Goal: Task Accomplishment & Management: Manage account settings

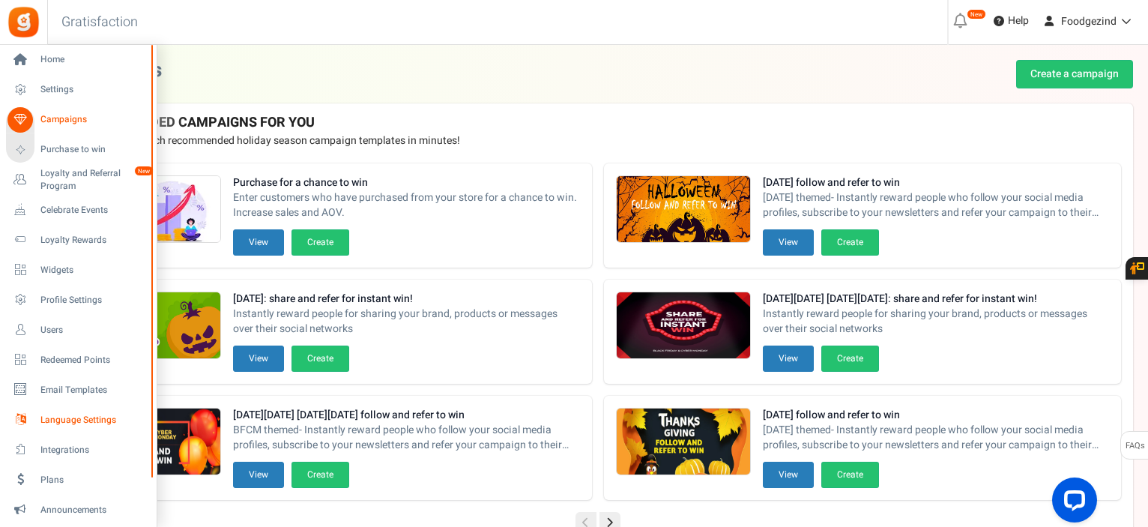
click at [45, 420] on span "Language Settings" at bounding box center [92, 420] width 105 height 13
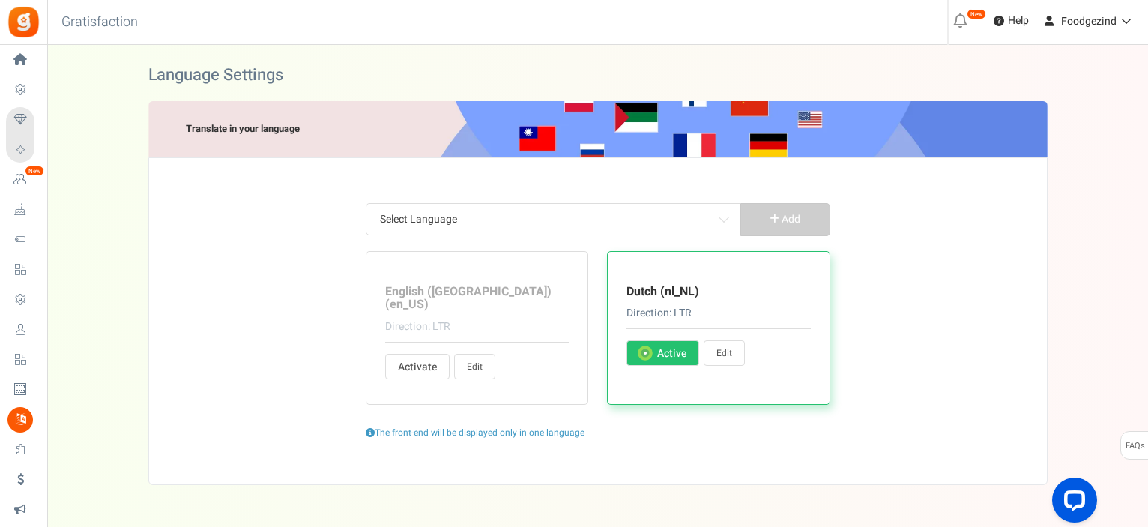
click at [728, 353] on link "Edit" at bounding box center [724, 352] width 41 height 25
type input "geleden"
type input "Reeds een Account?"
type input "Ja, ik ben ingeschreven"
type input "en"
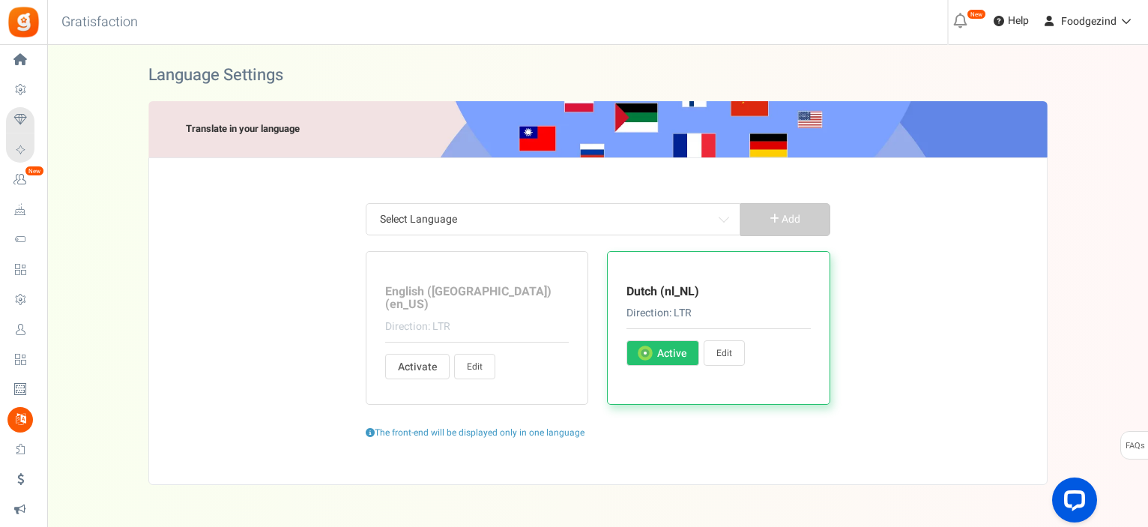
type input "weet [PERSON_NAME] dat je dit [PERSON_NAME] claimen?"
type input "Inwisselbare punten"
type input "Terug"
type input "Basisinformatie"
type input "Ontvang <strong> + %s </strong> bonuspunten wanneer u zich aanmeldt."
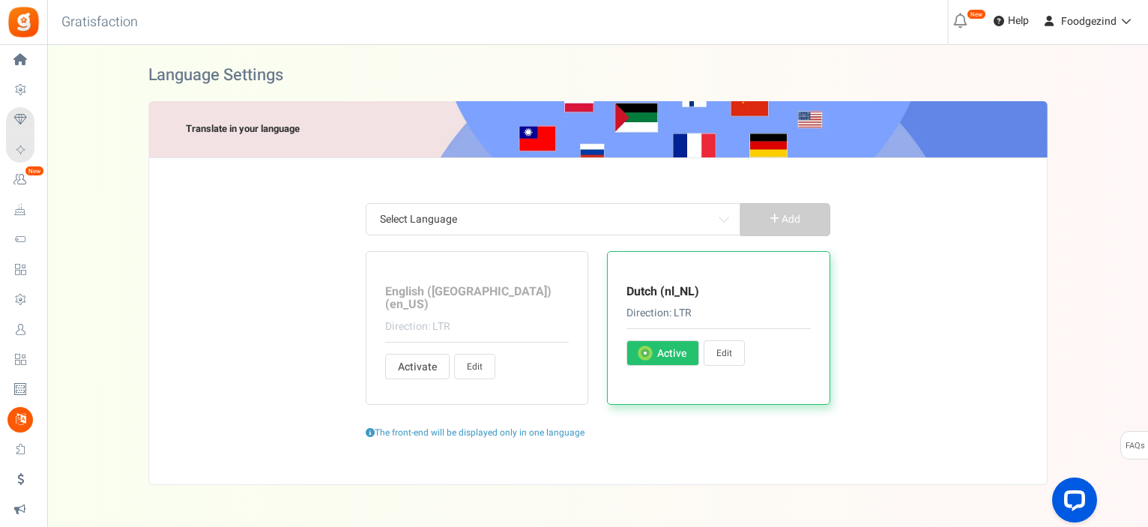
type input "Oké, ik ben het ermee eens?"
type input "Speel"
type input "Uitverkocht"
type input "Hallo! We voeren een geweldige promotie. Doe alsjeblieft mee en vertel het ook …"
type input "[PERSON_NAME]! De inzending van vandaag eindigt in"
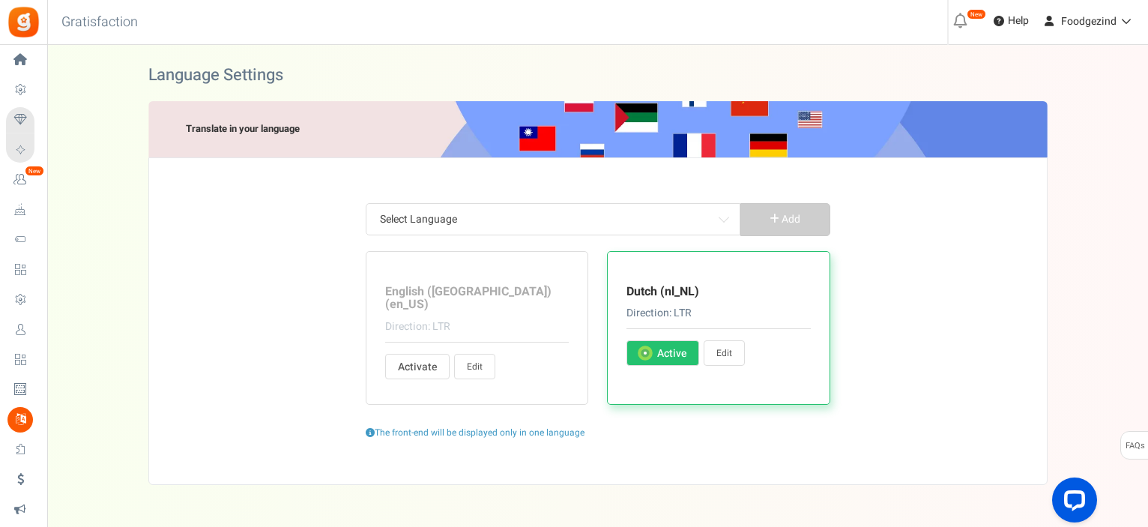
type input "Annuleer"
type input "De uitdaging start in %s"
type input "Verander pincode"
type input "verander gebruiker"
type input "Eis op"
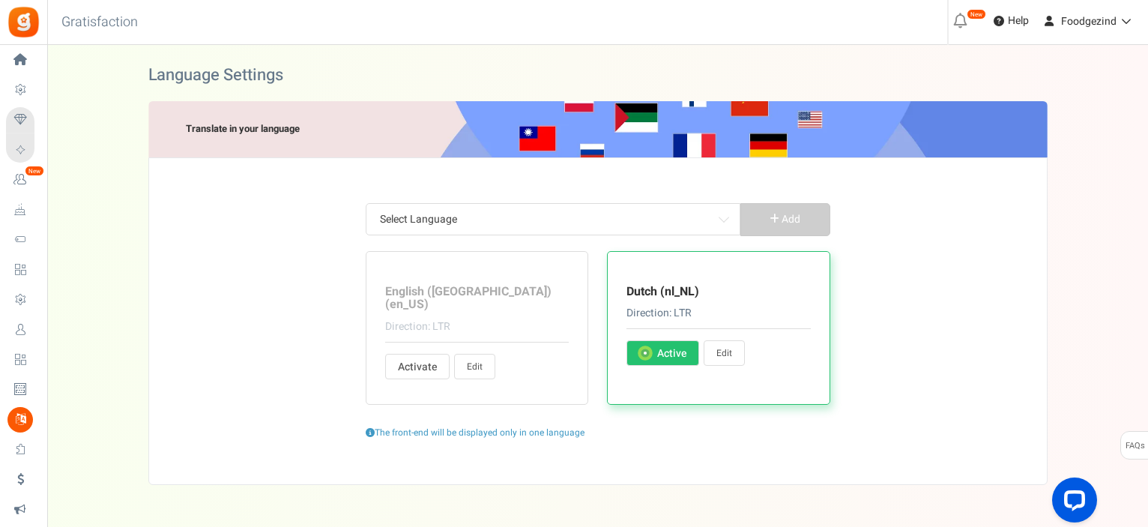
type input "Eis nu op"
type input "Klik hier"
type input "Sluit"
type input "Komt binnenkort"
type input "Reageer op een blogpost"
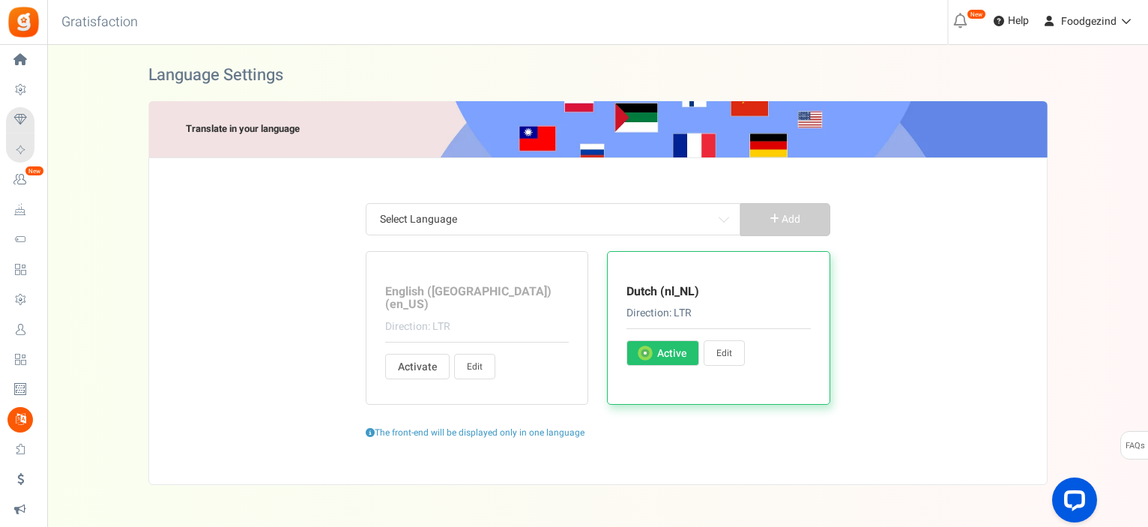
type input "Profiel ingevuld door gebruiker"
type input "Voltooi acties om punten te verdienen."
type input "Voltooi deze actie om je vraag te ontgrendelen."
type input "<strong>Hey !</strong> Laten we jouw profiel aanvullen en verdien %s bonus punt…"
type input "Voltooid"
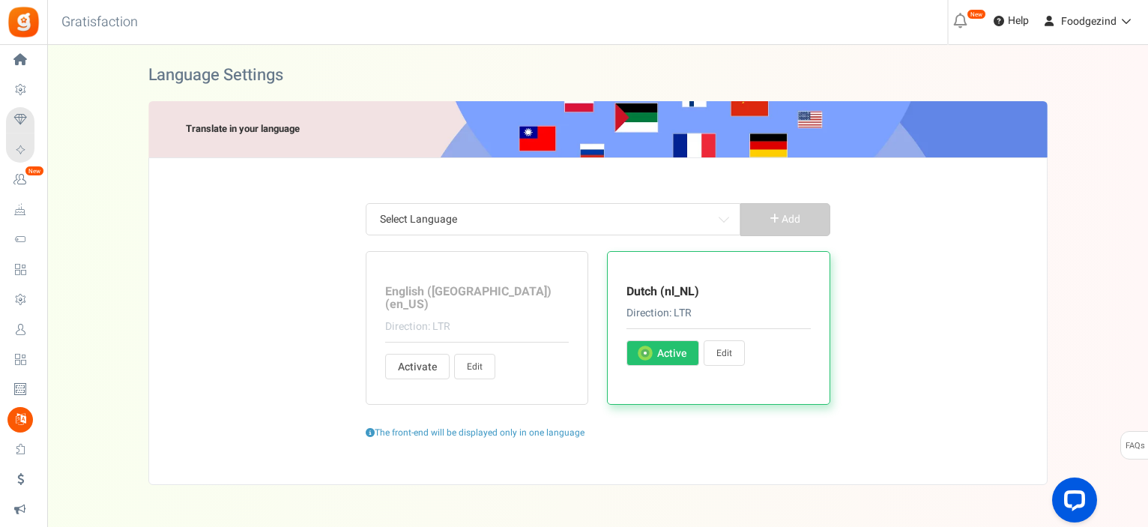
type input "GEFELICITEERD!"
type input "Connecteer met"
type input "Aan het Connecteren..."
type input "Neem contact op met de sitebeheerder voor de kortingsbon voor de verwijzing"
type input "Ga verder"
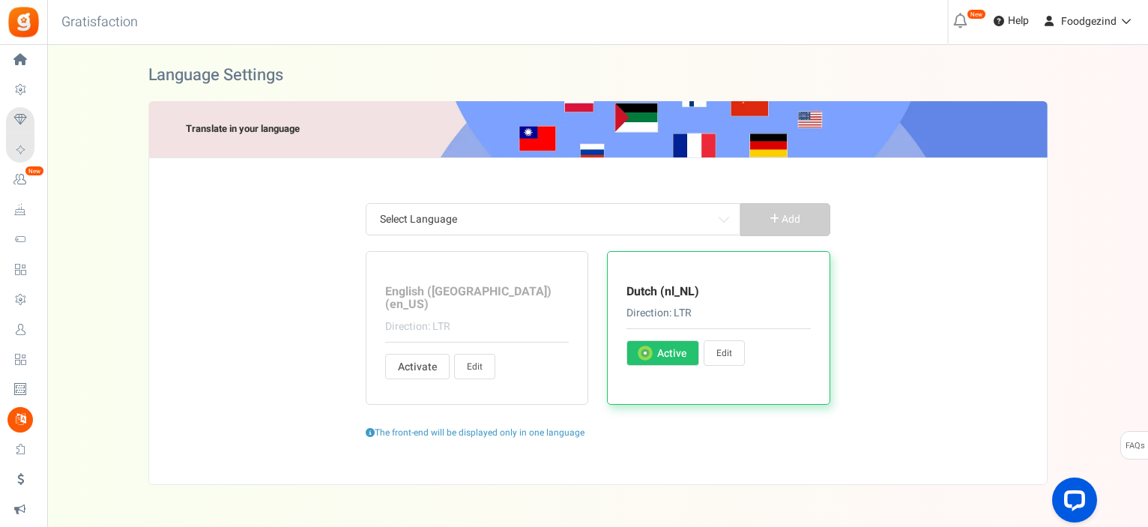
type input "Ga verder als"
type input "Doorgaan met winkelen"
type input "account aanmaken"
type input "Voer uw huidige pincode in"
type input "Punten verzilverd bij aankoop."
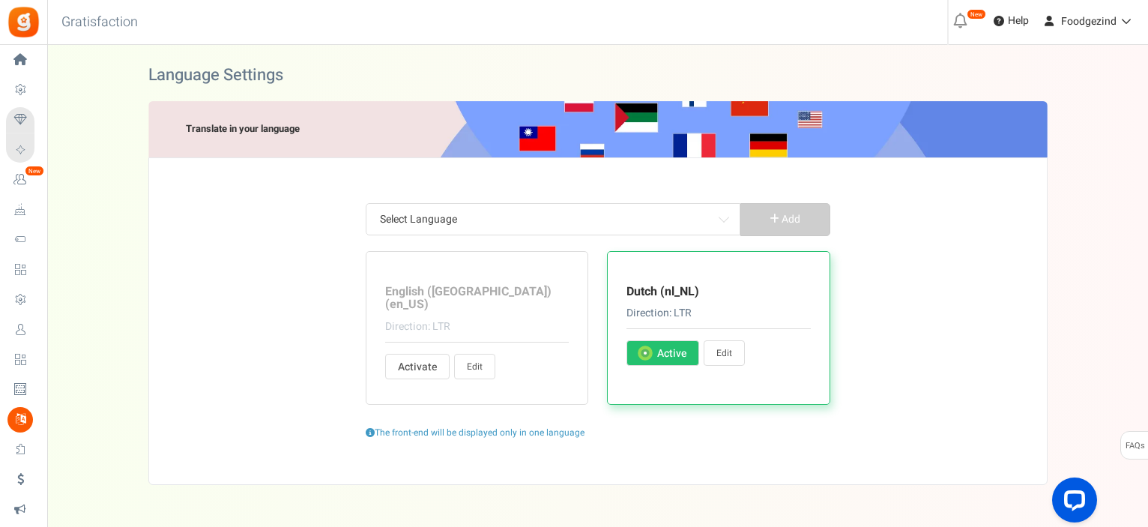
type input "Dag"
type input "Dagen"
type input "Verdien"
type input "Verdien <strong>{points}</strong> {points_label} door dit product aan te kopen."
type input "Bewerk profiel"
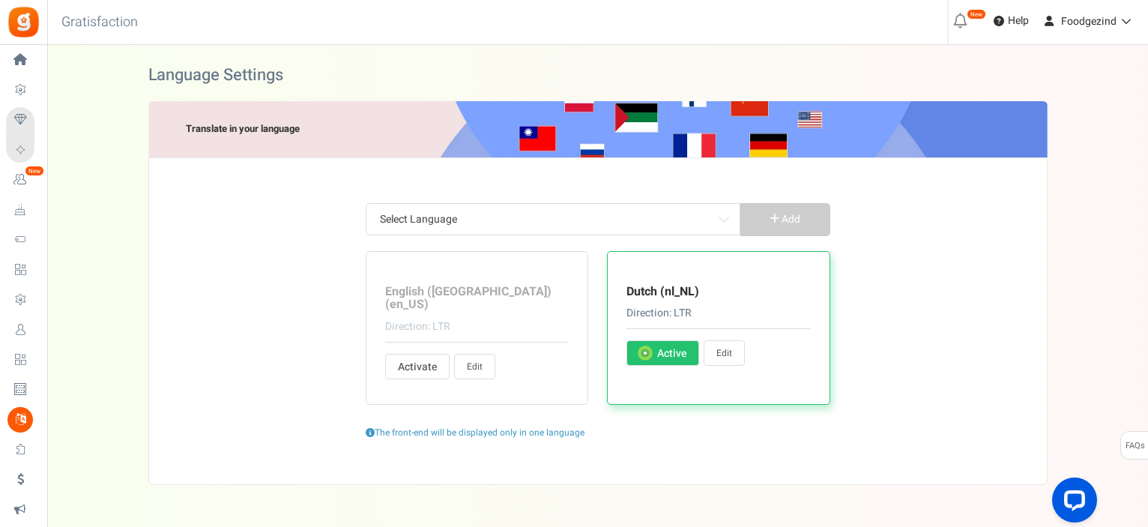
type input "[PERSON_NAME] te contacteren %s."
type input "Dit is een automatisch gegenereerde e-mail. Klik alstublieft niet op antwoord. …"
type input "Voer details in om door te gaan"
type input "Voer de URL van uw Pinterest-bord in:"
type input "Vul uw Pinterest gebruikersnaam in:"
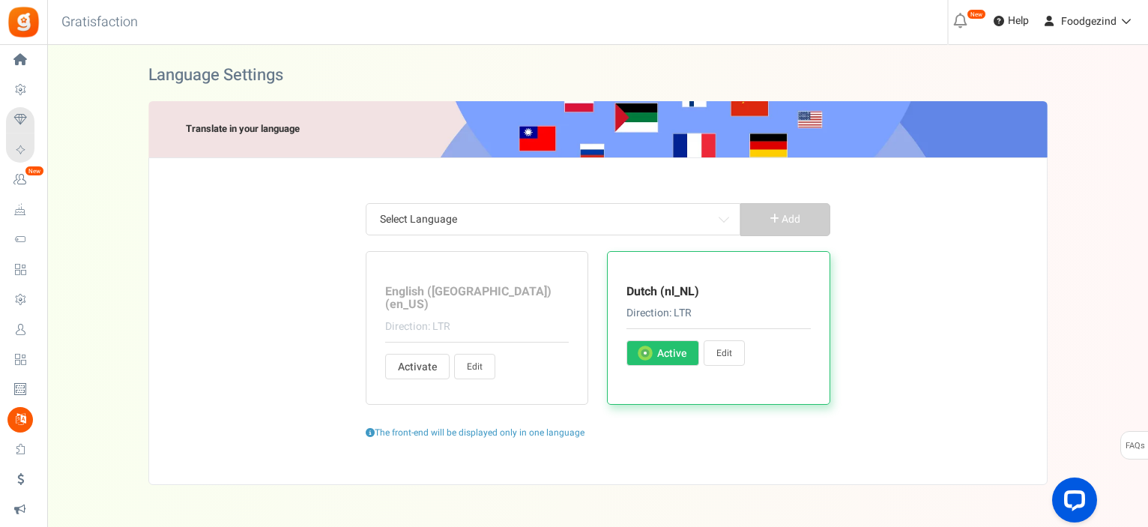
type input "Gelieve de datum in te vullen"
type input "Graag een geldige datum invullen"
type input "Voer uw bericht in"
type input "Meld je aan bij [PERSON_NAME]"
type input "Inzendingen"
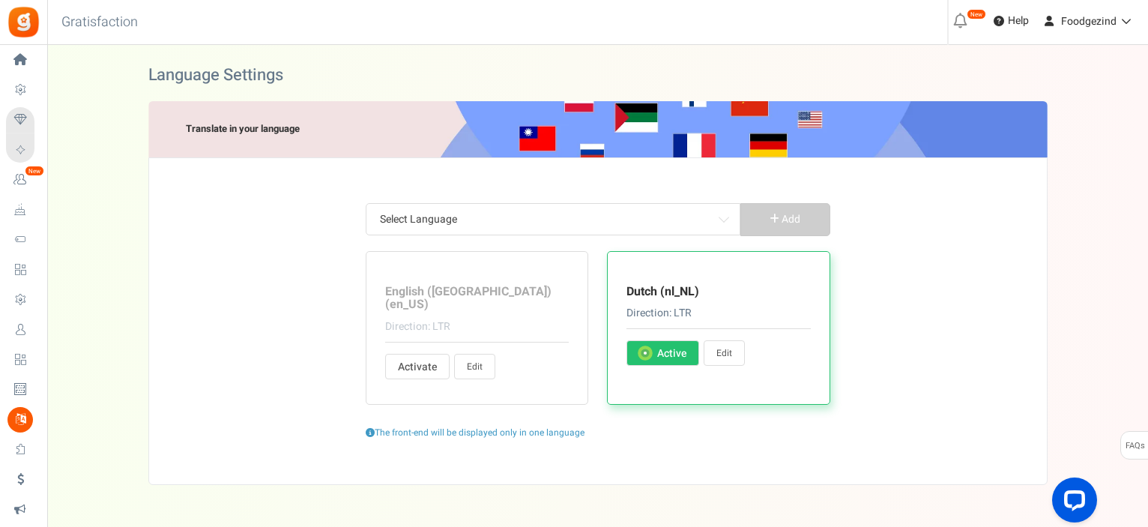
type input "binnenkomst"
type input "Gelieve de algemene voorwaarden te accepteren"
type input "Dit is een bestaand account. Meld u hieronder aan"
type input "Uw account bestaat niet."
type input "[PERSON_NAME]: dit e-mailadres is tijdelijk opgeschort. Neem contact op met de …"
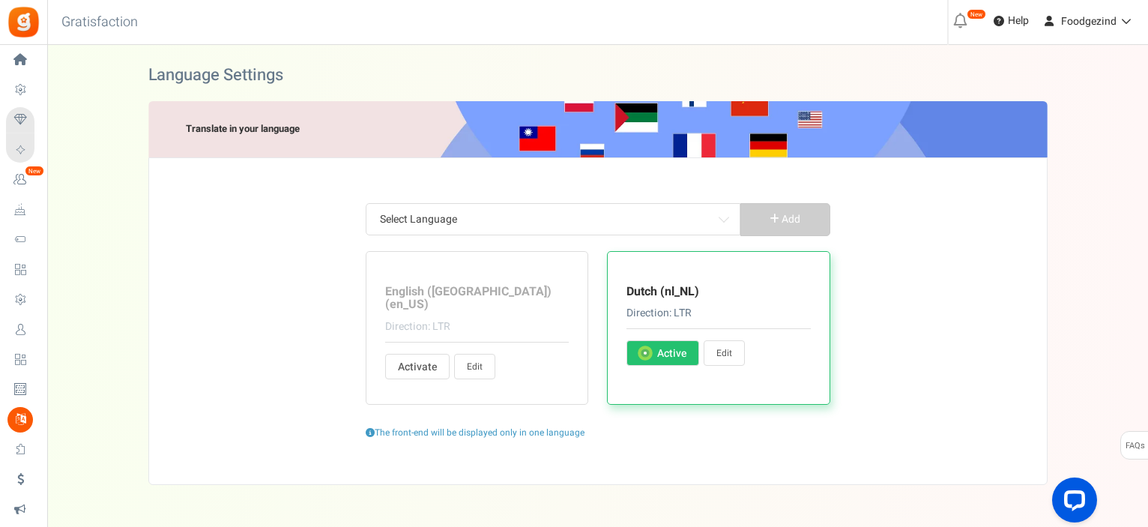
type input "[PERSON_NAME] is niet gepubliceerd"
type input "[PERSON_NAME]: competitie is nog niet gestart"
type input "Gelieve uw geboortedatum te confirmeren"
type input "Voer om veiligheidsredenen uw huidige wachtwoord in"
type input "Dit paswoord is niet geldig"
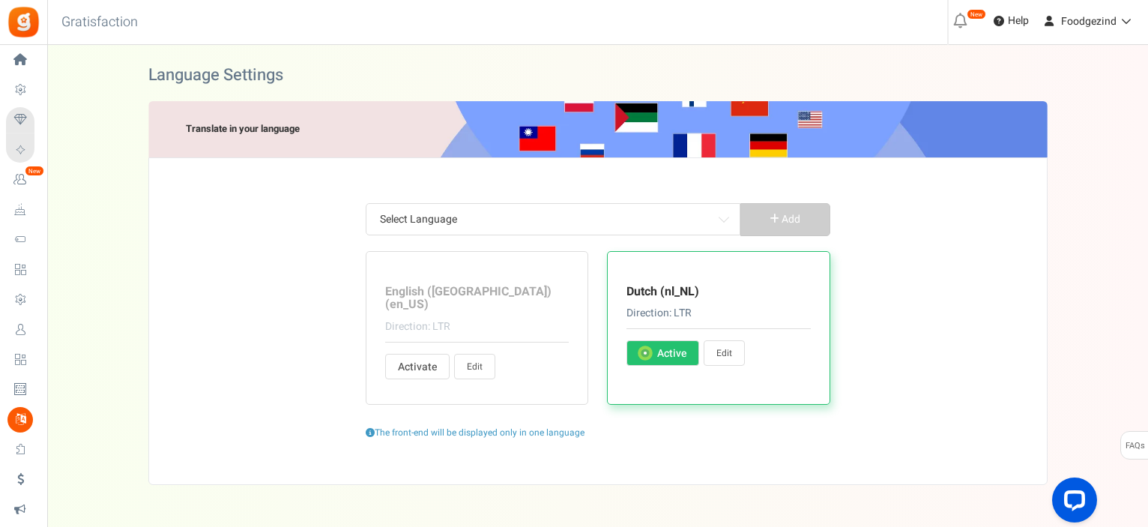
type input "[PERSON_NAME] uw geboortedatum in te geven"
type input "[PERSON_NAME] uw geboortedatum op te geven in"
type input "Je leeftijd moet groter zijn [PERSON_NAME]"
type input "[PERSON_NAME] uw email adres in te vullen"
type input "Vul een geldig e-mailadres in"
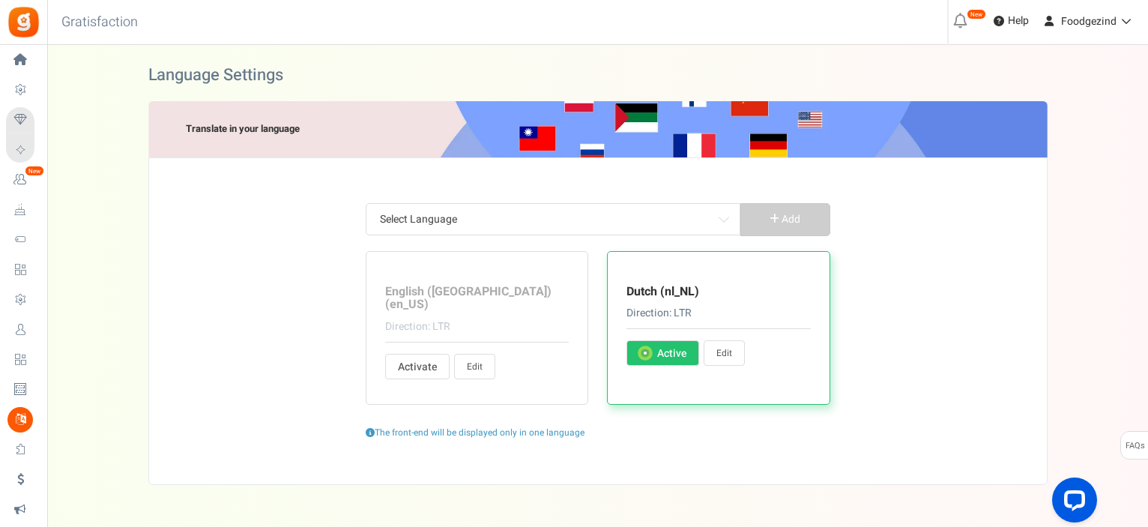
type input "Uw e-mail adres of paswoord is ongeldig. Gelieve te controleren en opnieuw te p…"
type input "Mag niet leeg zijn"
type input "[PERSON_NAME] uw boodschap in te geven"
type input "Voer de e-mailadressen van uw vrienden in."
type input "Gelieve een numerieke waarde in te geven"
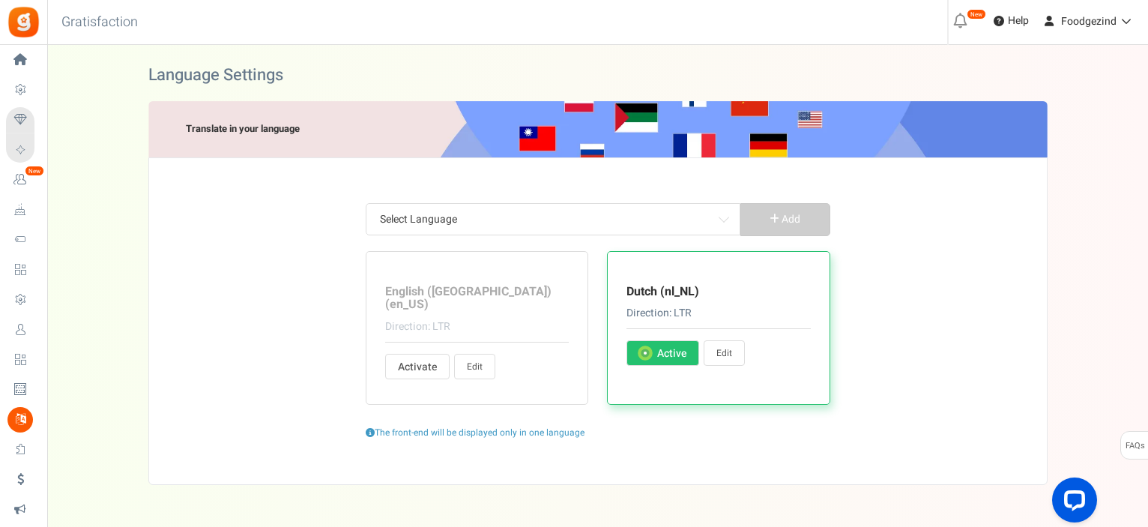
type input "[PERSON_NAME] een geldig nummer invoeren"
type input "[PERSON_NAME]! Er zijn al punten verzameld voor deze bestelling. Voer een ander…"
type input "[PERSON_NAME]! De bestellings-ID komt niet overeen met uw e-mailadres."
type input "[PERSON_NAME]! Ontvangst-ID niet gevonden. Voer een andere ontvangst-ID in of n…"
type input "[PERSON_NAME]! Uw bestelwaarde is [PERSON_NAME] de minimale bestelwaarde."
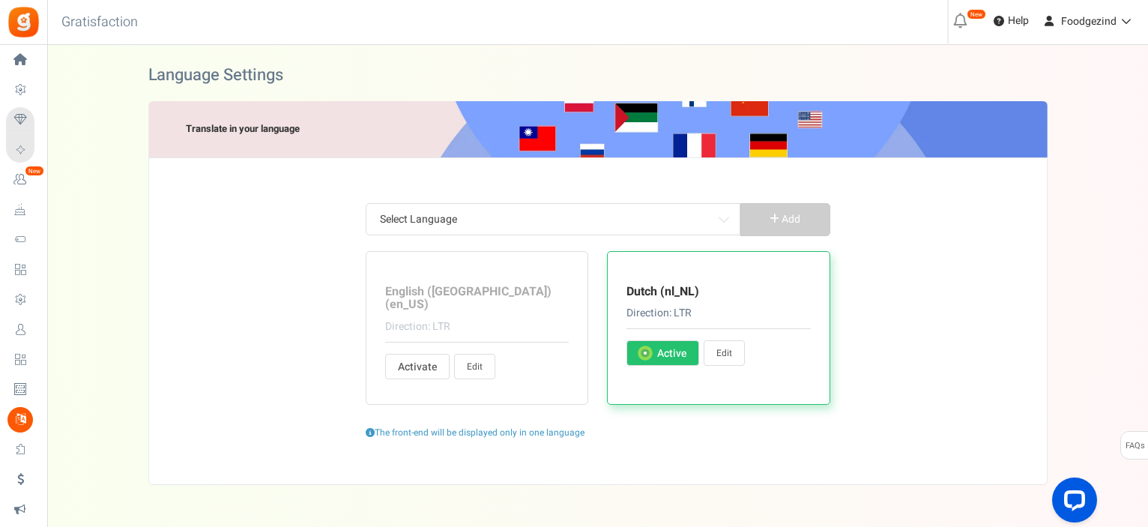
type input "Ongeldige waarde. Gelieve een correcte waarde in vullen!"
type input "[PERSON_NAME]: Ongeldige toegang"
type input "[PERSON_NAME]: Ongeldige campagne"
type input "Te veel ongeldige pogingen! [PERSON_NAME] te bevestigen dat u geen robot bent"
type input "[PERSON_NAME]: Ongeldig e-mail adres"
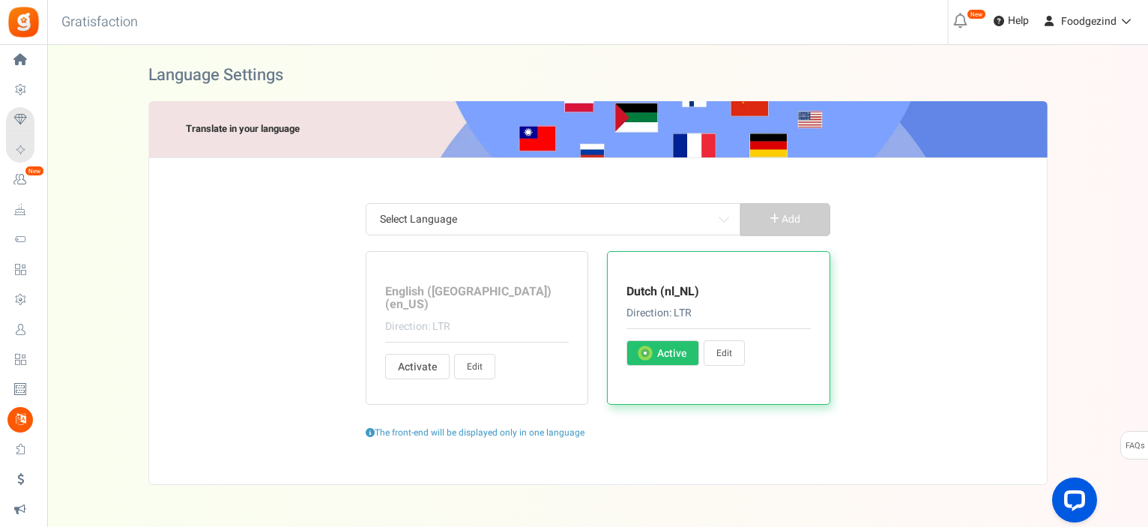
type input "[PERSON_NAME]: ongeldige afbeeldingsextensie"
type input "Ongeldige pincode. De pincode mag alleen numerieke tekens (0-9) bevatten"
type input "Ongeldig product"
type input "Oeps! Uw sessie is verlopen"
type input "[PERSON_NAME]: Ongeldige website"
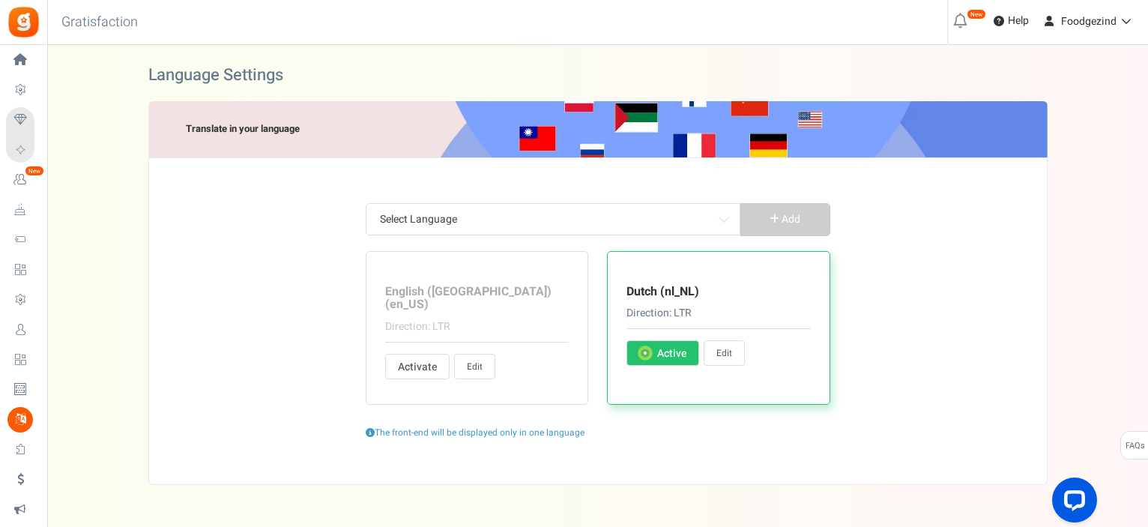
type input "Voer een geldige URL in"
type input "[PERSON_NAME]: ongeldige gebruiker"
type input "De besteldatum is [PERSON_NAME] de startdatum van het loyaliteitsprogramma."
type input "Oops! Meer punten vereist"
type input "Gelieve uw naam in te voeren"
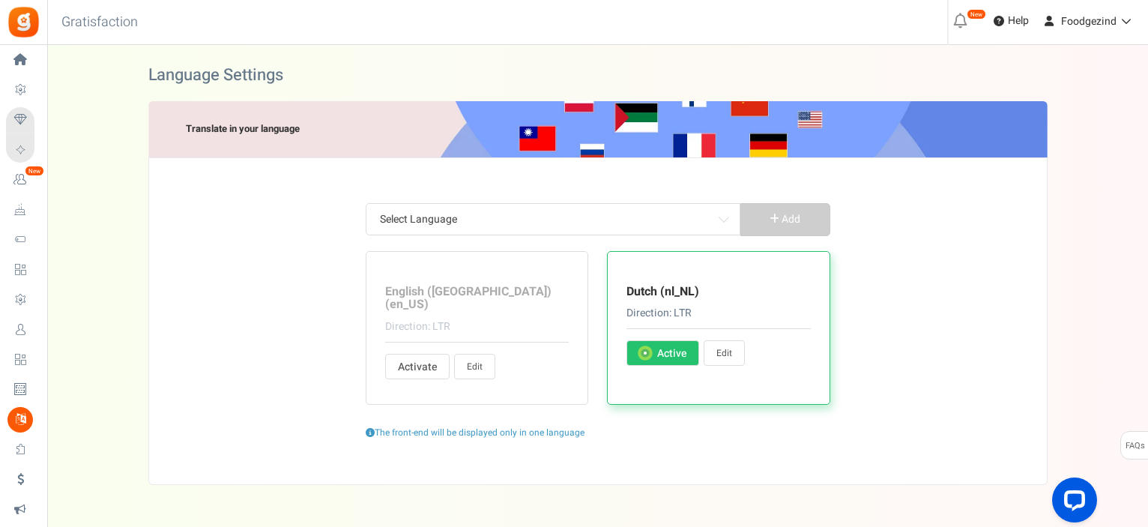
type input "Voer alleen alfabetten in"
type input "[PERSON_NAME] uw paswoord opnieuw in te geven"
type input "Voer uw nieuwe wachtwoord in"
type input "De besteldatum is [PERSON_NAME] de startdatum van het loyaliteitsprogramma."
type input "Voer uw pincode in"
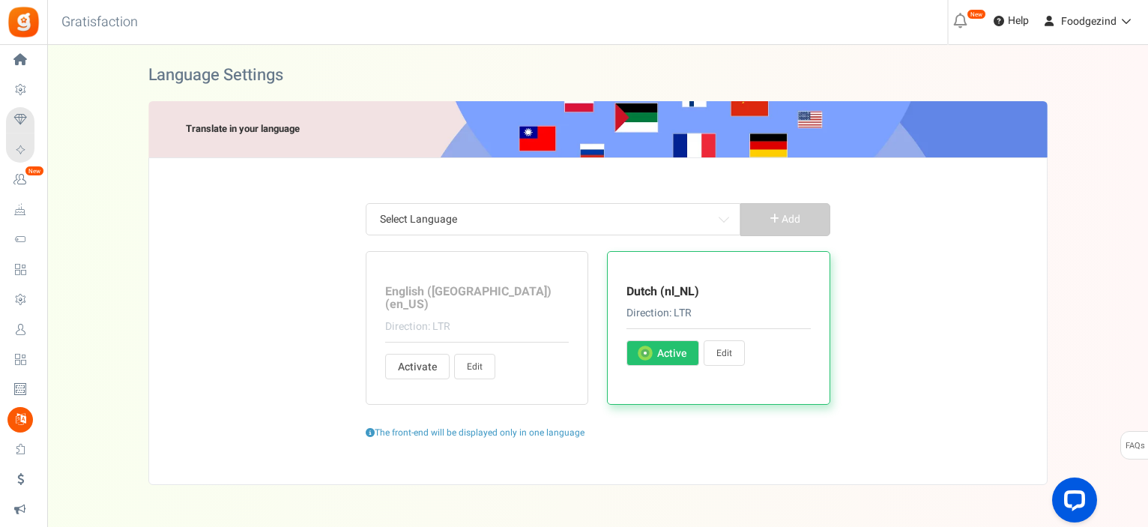
type input "Je paswoord & hertypt paswoord komen niet overeen! Probeer nog eens"
type input "Gelieve ons te Beoordelen"
type input "[PERSON_NAME] in te schrijven voor de campagne"
type input "Onbekende [PERSON_NAME]: gebruiker niet geregistreerd"
type input "Gelieve te selecteren"
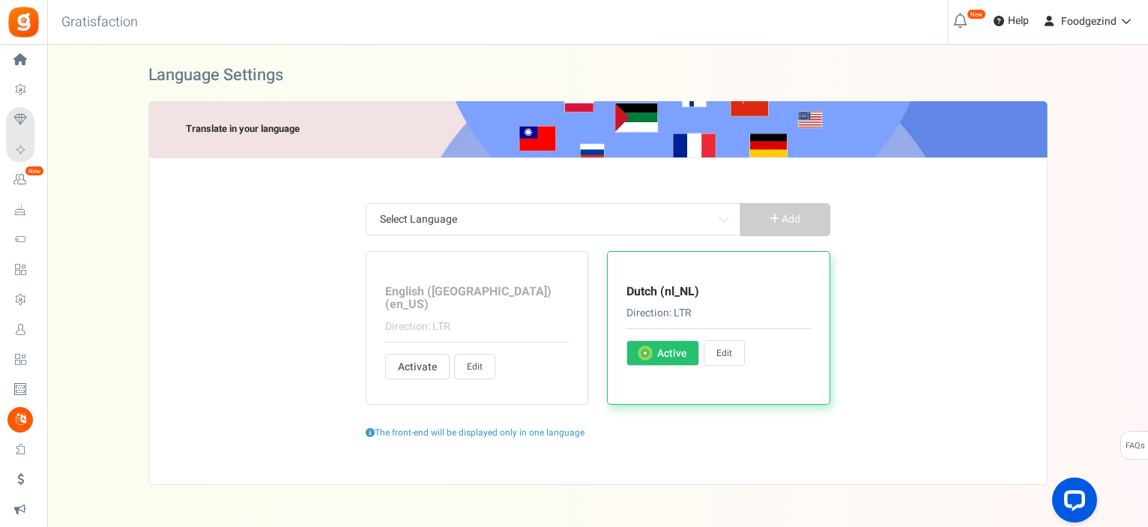
type input "Oeps! Sorry, [PERSON_NAME] iets [PERSON_NAME]. Probeer opnieuw."
type input "Speciale tekens niet toegestaan"
type input "[PERSON_NAME]! Geef Twitter Hashtag op"
type input "[PERSON_NAME]! Maximale lengte van een Tweet overschreden. [PERSON_NAME] boodsc…"
type input "[GEOGRAPHIC_DATA] je postcode in te geven"
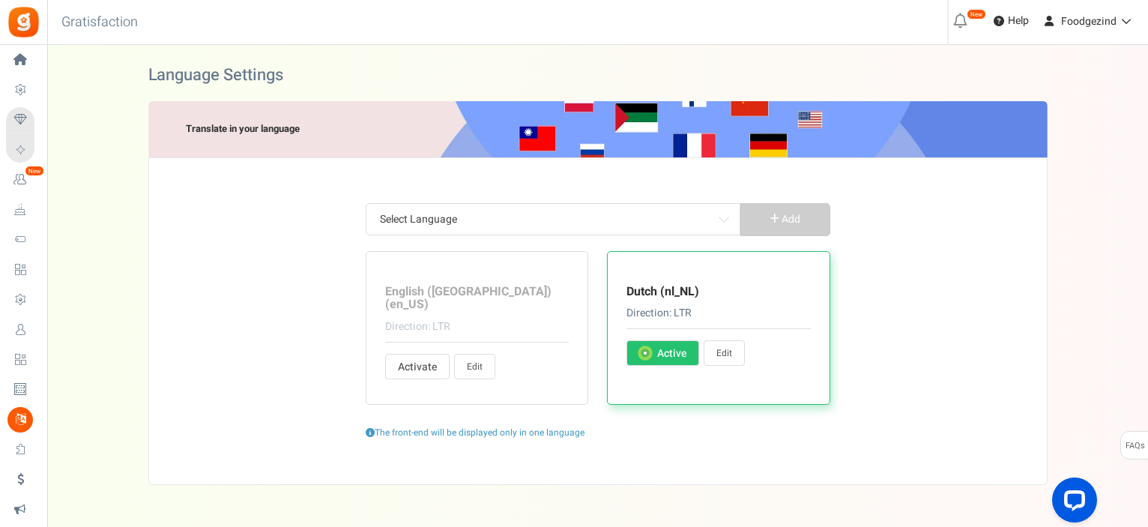
type input "Gefeliciteerd! U heeft %points verdiend voor deze transactie!"
type input "Beloningen [PERSON_NAME] het volgende jaar gegeven, als de ingevoerde datum in …"
type input "Verloopt:"
type input "Deze promotie wordt op geen enkele [PERSON_NAME] gesponsord, onderschreven of b…"
type input "en niet op Facebook. Door [PERSON_NAME] nemen aan deze promotie stemt u in met …"
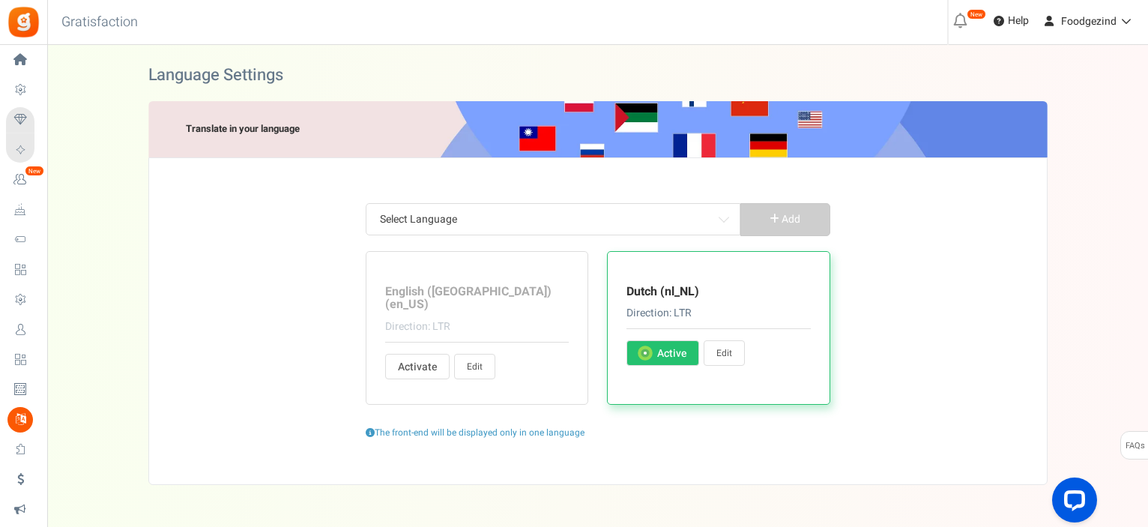
type input "Ongeldige e-mail-ID. Neem contact op met de sitebeheerder."
type input "Je account is beperkt. Neem contact op met sitebeheerder."
type input "Volg"
type input "Door [PERSON_NAME] nemen aan deze campagne stem je in met onze"
type input "Voor meer :"
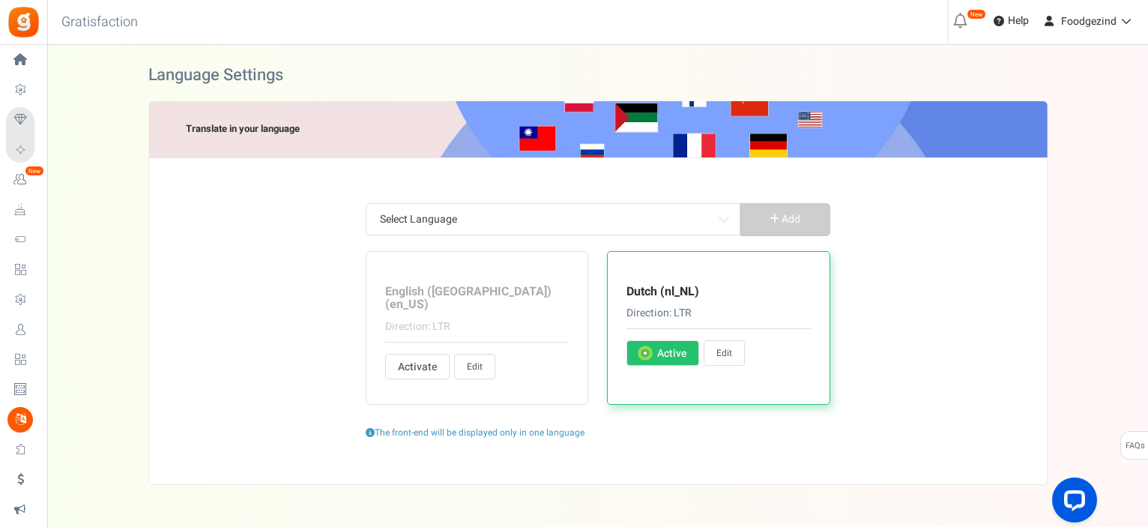
type input "Ik ben mijn pincode vergeten"
type input "Instructies om de pincode opnieuw in te stellen zijn [PERSON_NAME] gemaild. Zor…"
type input "Ik heb de gelezen en ga hiermee akkoord"
type input "Bedankt voor je bezoek. De promotie start in"
type input "Bedankt voor je bezoek. Deze promotie is afgelopen. De winnaar(s) zullen kortel…"
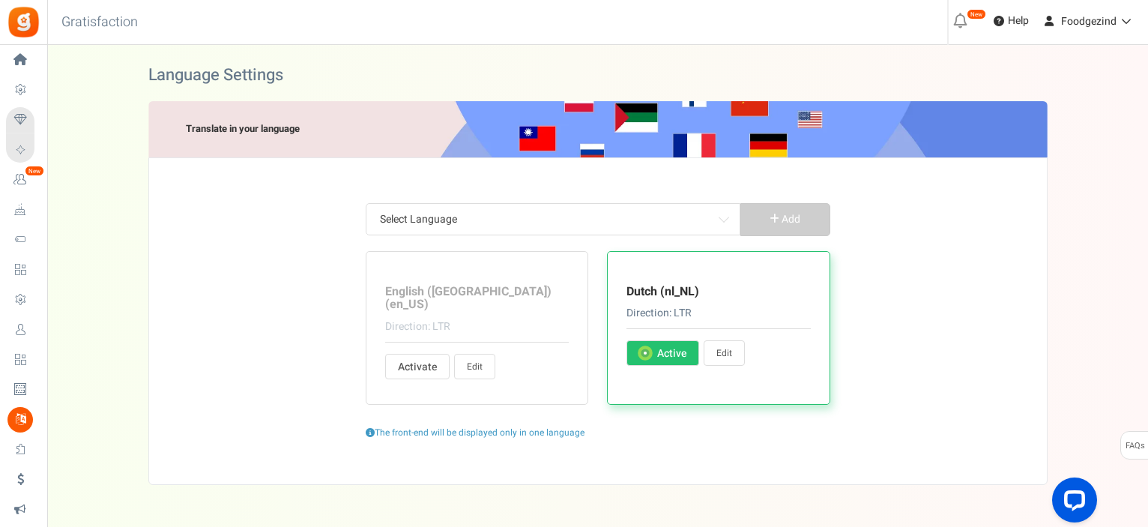
type input "Bedankt voor je bezoek. Deze promotie is momenteel niet beschikbaar."
type input "Programma gesloten"
type input "Wij gebruiken Apps Mav als ons promotie-platform. Door een van de bovenvermelde…"
type input "Apps Mav is de gegevensverwerker en gegevensbeheerder"
type input "Ontvang meer punten"
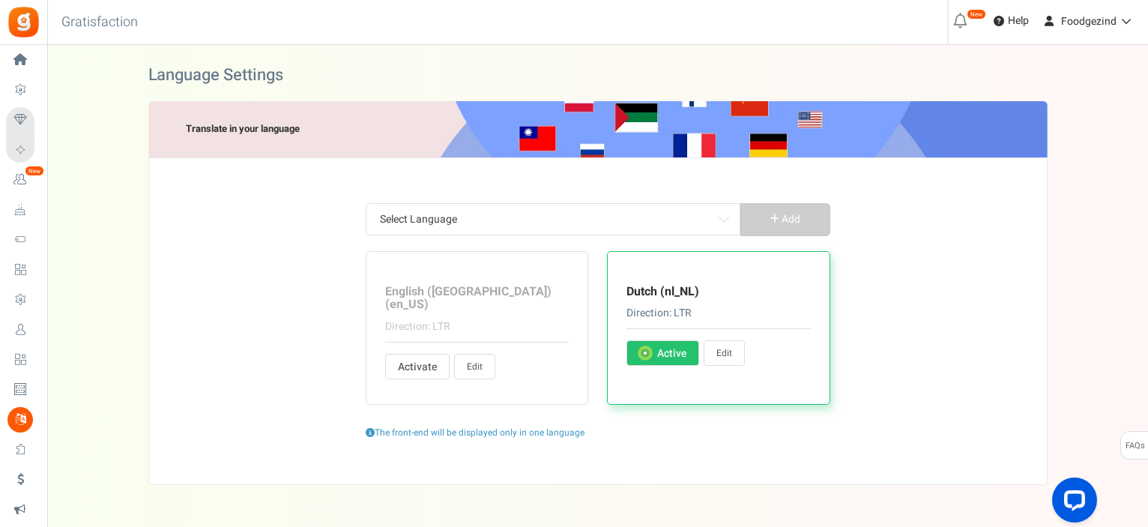
type input "Ga naar [PERSON_NAME]"
type input "Deze punten kunnen momenteel niet [PERSON_NAME] ingewisseld. [PERSON_NAME] toeg…"
type input "Voor meer inzendingen"
type input "Punten die u kunt inwisselen"
type input "Totaal aantal verzilverde punten van de gebruiker sinds de laatste vervaldatum"
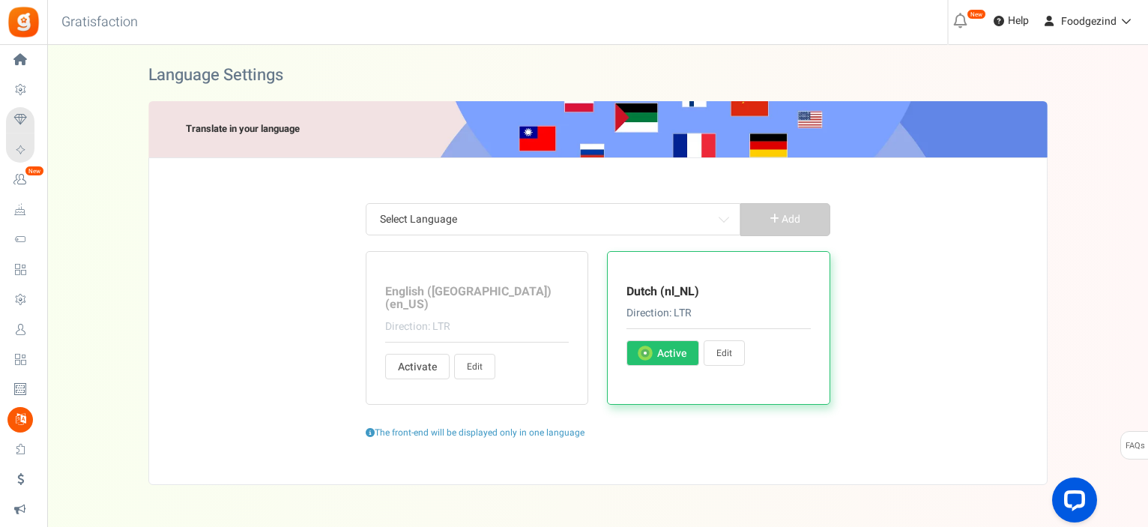
type input "Totaal aantal punten min ingewisselde punten. Punten die zich momenteel in de u…"
type input "U verdiende %nb_worth punten op %title"
type input "U geeft %nb_worth punten uit aan %title"
type input "uur"
type input "[PERSON_NAME]"
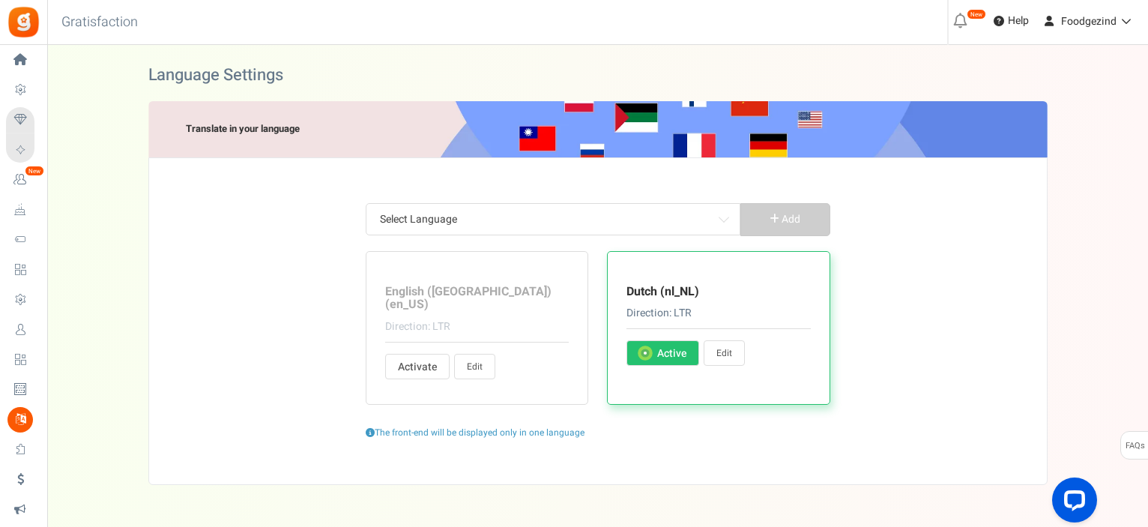
type input "Verjaardag"
type input "Teken (s) over"
type input "[GEOGRAPHIC_DATA]"
type input "geclaimd"
type input "Bedrijfsnaam"
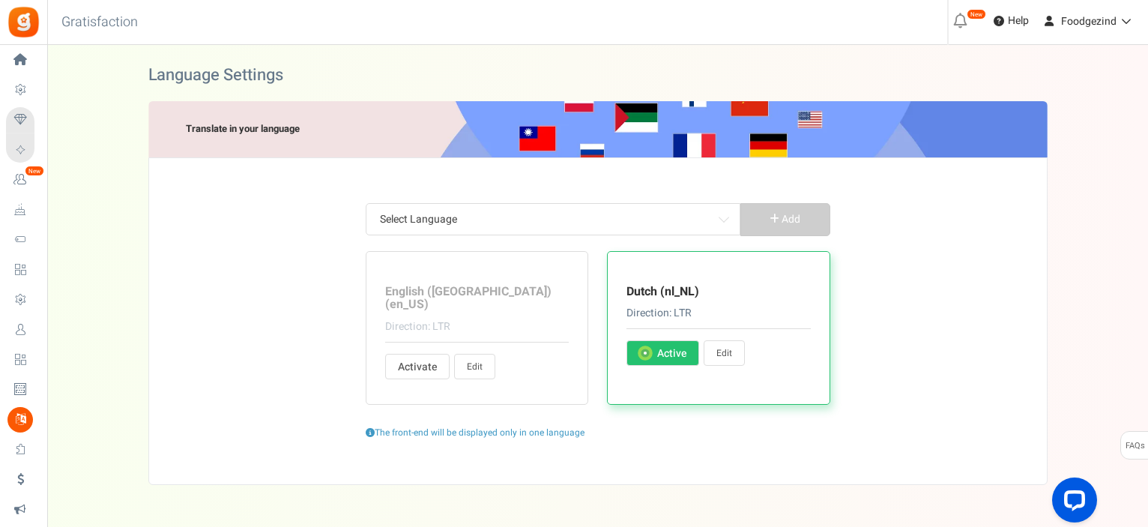
type input "Gekopieerd"
type input "Kopieer"
type input "Land"
type input "Uw huidige wachtwoord"
type input "Schrijf enkele details over jezelf"
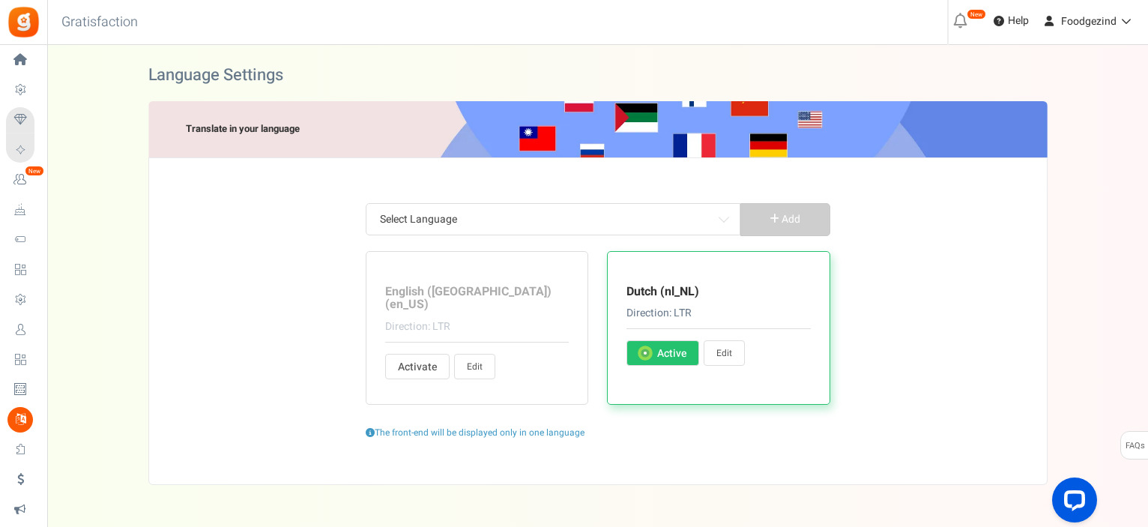
type input "Voer e-mailadressen in, gescheiden door komma's"
type input "Voornaam"
type input "Ik ben minstens %s jaar oud"
type input "Geboortedatum"
type input "Postcode"
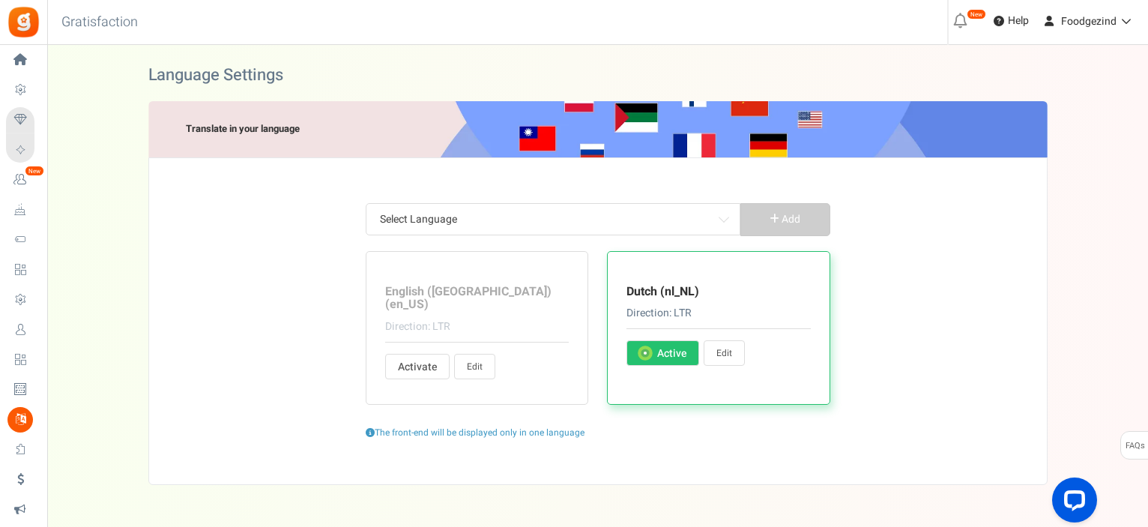
type input "Geslacht"
type input "Vrouwelijk"
type input "Mannelijk"
type input "Andere"
type input "Telefoon thuis"
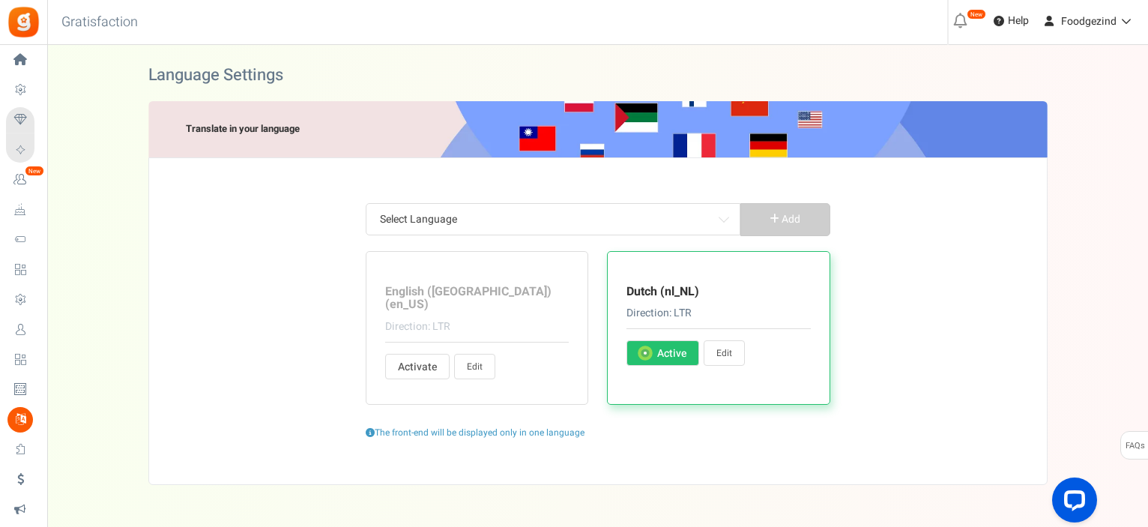
type input "Woonplaats"
type input "Achternaam"
type input "Woont in (huidige stad)"
type input "Welkom! U hoeft alleen maar te bevestigen dat we u e-mails met uw beloningsprog…"
type input "Minimale besteding %s"
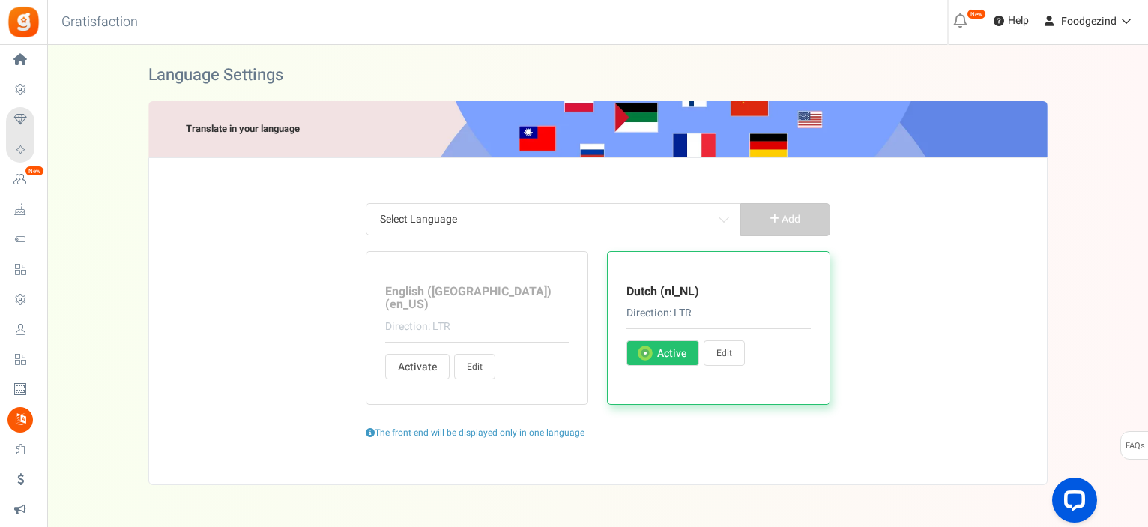
type input "Mijn punten"
type input "Naam"
type input "[DEMOGRAPHIC_DATA]"
type input "Er zijn beperkingen"
type input "Ingewisselde punten"
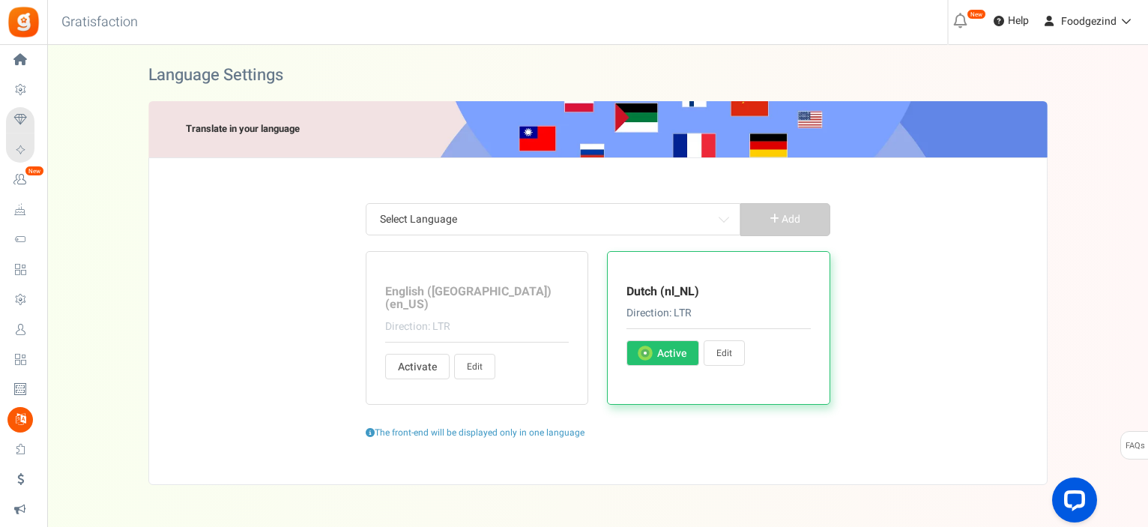
type input "Relatie status"
type input "[PERSON_NAME] URL:"
type input "Krijg punten wanneer u zich aanmeldt"
type input "& een onmiddellijke beloning ook!"
type input "Schuif om de punten te selecteren"
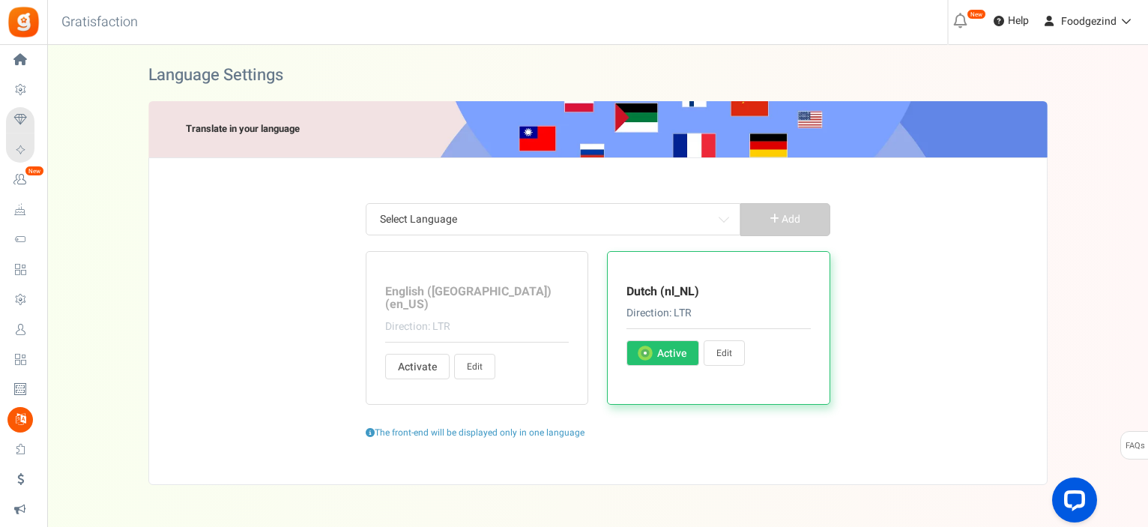
type input "Onderwerpen:"
type input "Aan :"
type input "Beschikbare punten"
type input "Bekijk transactie geschiedenis"
type input "Werk Telefoon"
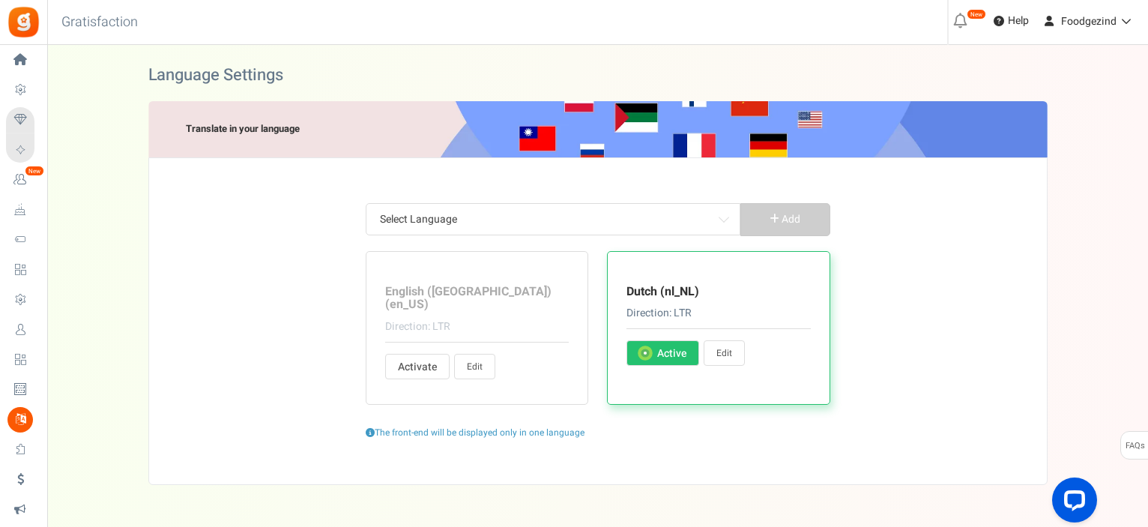
type input "Je hebt"
type input "Uw naam"
type input "Uw paswoord"
type input "Postcode"
type input "Laatste punten van de uitsluitingsperiode"
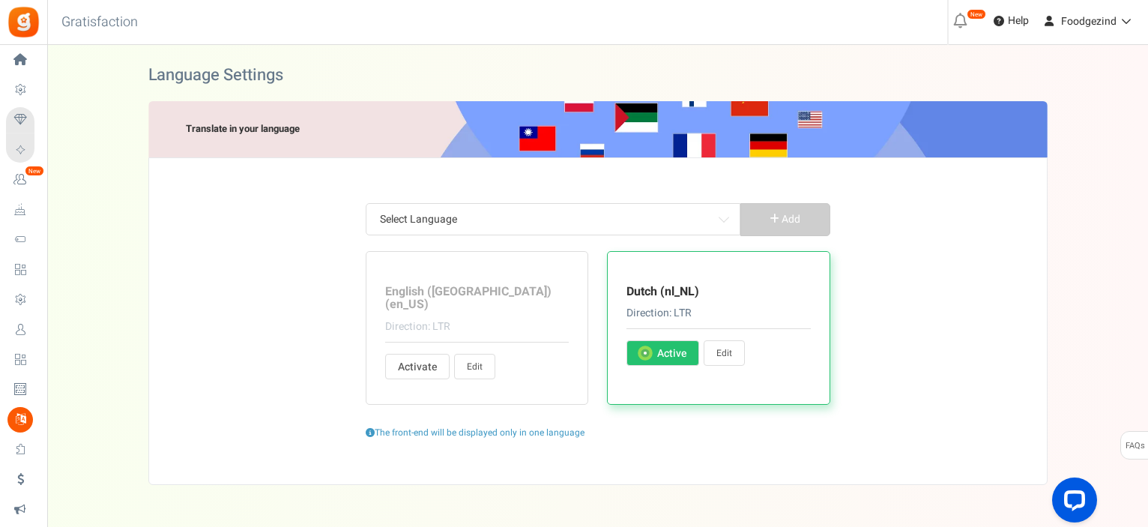
type input "Leuk vinden"
type input "Aan het laden..."
type input "Inloggen"
type input "Hallo"
type input "om uw saldo te controleren of punten in te wisselen."
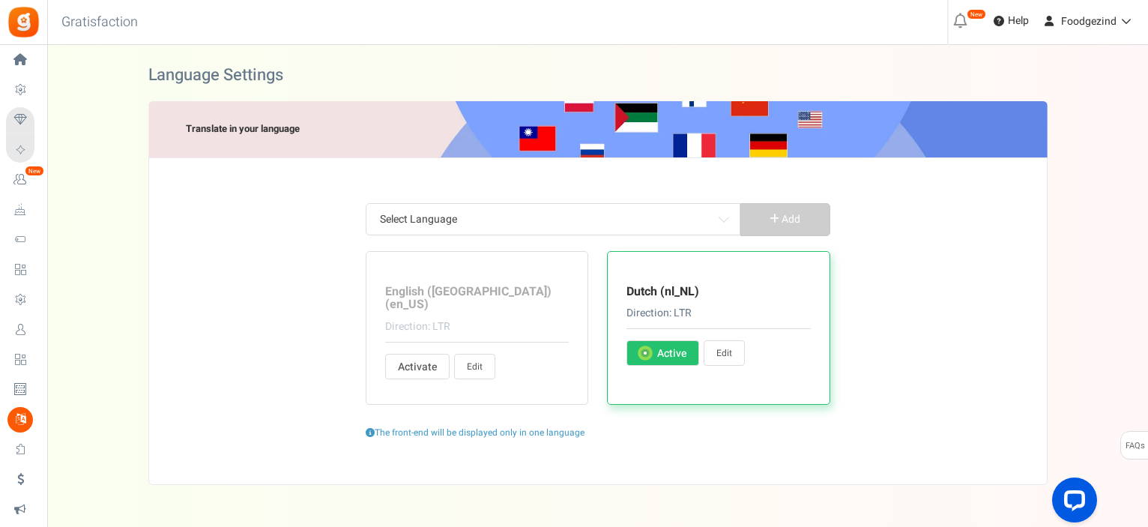
type input "Log in met uw geregistreerde inloggegevens of meld u aan voor een nieuw account…"
type input "Login op YouTube"
type input "Afmelden"
type input "Mijn Foodgezind-punten"
type input "Gespaarde punten bekijken"
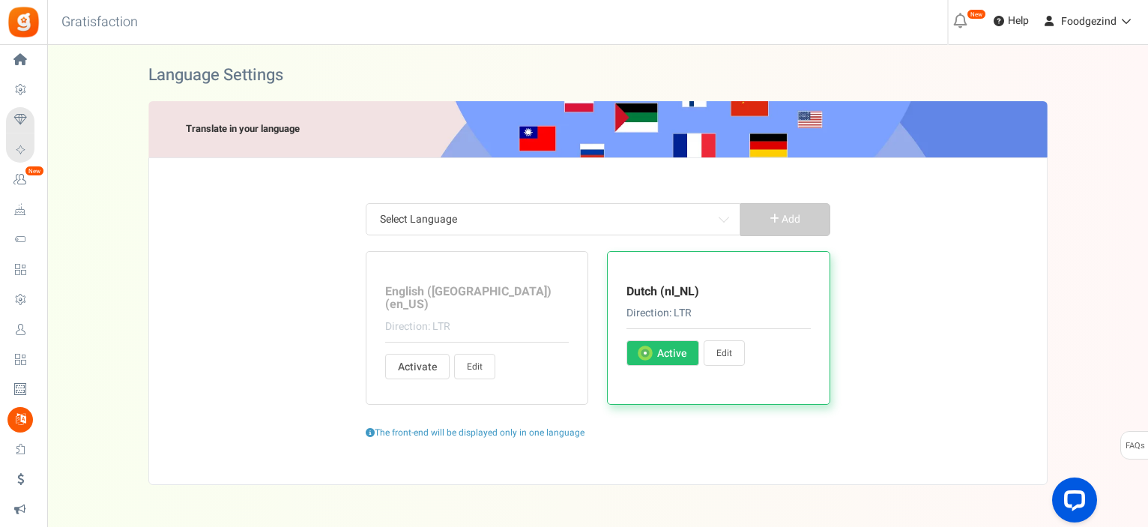
type input "Transactie Geschiedenis"
type input "Magische link"
type input "We hebben een e-mail met magic link gestuurd die je onmiddellijk inschrijft!"
type input "Reset wachtwoord verzoek"
type input "Uw nieuw paswoord"
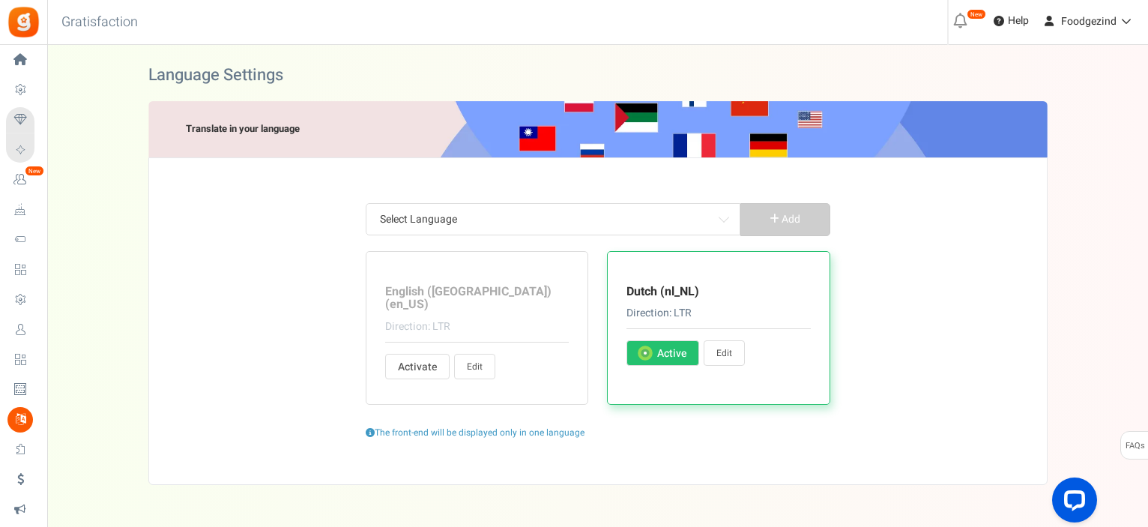
type input "Uitdagingen"
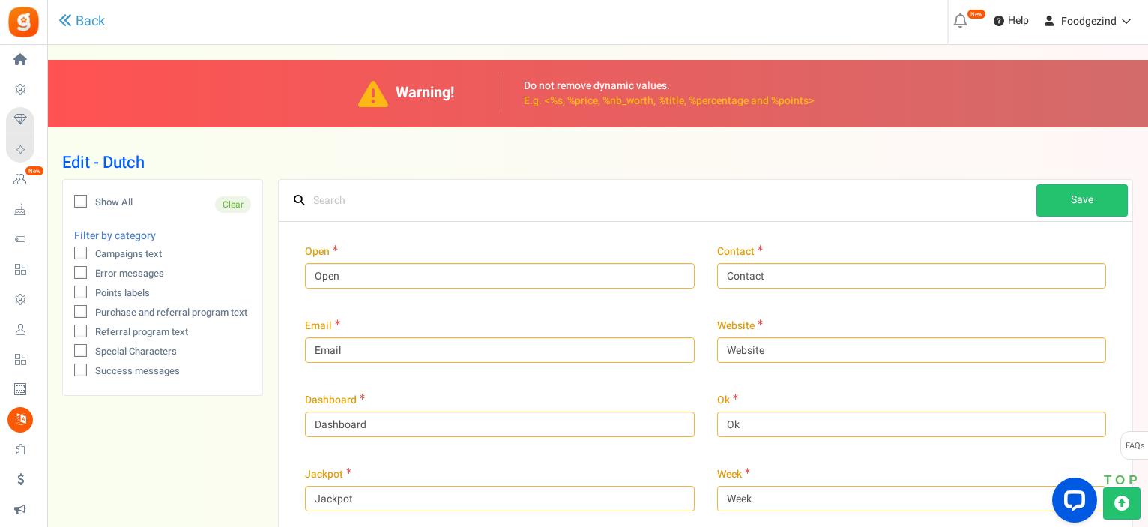
click at [81, 273] on icon at bounding box center [81, 274] width 10 height 10
click at [69, 273] on input "Error messages" at bounding box center [64, 275] width 10 height 10
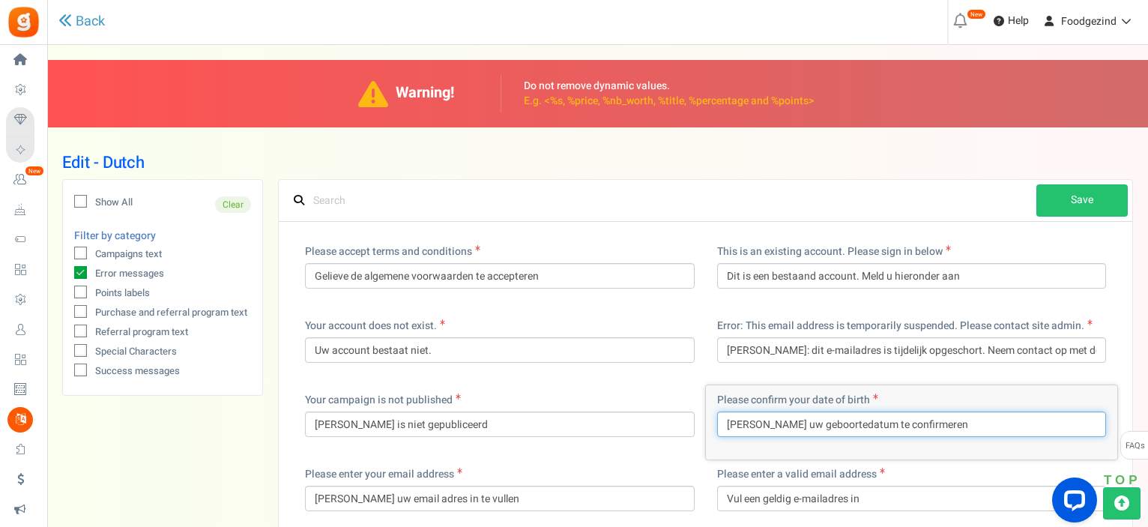
click at [948, 428] on input "Gelieve uw geboortedatum te confirmeren" at bounding box center [912, 423] width 390 height 25
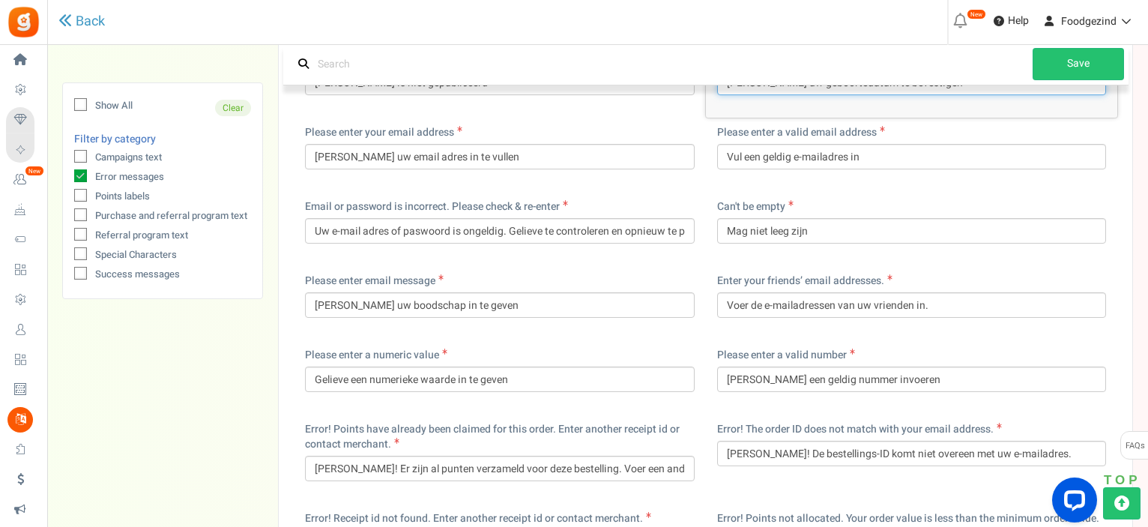
scroll to position [375, 0]
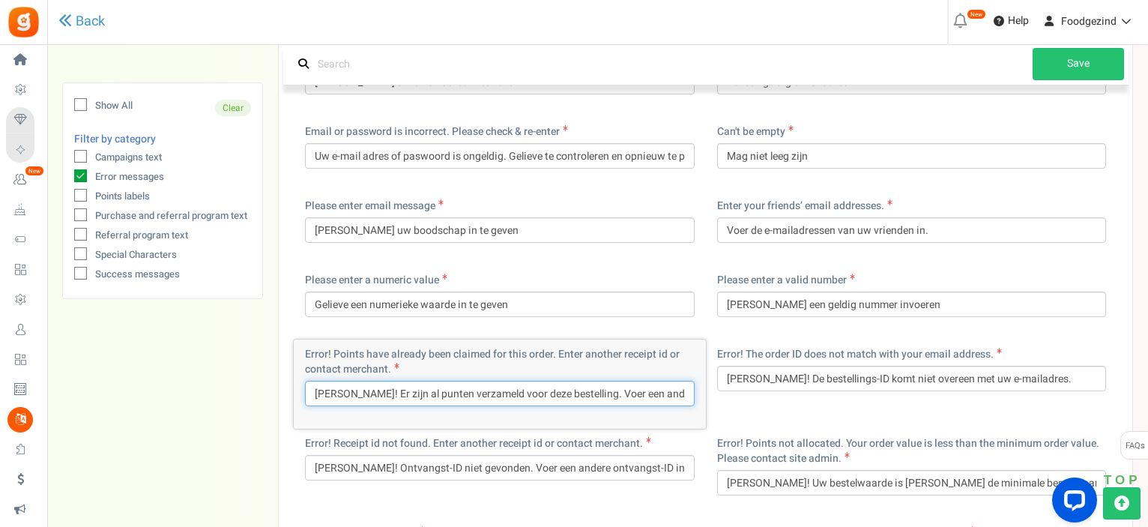
drag, startPoint x: 562, startPoint y: 393, endPoint x: 594, endPoint y: 397, distance: 31.8
click at [594, 397] on input "[PERSON_NAME]! Er zijn al punten verzameld voor deze bestelling. Voer een ander…" at bounding box center [500, 393] width 390 height 25
click at [587, 420] on div "Error! Points have already been claimed for this order. Enter another receipt i…" at bounding box center [500, 383] width 412 height 89
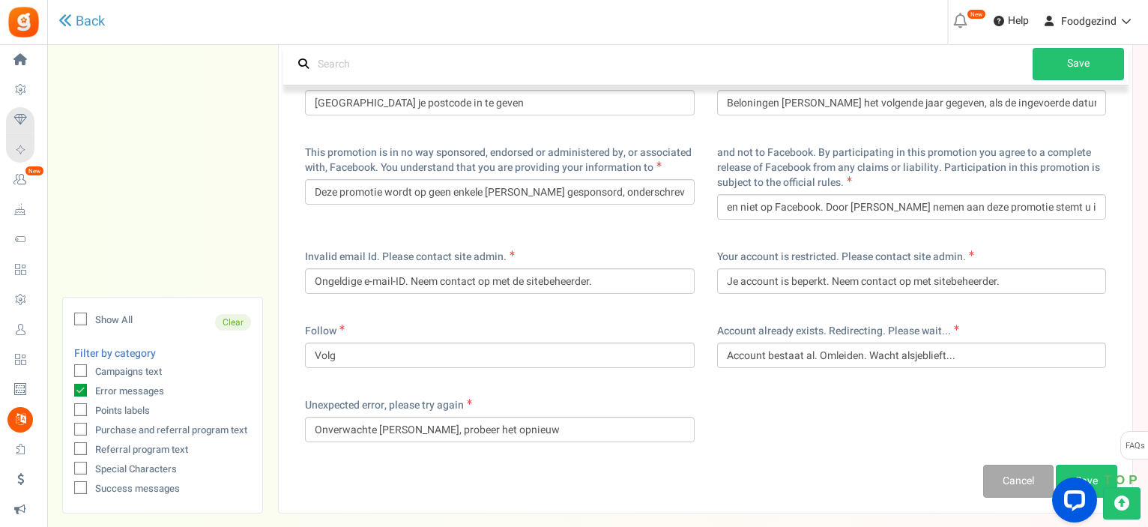
scroll to position [1349, 0]
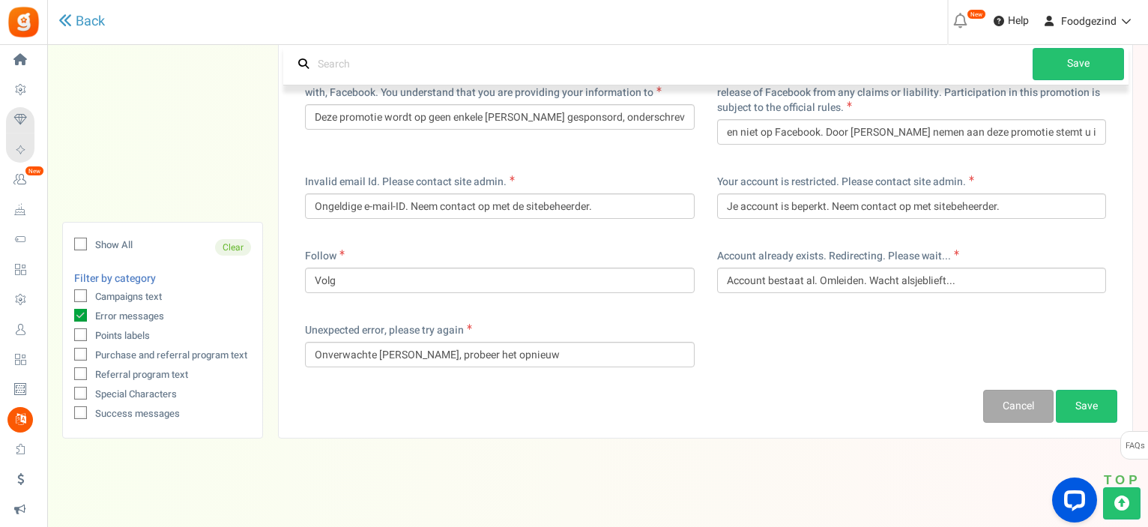
click at [78, 330] on icon at bounding box center [81, 335] width 10 height 10
click at [69, 332] on input "Points labels" at bounding box center [64, 337] width 10 height 10
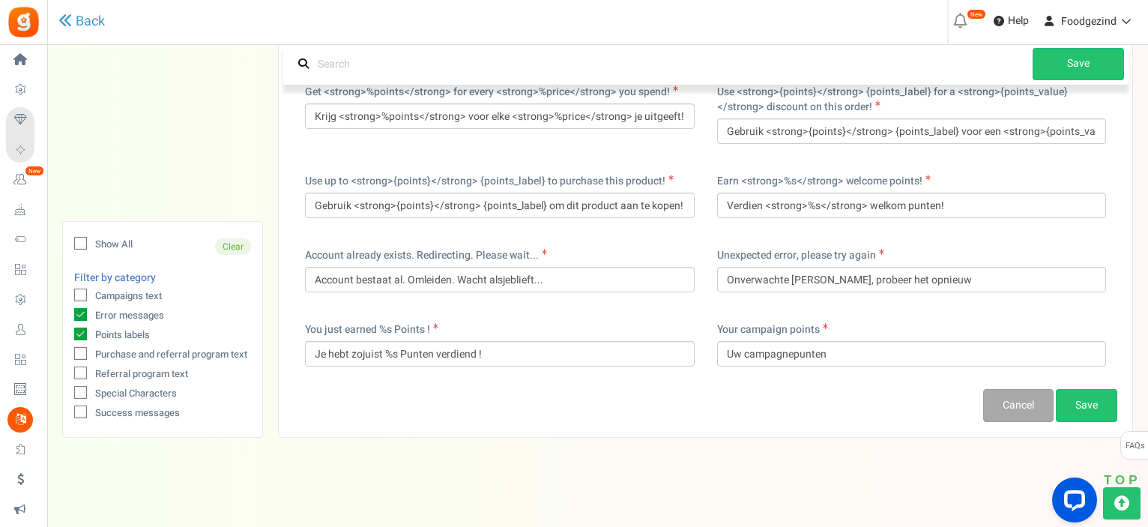
click at [80, 309] on icon at bounding box center [80, 314] width 13 height 13
click at [69, 312] on input "Error messages" at bounding box center [64, 317] width 10 height 10
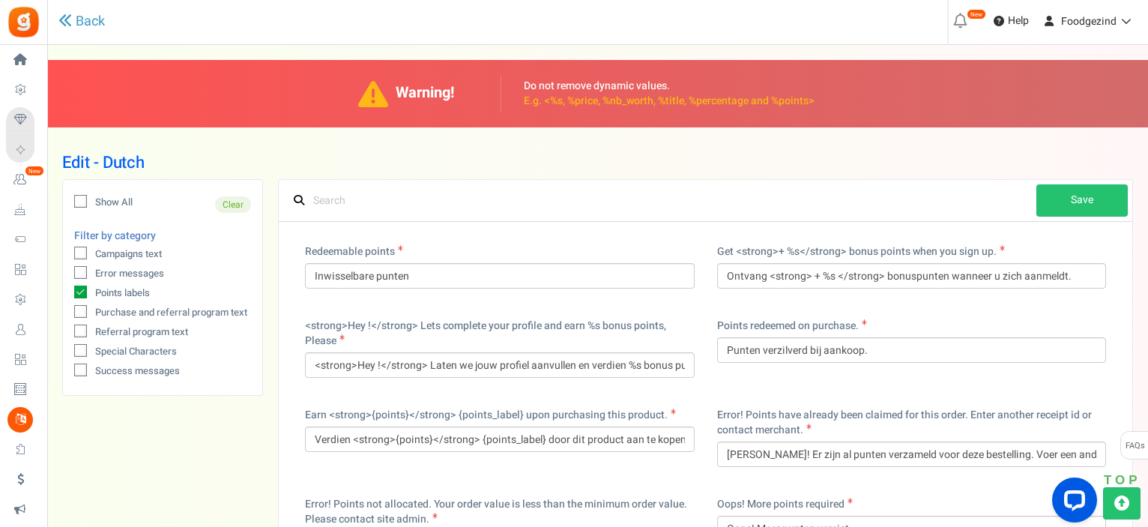
scroll to position [75, 0]
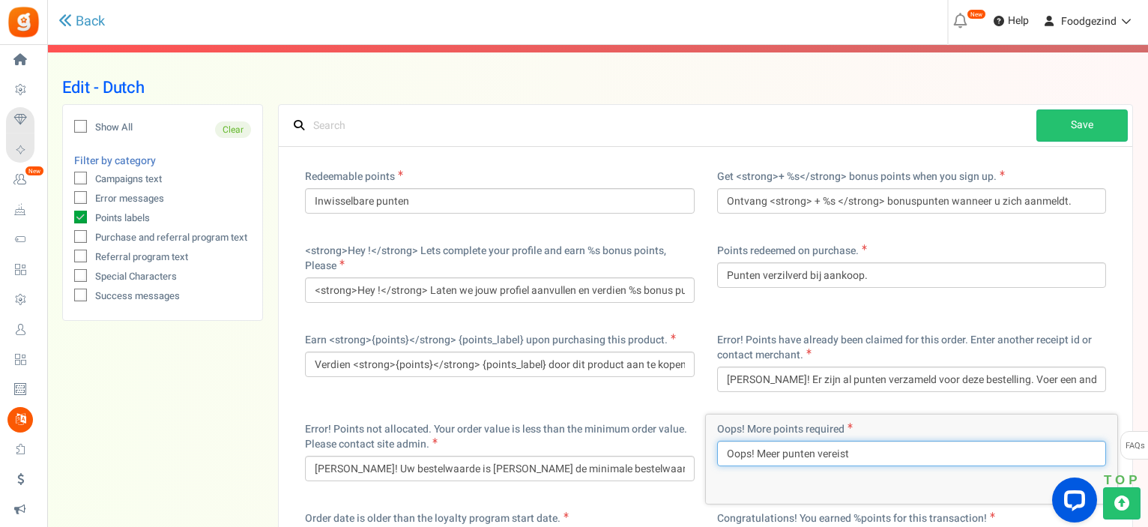
click at [741, 452] on input "Oops! Meer punten vereist" at bounding box center [912, 453] width 390 height 25
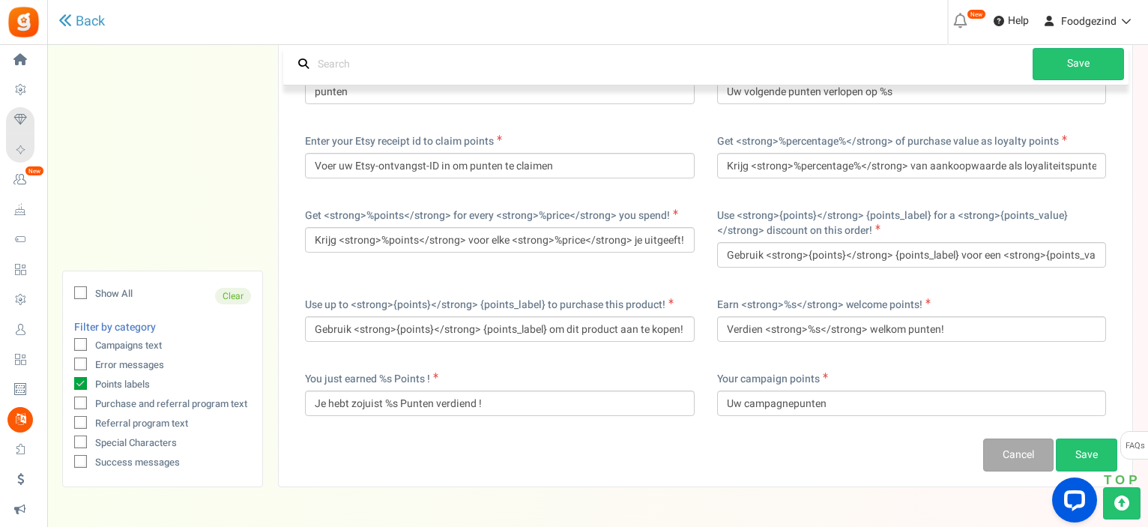
scroll to position [1024, 0]
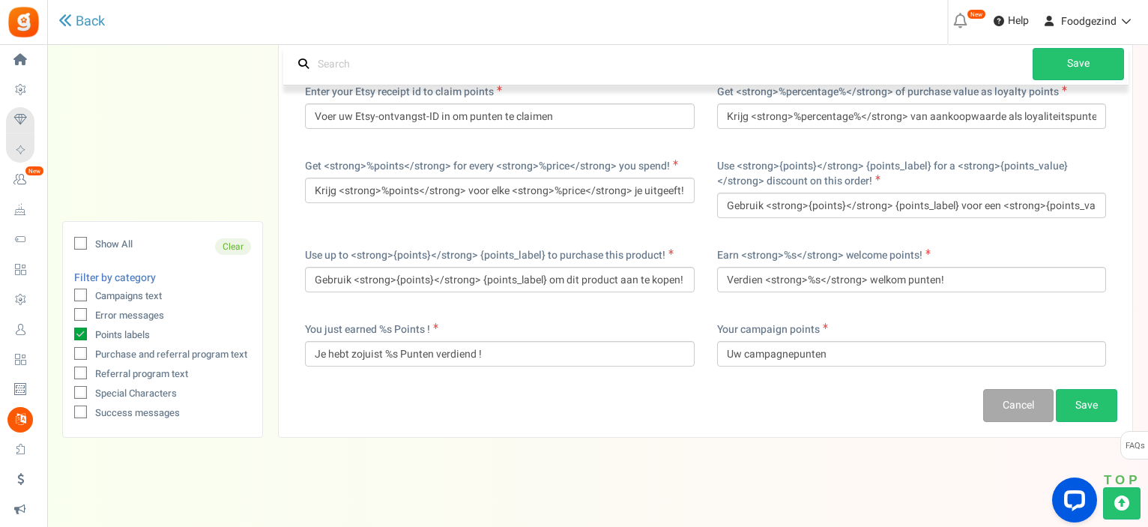
click at [79, 332] on icon at bounding box center [80, 333] width 13 height 13
click at [69, 332] on input "Points labels" at bounding box center [64, 336] width 10 height 10
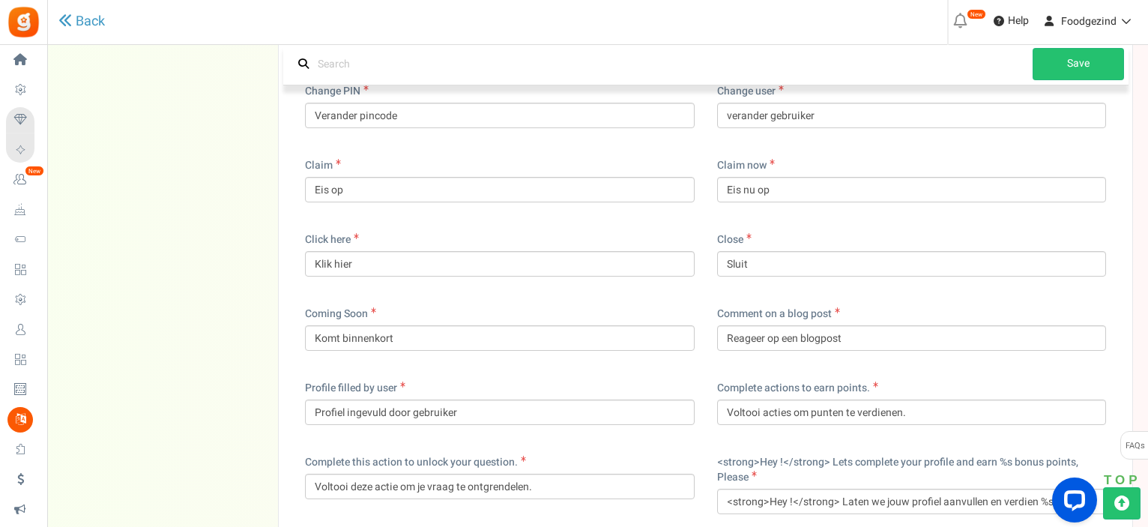
scroll to position [12332, 0]
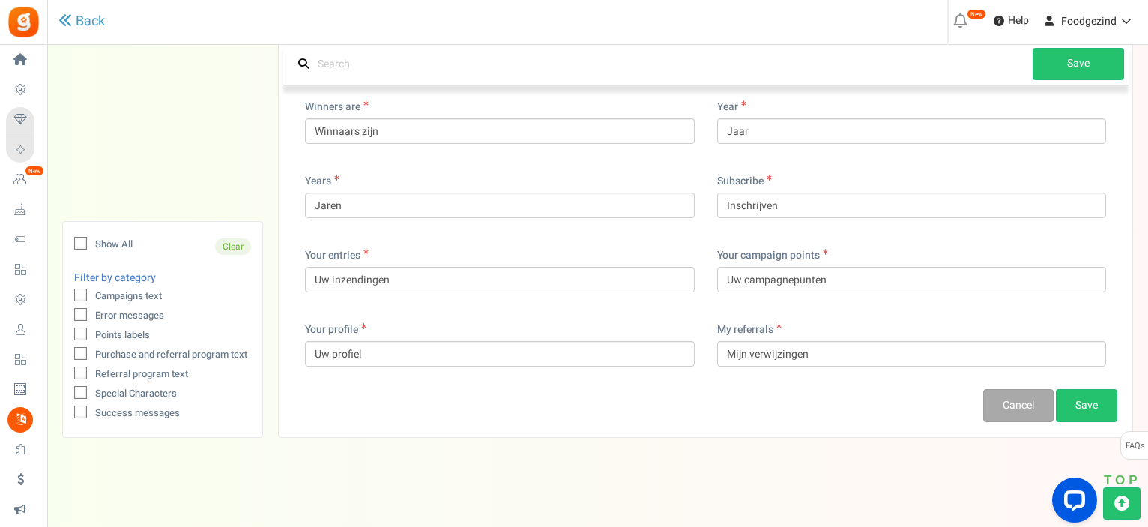
click at [80, 354] on icon at bounding box center [81, 354] width 10 height 10
click at [69, 354] on input "Purchase and referral program text" at bounding box center [64, 356] width 10 height 10
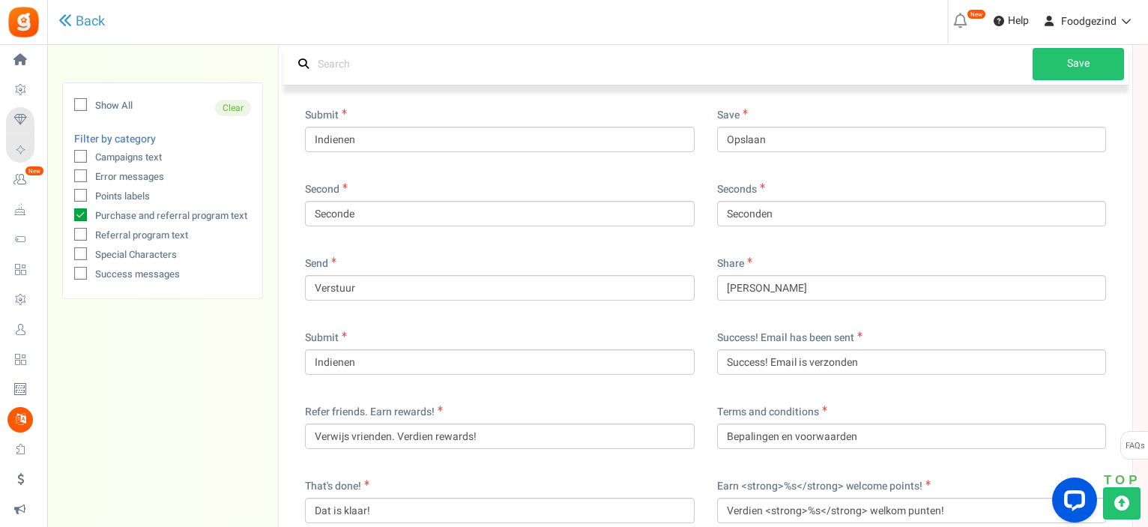
scroll to position [4518, 0]
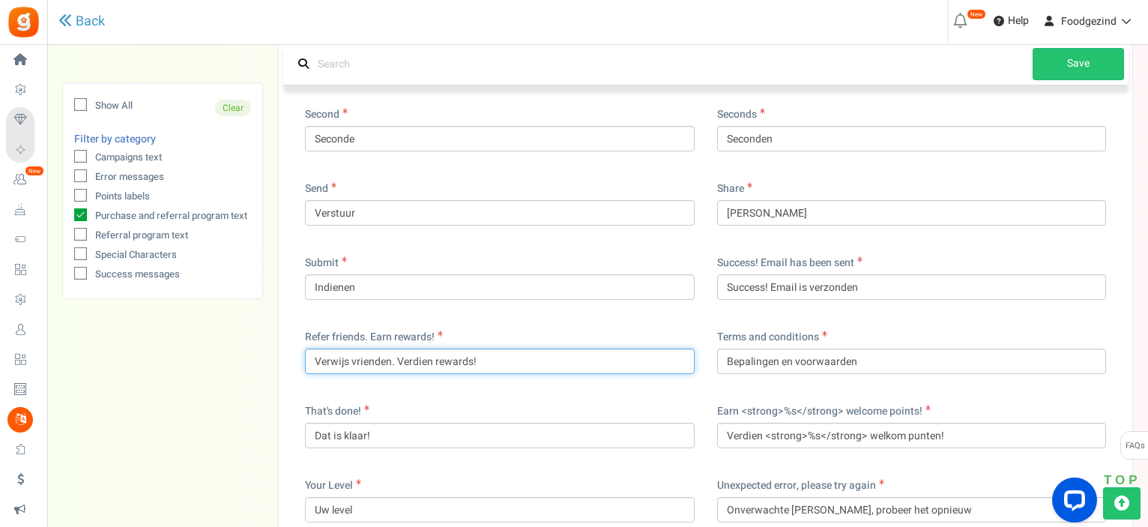
click at [471, 359] on input "Verwijs vrienden. Verdien rewards!" at bounding box center [500, 360] width 390 height 25
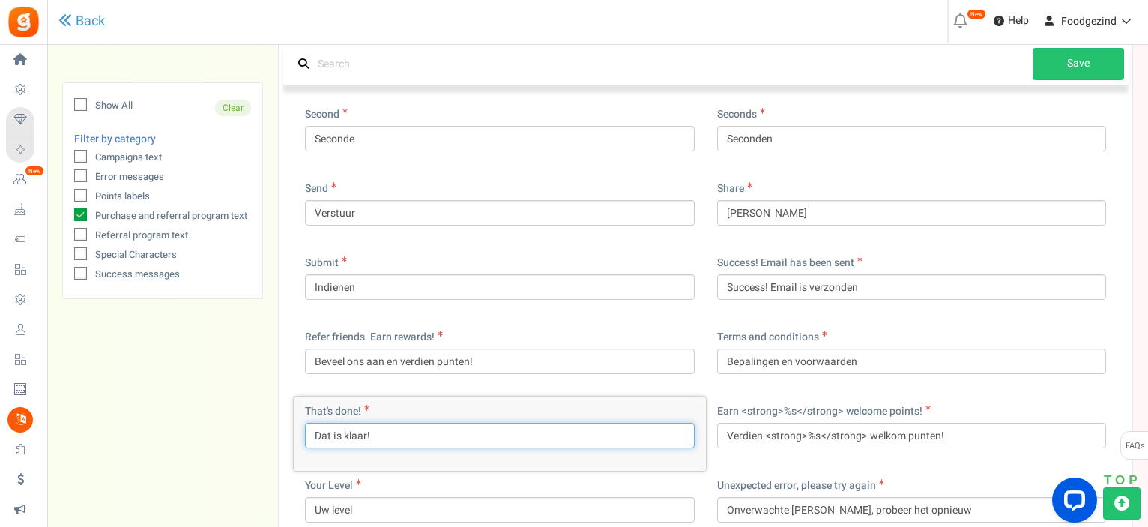
click at [345, 432] on input "Dat is klaar!" at bounding box center [500, 435] width 390 height 25
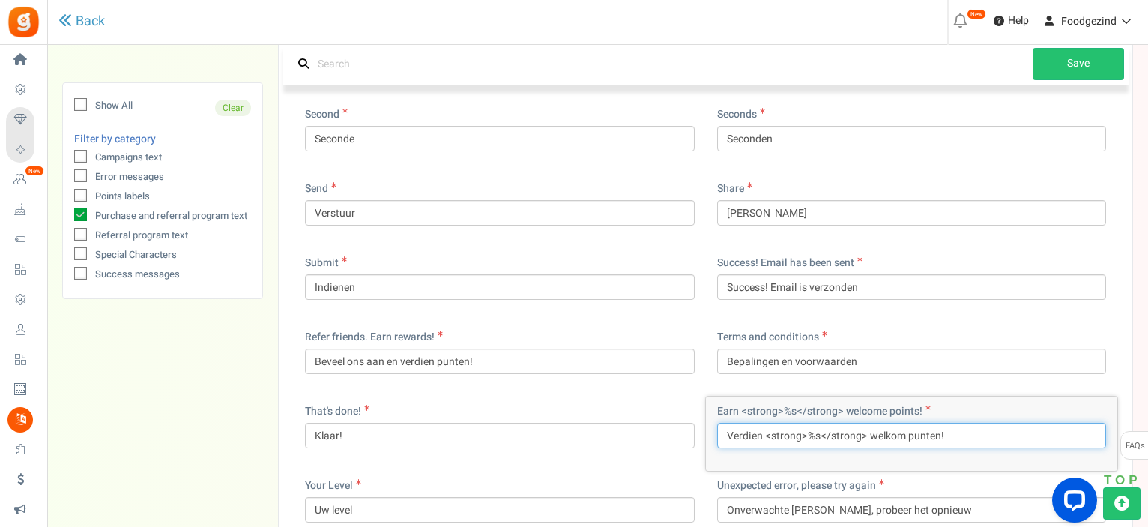
click at [902, 434] on input "Verdien <strong>%s</strong> welkom punten!" at bounding box center [912, 435] width 390 height 25
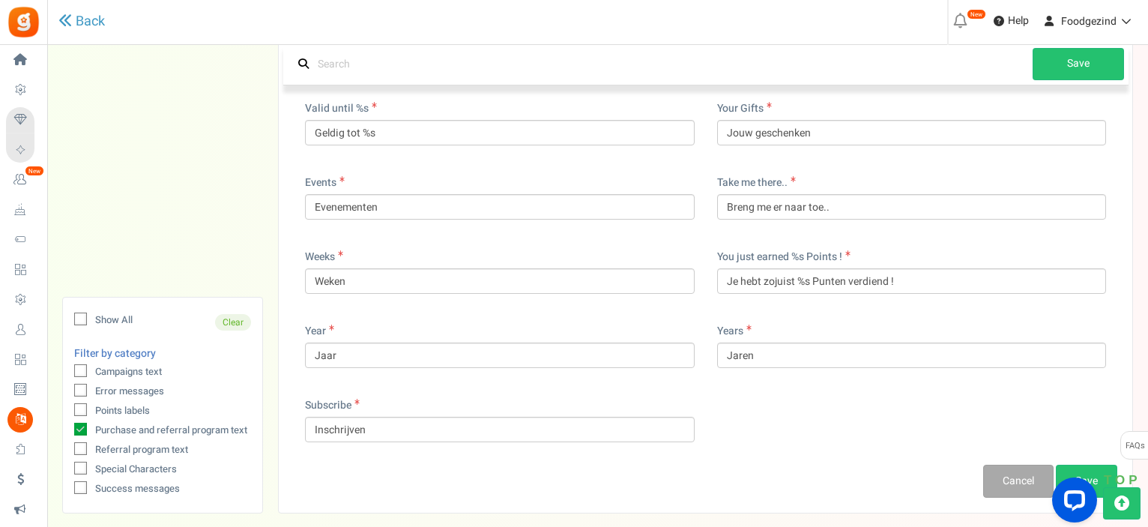
scroll to position [5193, 0]
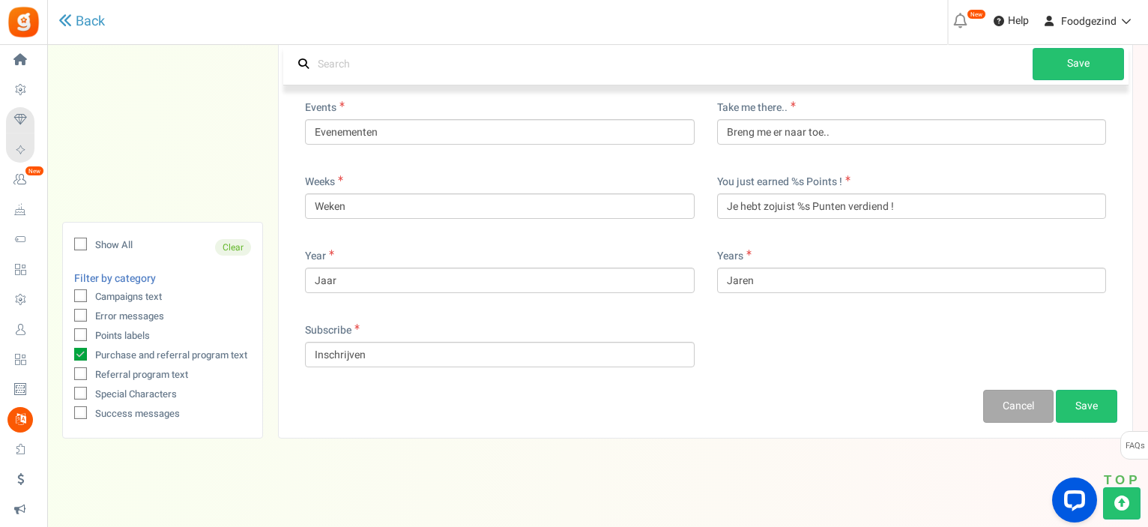
click at [79, 369] on icon at bounding box center [81, 374] width 10 height 10
click at [69, 371] on input "Referral program text" at bounding box center [64, 376] width 10 height 10
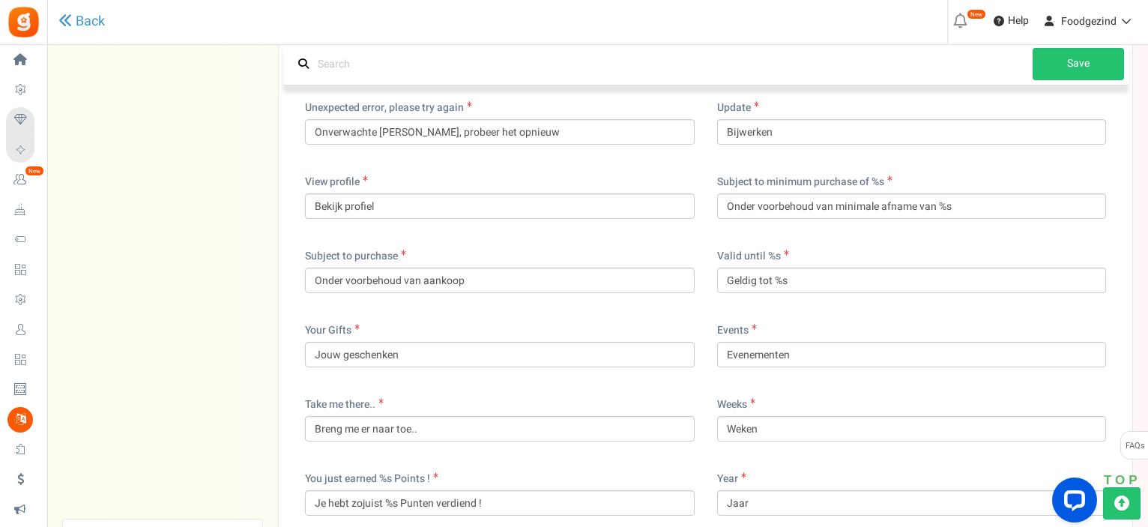
scroll to position [5489, 0]
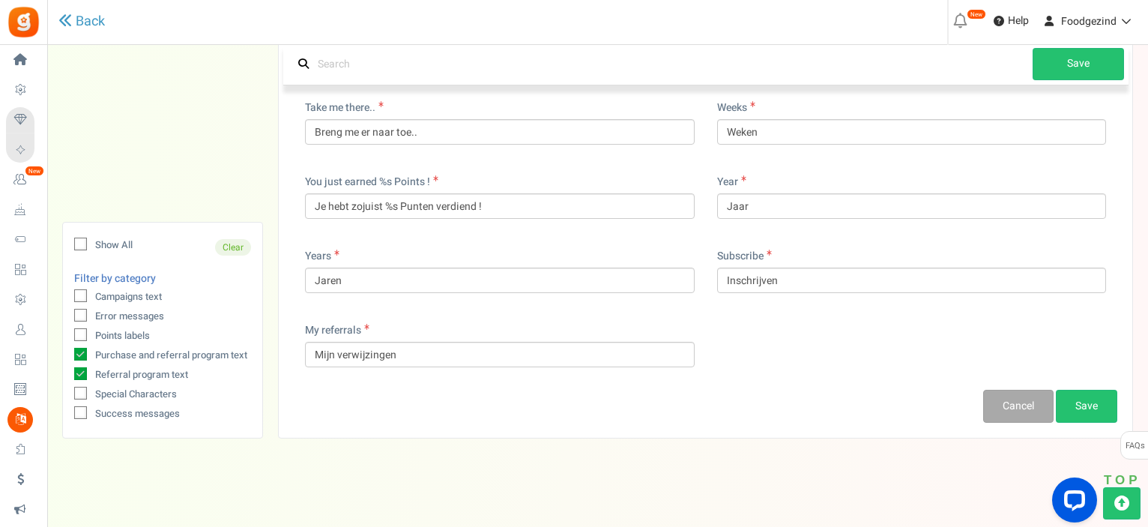
click at [84, 357] on icon at bounding box center [80, 354] width 13 height 13
click at [69, 357] on input "Purchase and referral program text" at bounding box center [64, 356] width 10 height 10
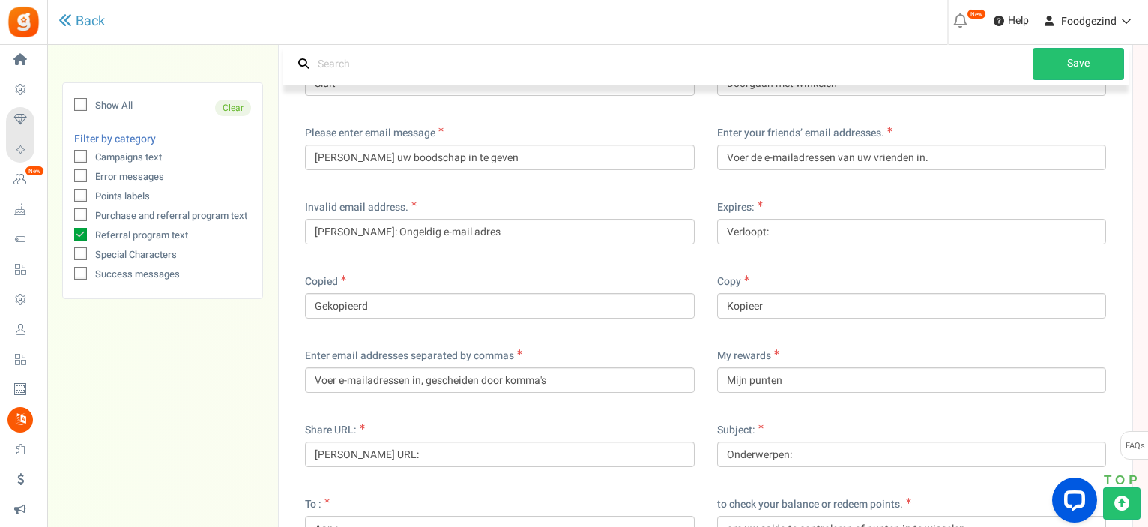
scroll to position [300, 0]
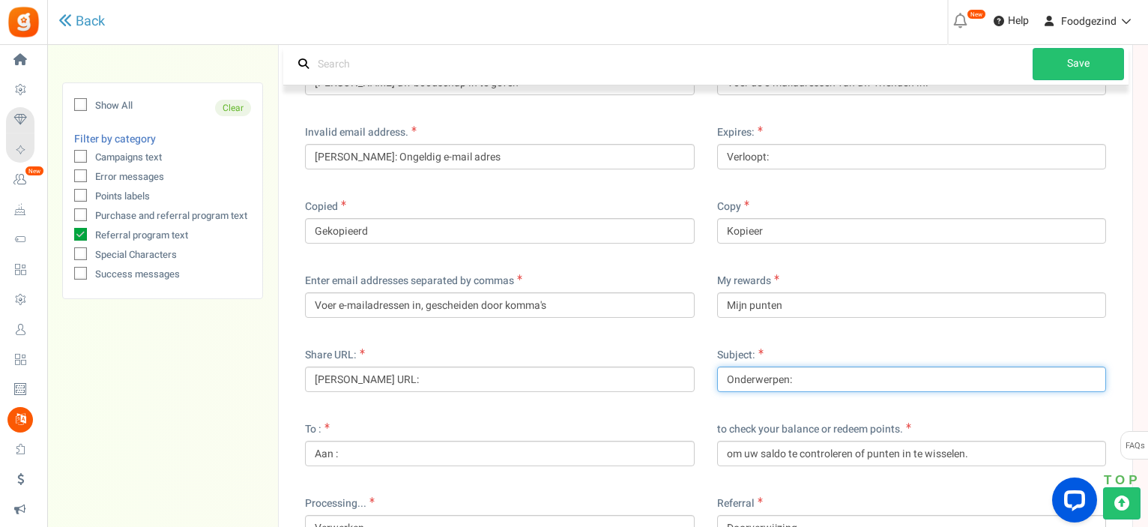
click at [785, 380] on input "Onderwerpen:" at bounding box center [912, 378] width 390 height 25
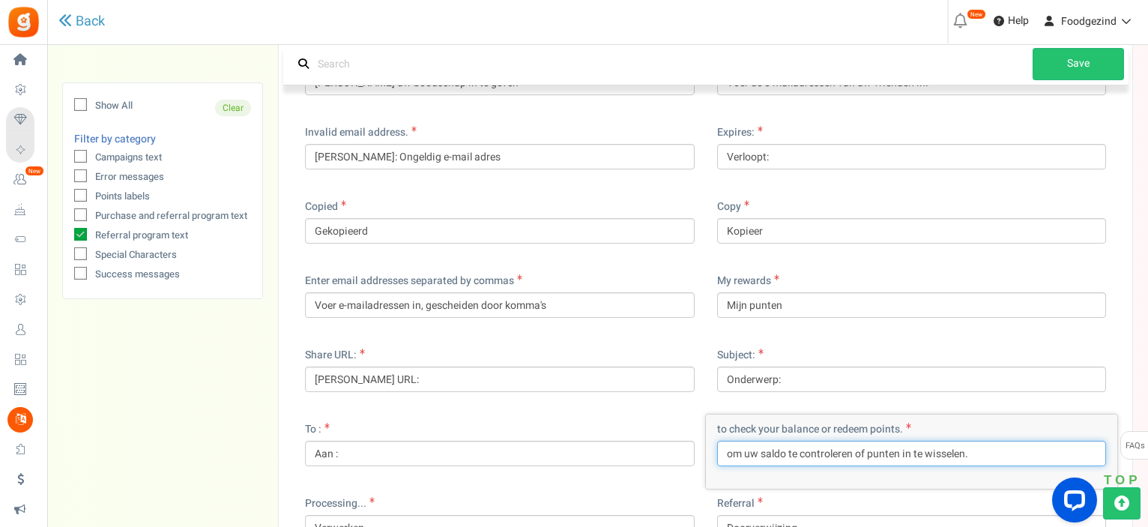
drag, startPoint x: 747, startPoint y: 451, endPoint x: 703, endPoint y: 452, distance: 44.2
click at [703, 452] on div "ago geleden Already have an Account? Reeds een Account? Yes, i am subscribed Ja…" at bounding box center [706, 303] width 824 height 816
click at [905, 453] on input "Uw saldo te controleren of punten in te wisselen." at bounding box center [912, 453] width 390 height 25
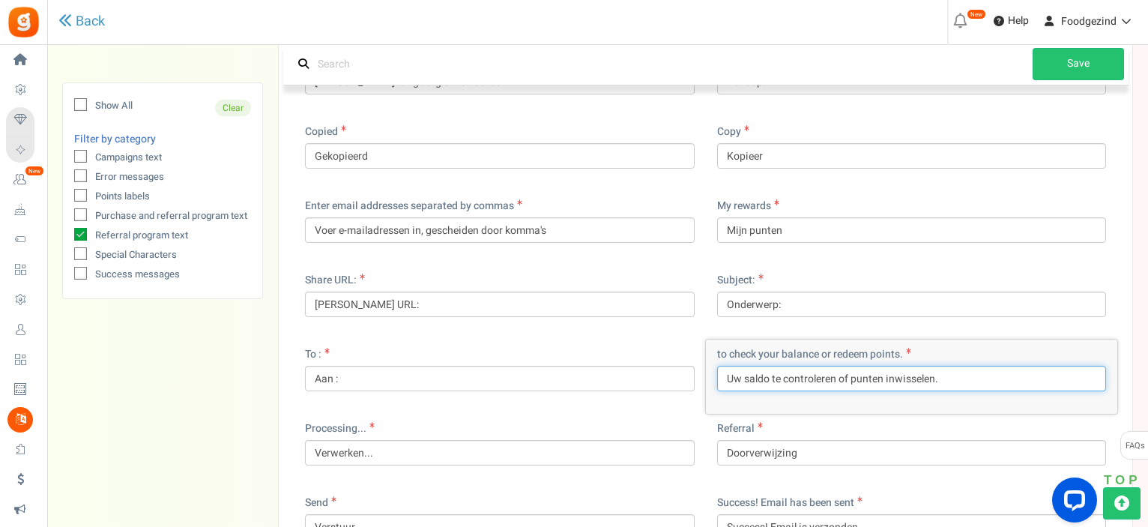
scroll to position [450, 0]
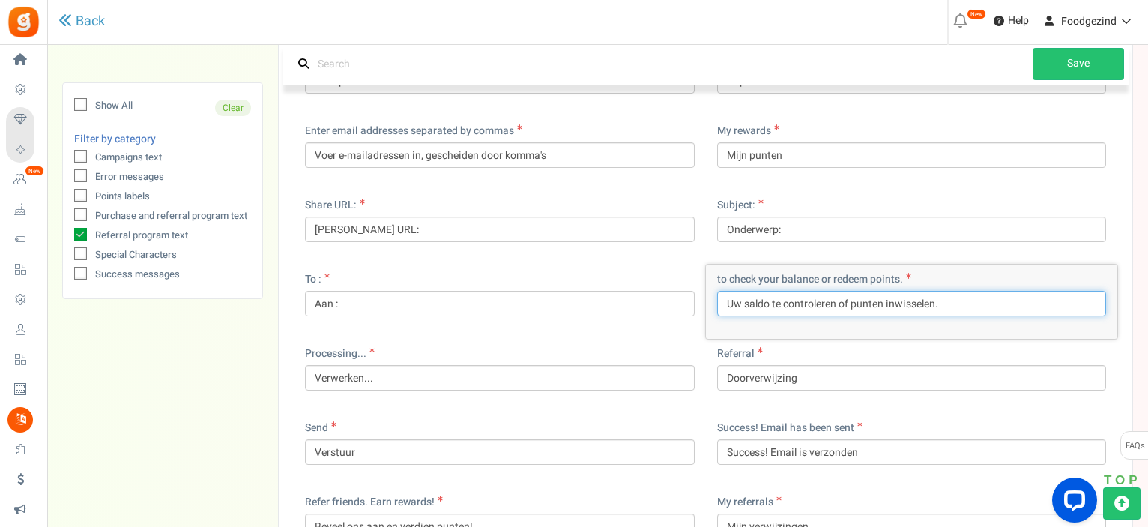
click at [783, 304] on input "Uw saldo te controleren of punten inwisselen." at bounding box center [912, 303] width 390 height 25
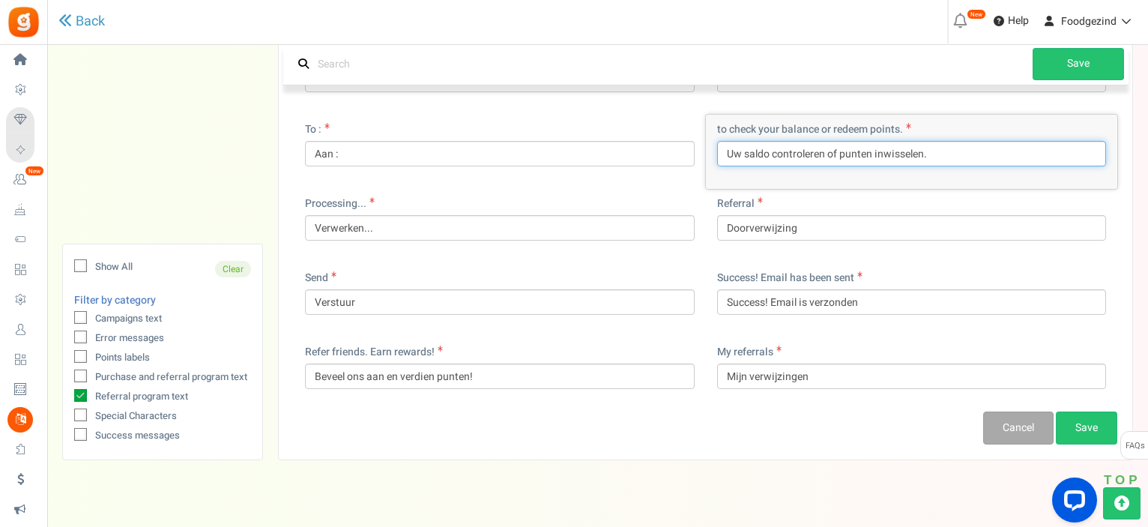
scroll to position [622, 0]
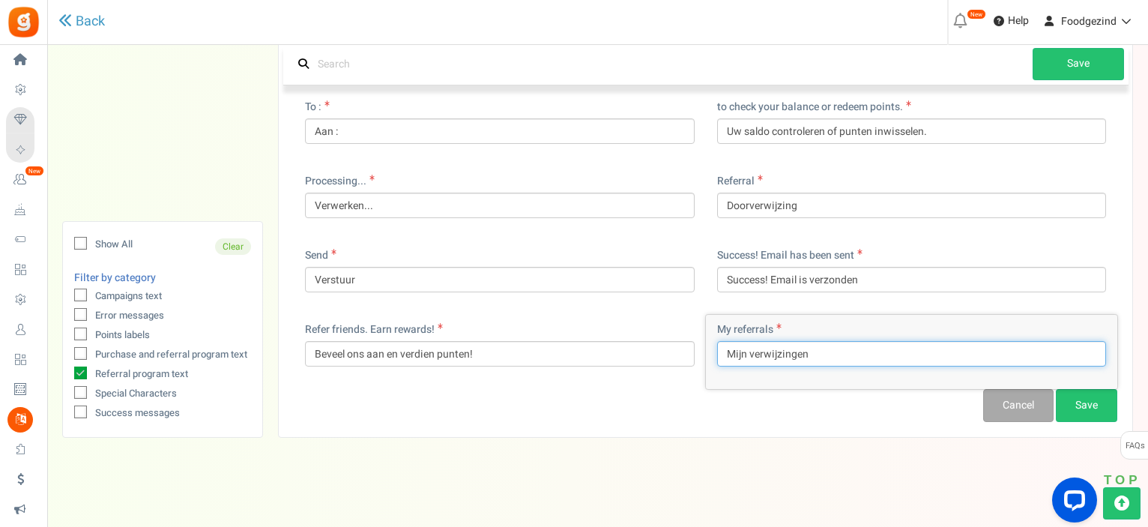
click at [828, 354] on input "Mijn verwijzingen" at bounding box center [912, 353] width 390 height 25
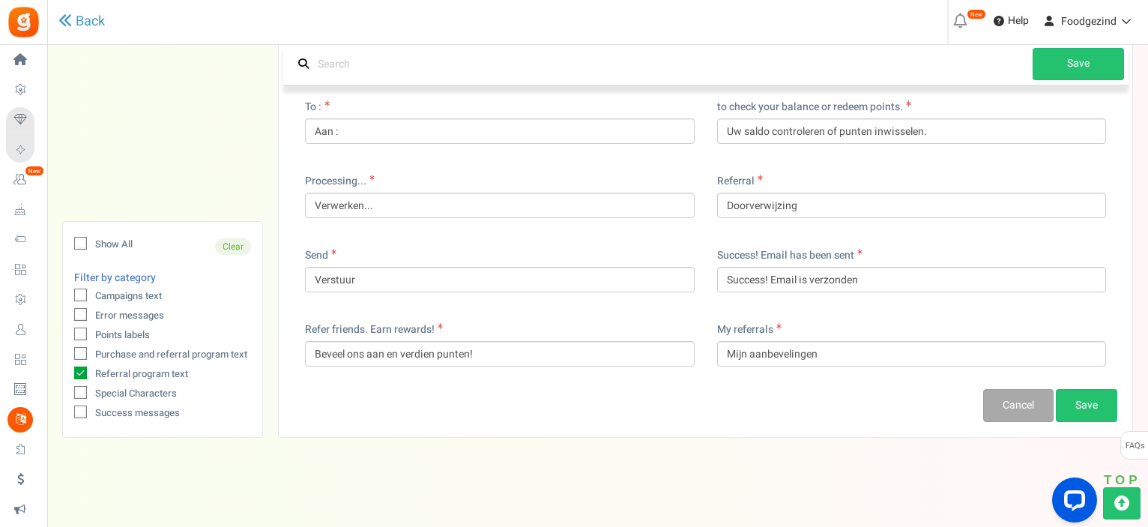
click at [79, 371] on icon at bounding box center [80, 372] width 13 height 13
click at [69, 371] on input "Referral program text" at bounding box center [64, 375] width 10 height 10
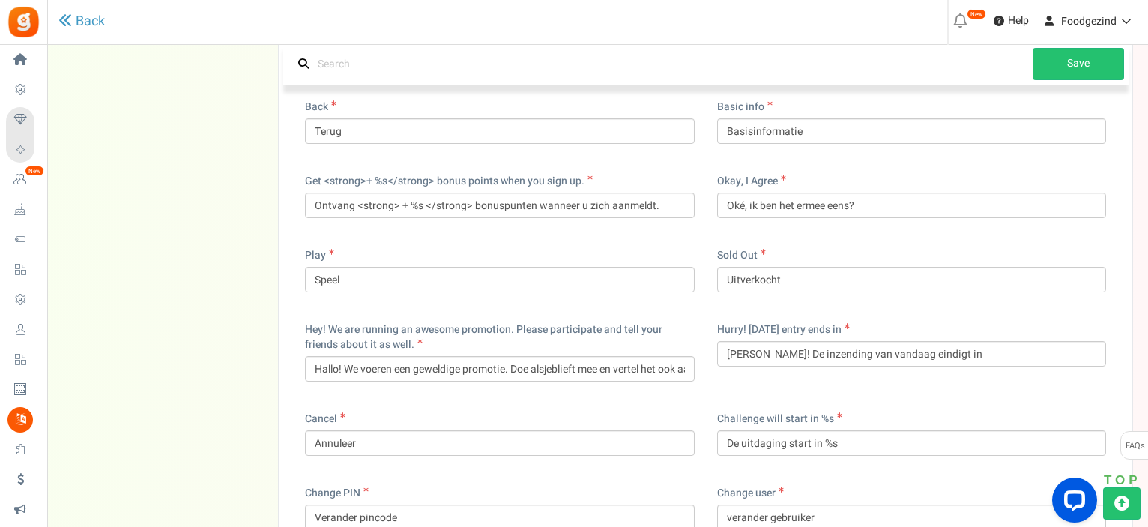
scroll to position [12332, 0]
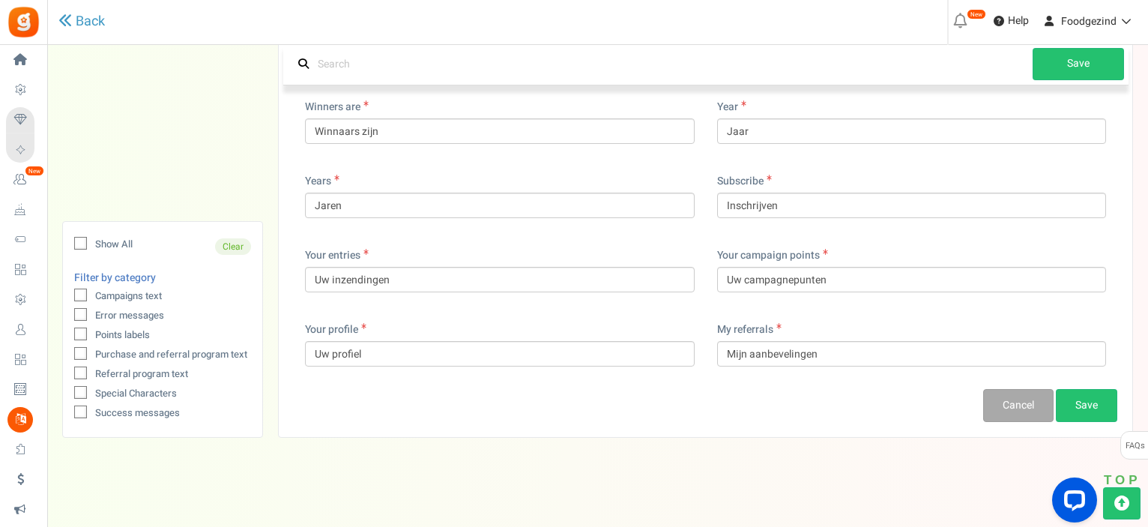
click at [80, 389] on icon at bounding box center [81, 393] width 10 height 10
click at [69, 390] on input "Special Characters" at bounding box center [64, 395] width 10 height 10
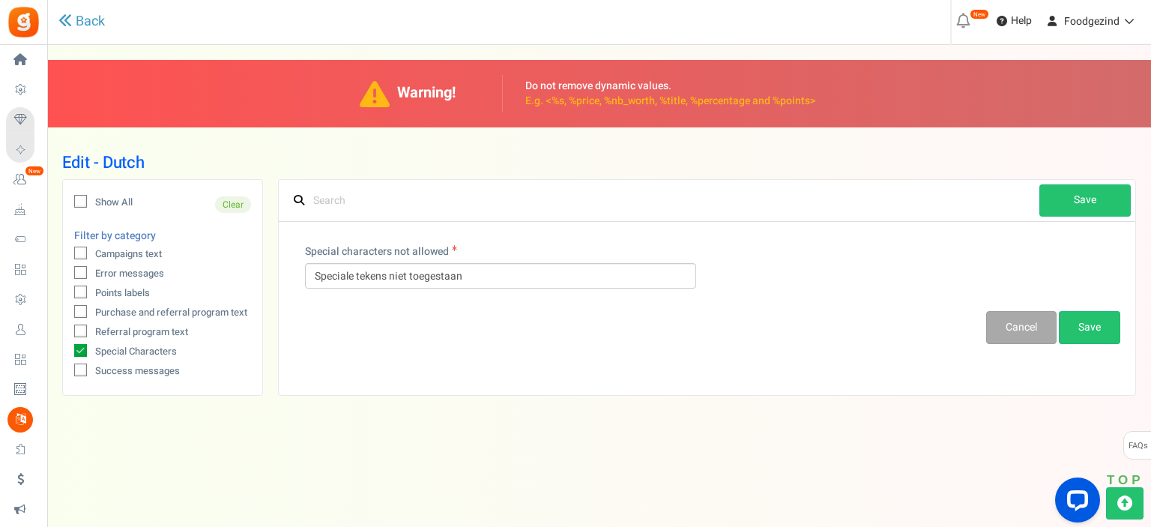
click at [85, 348] on icon at bounding box center [80, 350] width 13 height 13
click at [69, 348] on input "Special Characters" at bounding box center [64, 353] width 10 height 10
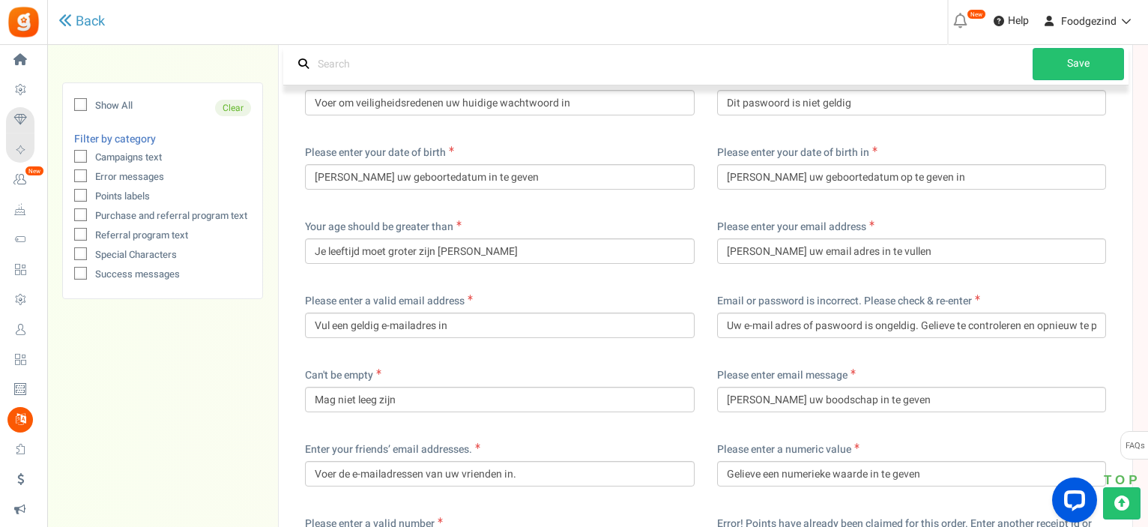
scroll to position [2923, 0]
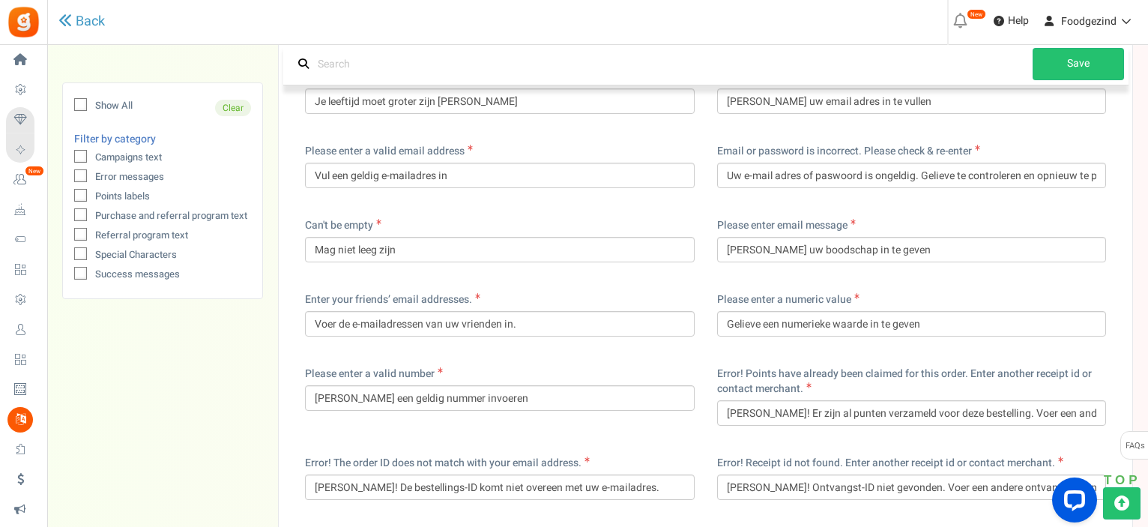
click at [82, 276] on icon at bounding box center [81, 275] width 10 height 10
click at [69, 276] on input "Success messages" at bounding box center [64, 276] width 10 height 10
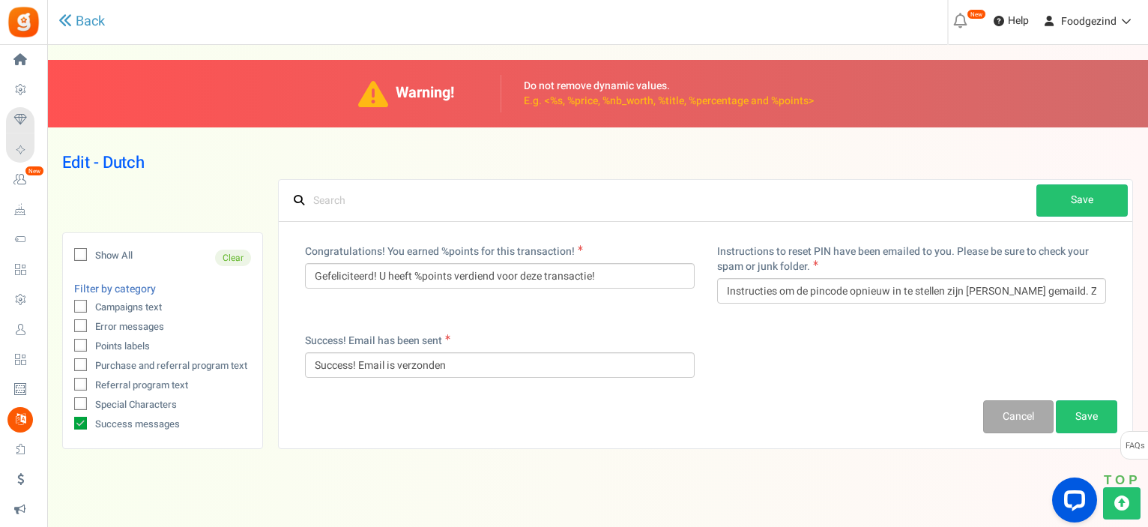
scroll to position [11, 0]
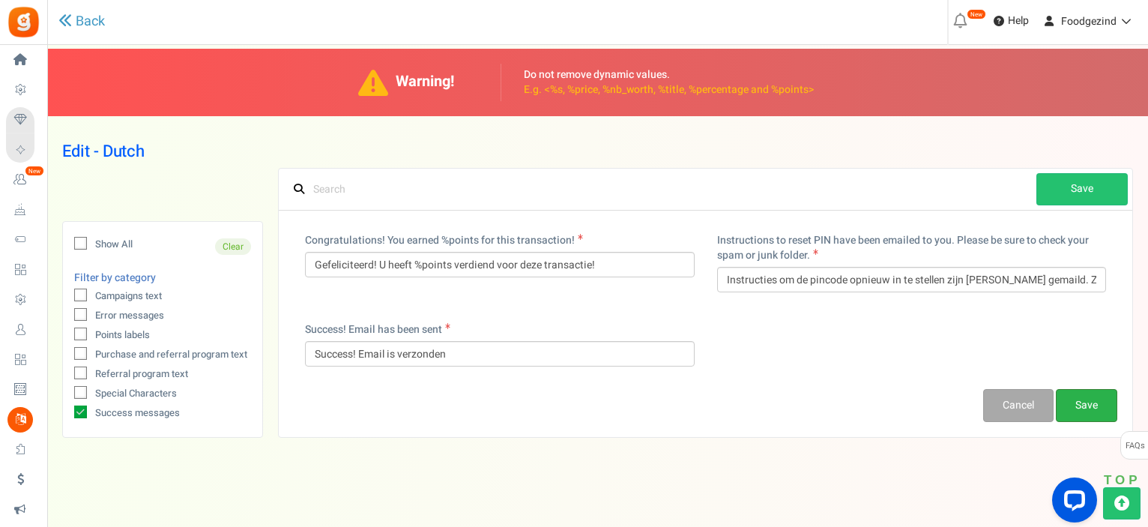
click at [1085, 401] on link "Save" at bounding box center [1086, 405] width 61 height 33
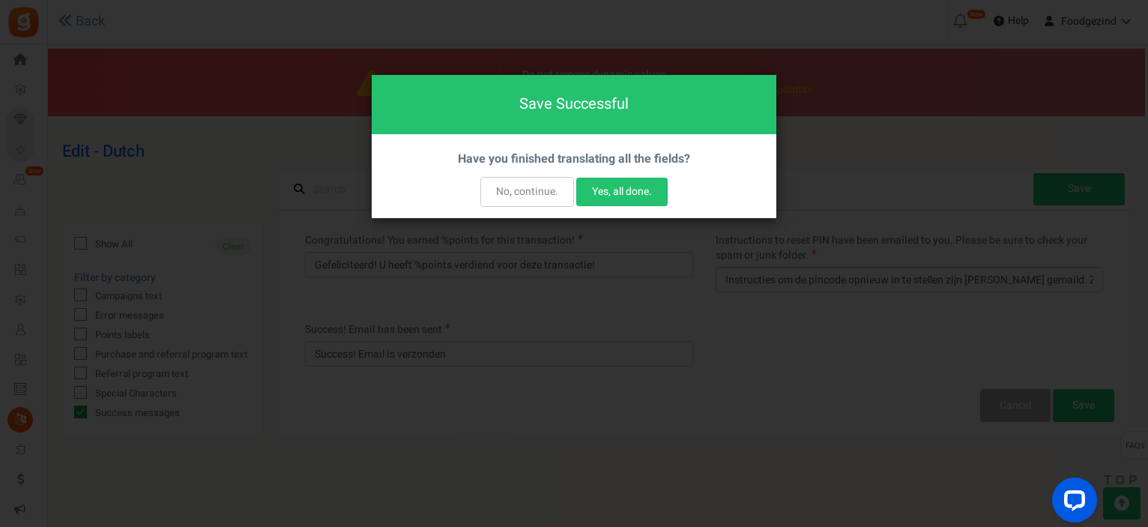
click at [505, 196] on button "No, continue." at bounding box center [527, 192] width 94 height 30
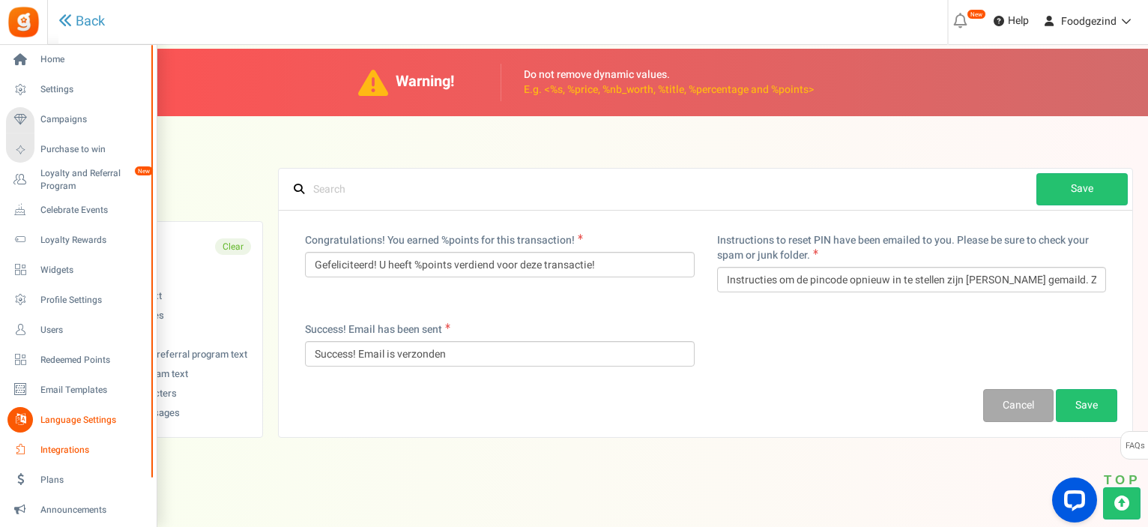
click at [49, 449] on span "Integrations" at bounding box center [92, 450] width 105 height 13
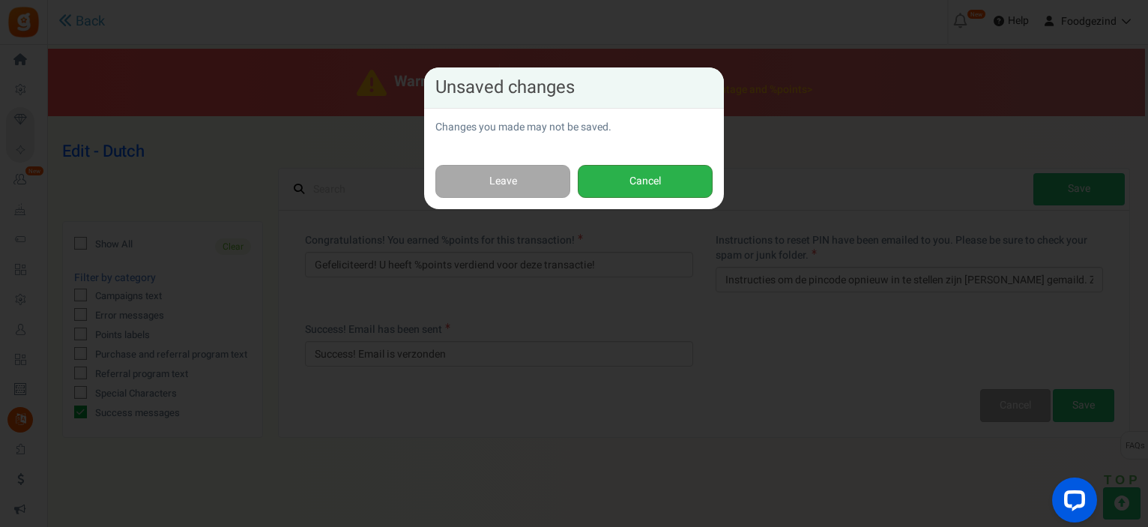
click at [593, 187] on button "Cancel" at bounding box center [645, 182] width 135 height 34
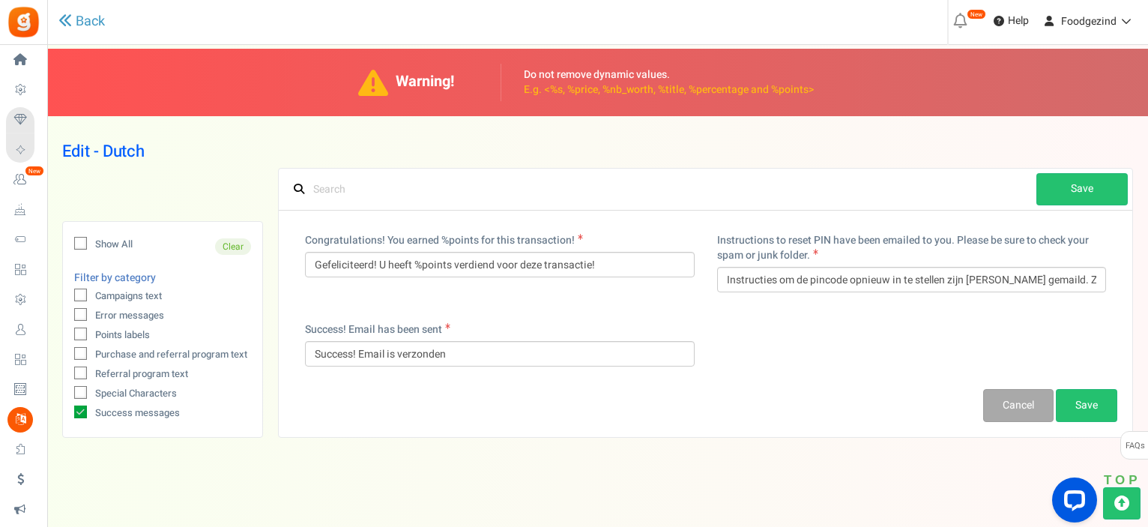
click at [1090, 190] on link "Save" at bounding box center [1081, 189] width 91 height 32
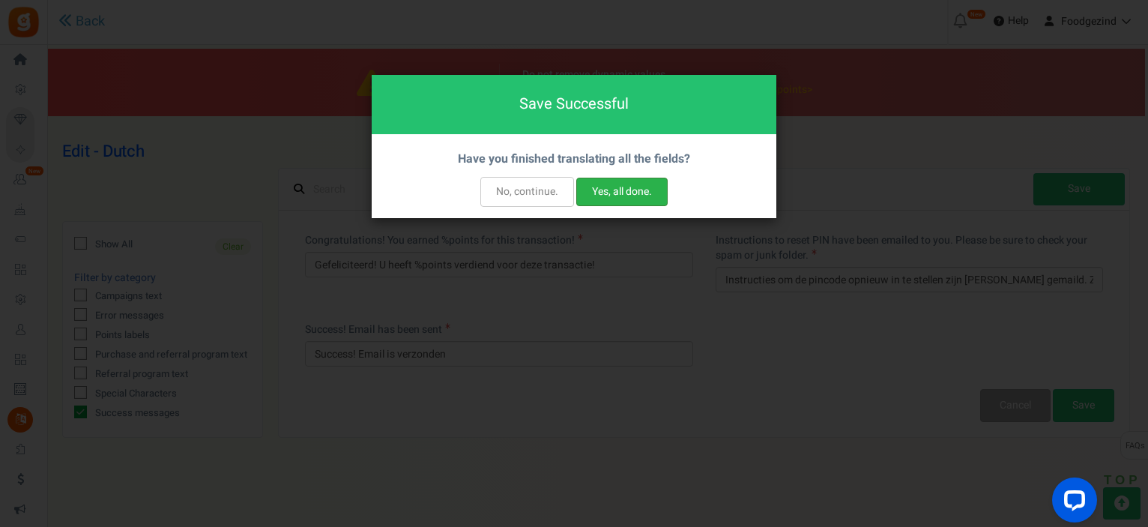
click at [623, 195] on button "Yes, all done." at bounding box center [621, 192] width 91 height 28
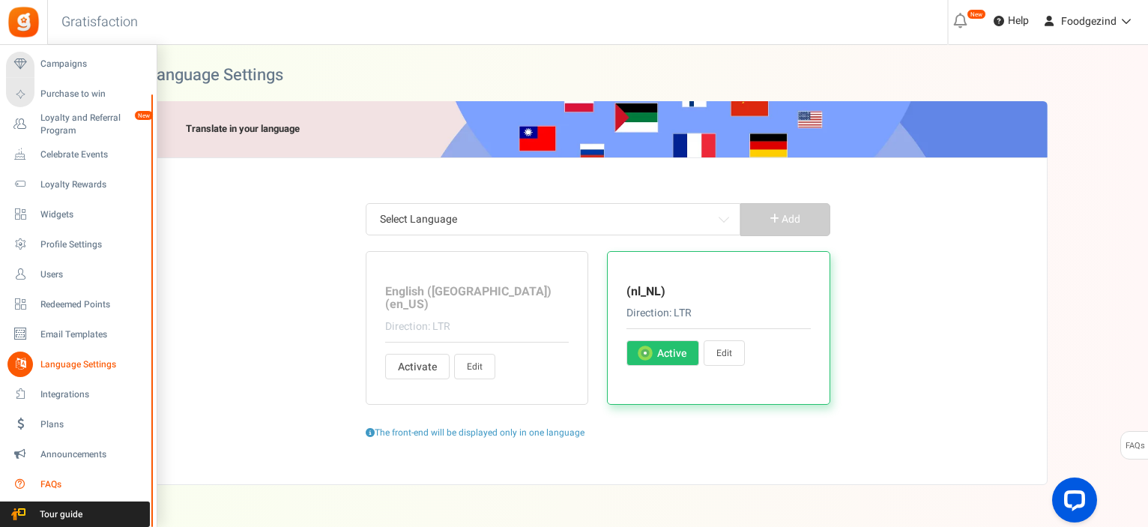
click at [46, 488] on span "FAQs" at bounding box center [92, 484] width 105 height 13
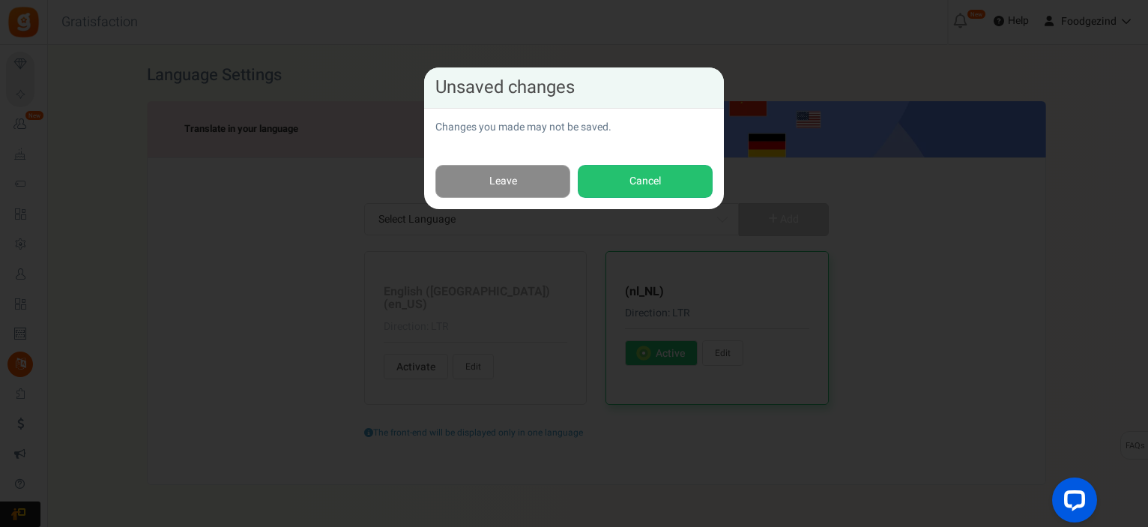
click at [534, 190] on link "Leave" at bounding box center [502, 182] width 135 height 34
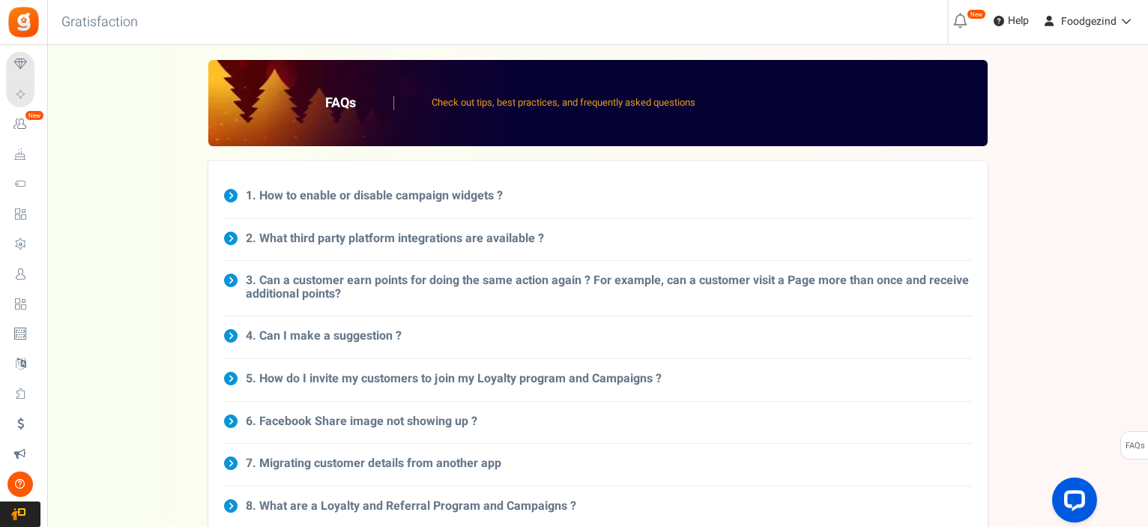
click at [438, 379] on h3 "5. How do I invite my customers to join my Loyalty program and Campaigns ?" at bounding box center [454, 378] width 416 height 13
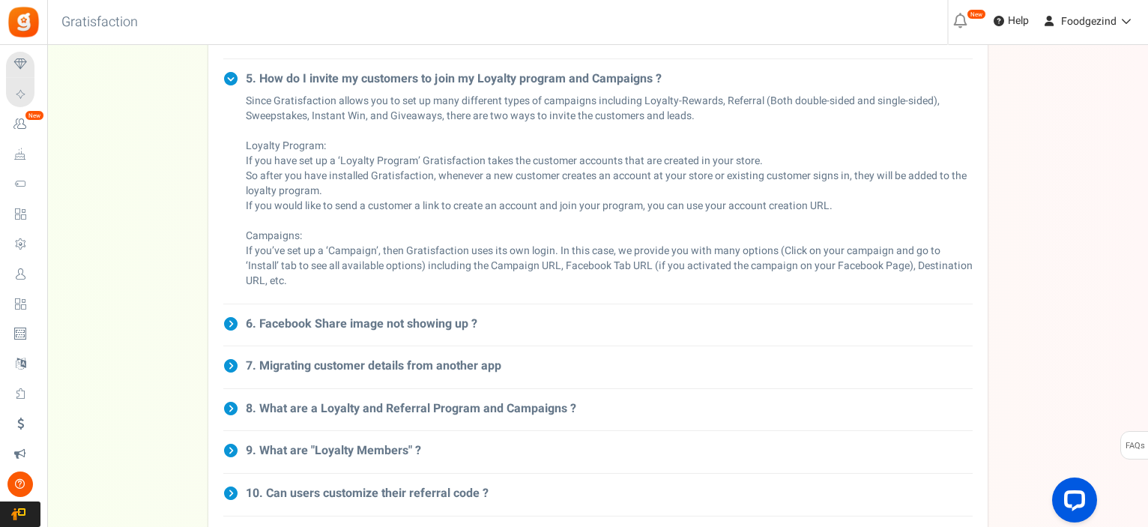
scroll to position [375, 0]
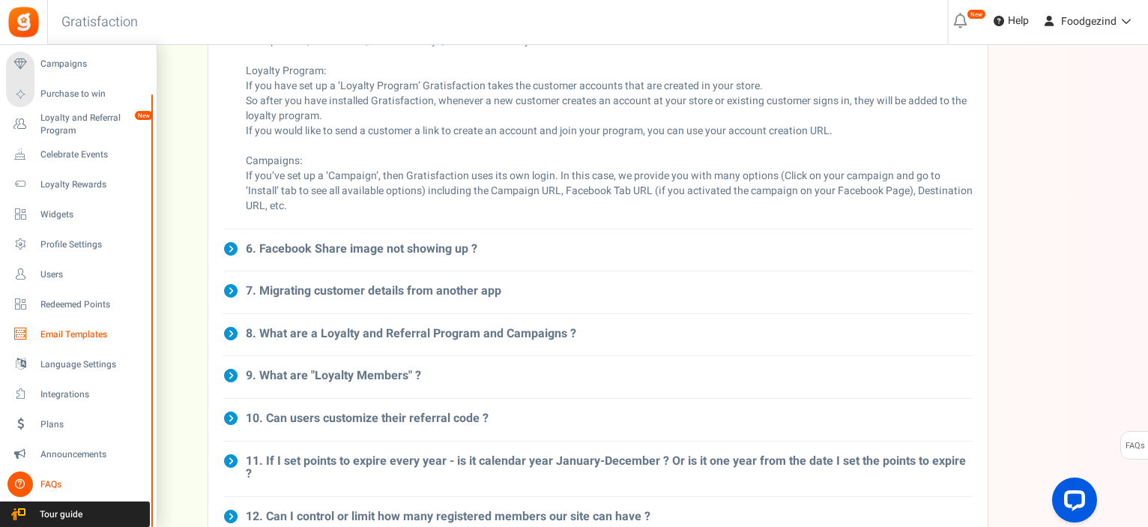
click at [85, 335] on span "Email Templates" at bounding box center [92, 334] width 105 height 13
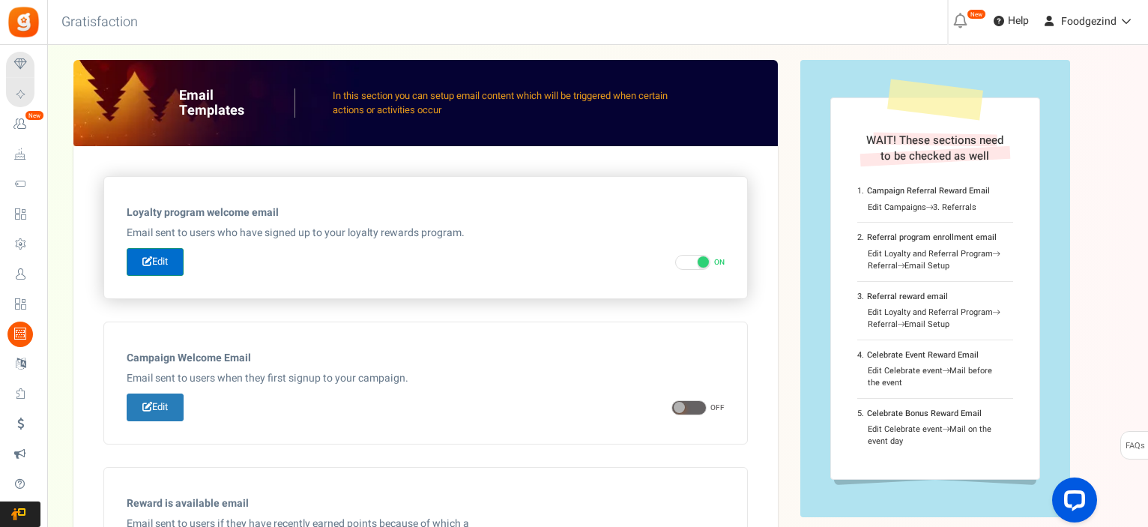
click at [161, 263] on link "Edit" at bounding box center [155, 262] width 57 height 28
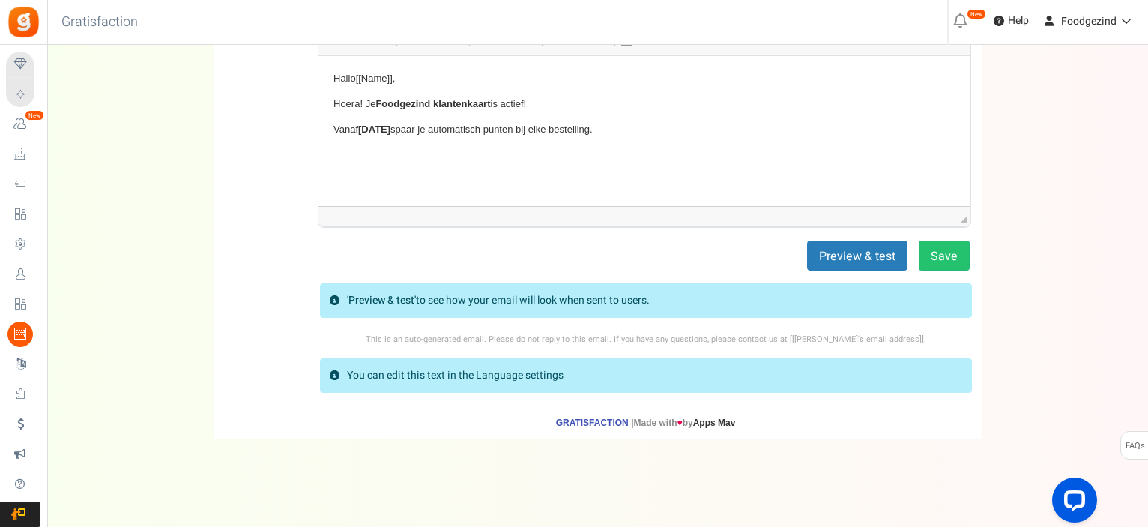
scroll to position [89, 0]
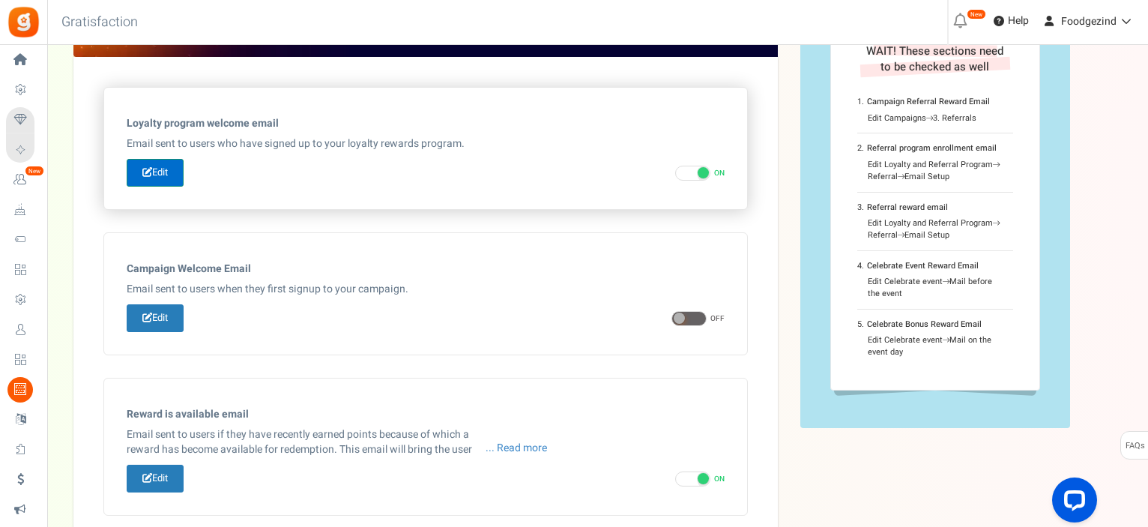
click at [165, 178] on link "Edit" at bounding box center [155, 173] width 57 height 28
type input "Hoera, je hebt nu een Foodgezind klantenkaart!"
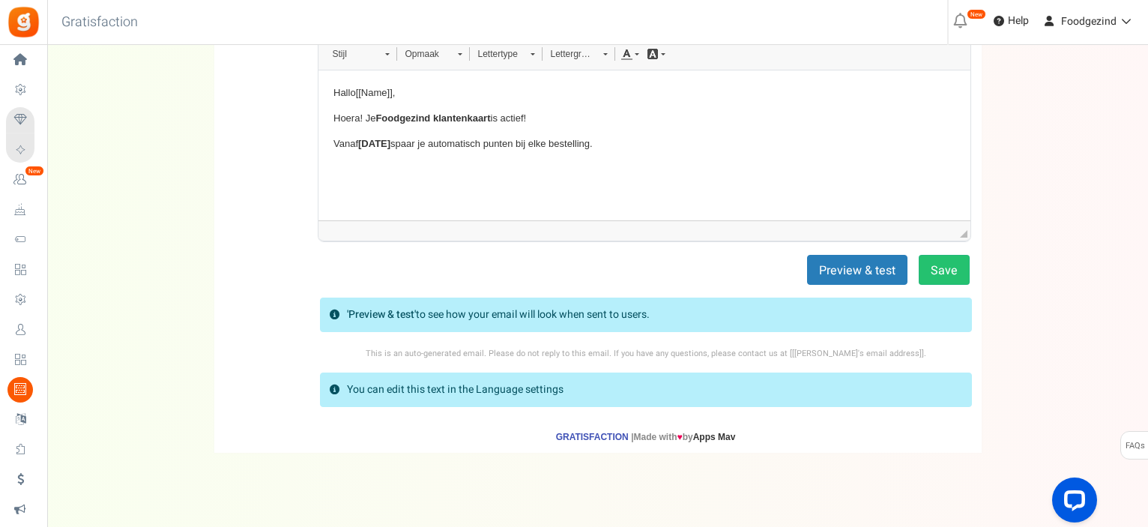
scroll to position [239, 0]
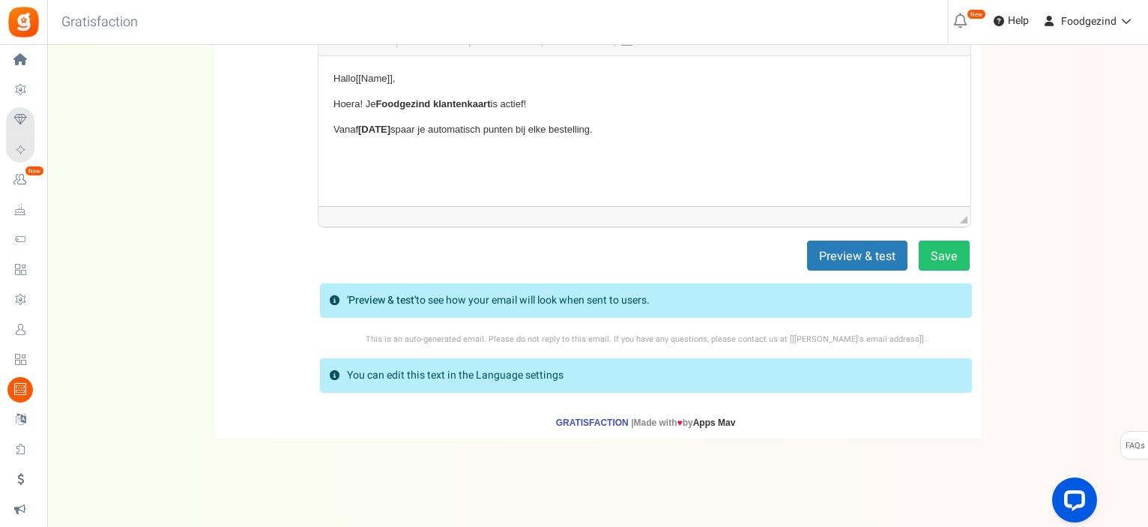
click at [392, 299] on strong "'Preview & test'" at bounding box center [381, 300] width 69 height 16
click at [334, 373] on icon at bounding box center [335, 375] width 10 height 10
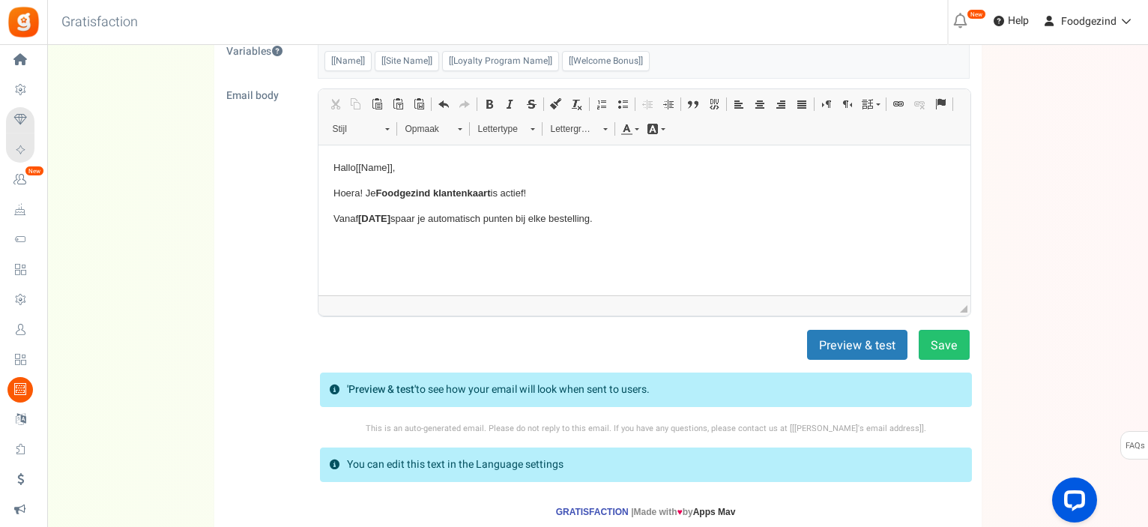
scroll to position [225, 0]
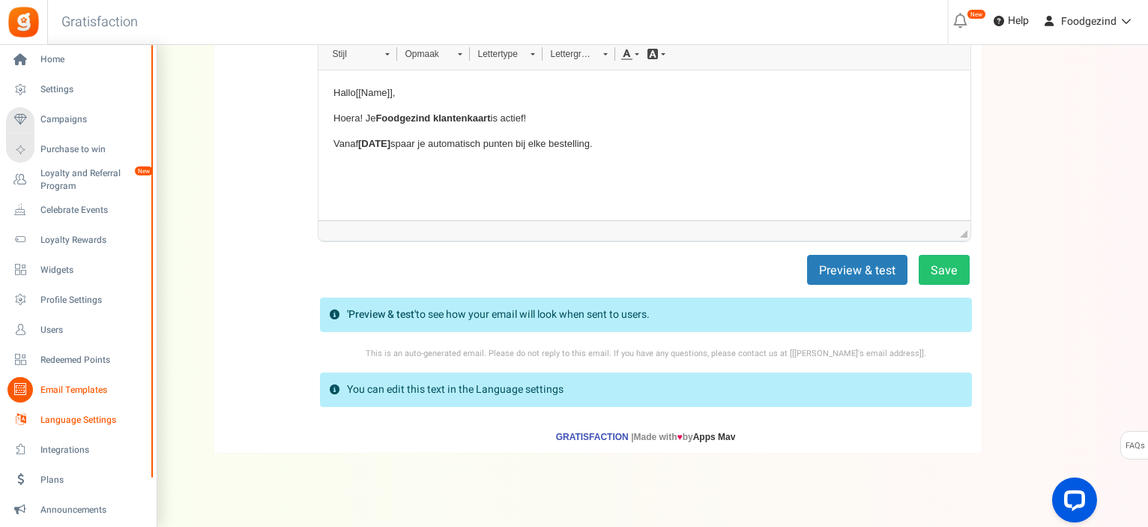
click at [75, 417] on span "Language Settings" at bounding box center [92, 420] width 105 height 13
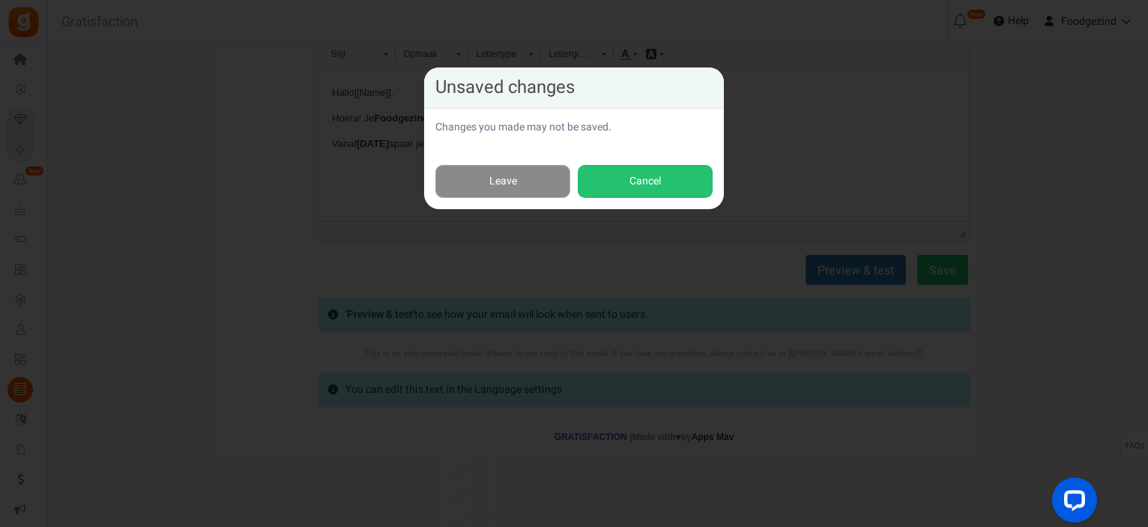
click at [546, 188] on link "Leave" at bounding box center [502, 182] width 135 height 34
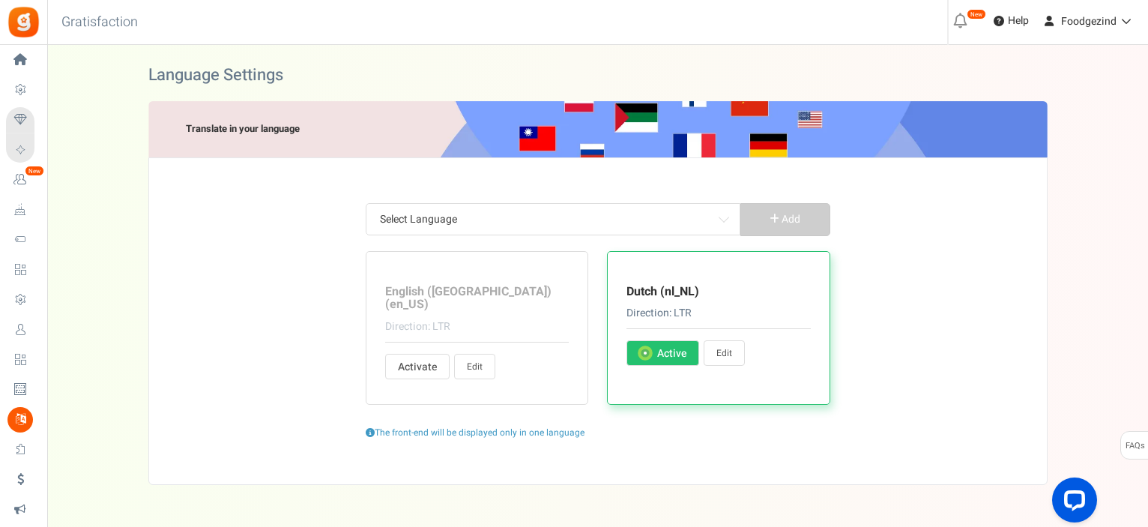
click at [732, 353] on link "Edit" at bounding box center [724, 352] width 41 height 25
type input "geleden"
type input "Reeds een Account?"
type input "Ja, ik ben ingeschreven"
type input "en"
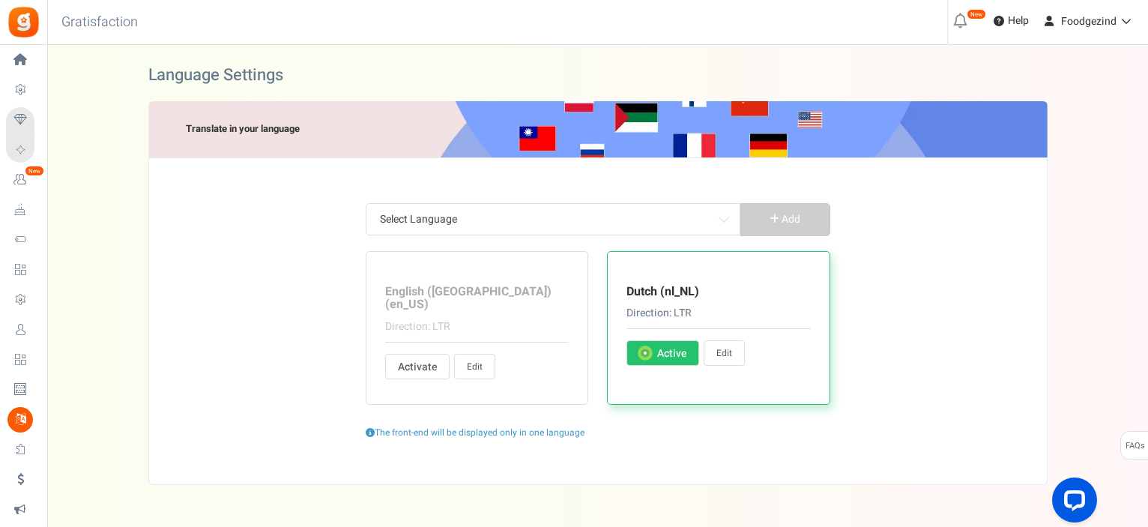
type input "weet [PERSON_NAME] dat je dit [PERSON_NAME] claimen?"
type input "Inwisselbare punten"
type input "Terug"
type input "Basisinformatie"
type input "Ontvang <strong> + %s </strong> bonuspunten wanneer u zich aanmeldt."
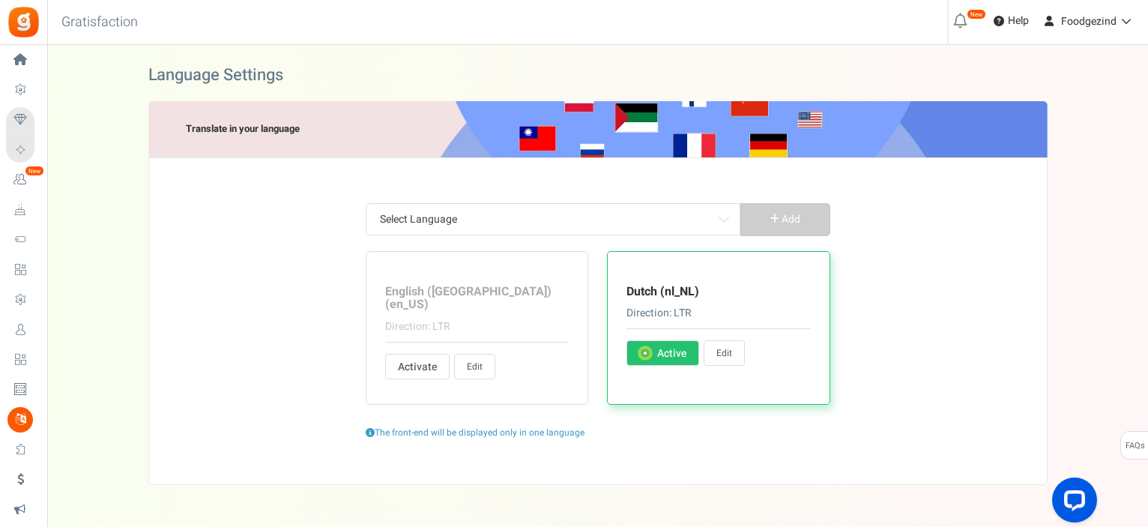
type input "Oké, ik ben het ermee eens?"
type input "Speel"
type input "Uitverkocht"
type input "Hallo! We voeren een geweldige promotie. Doe alsjeblieft mee en vertel het ook …"
type input "[PERSON_NAME]! De inzending van vandaag eindigt in"
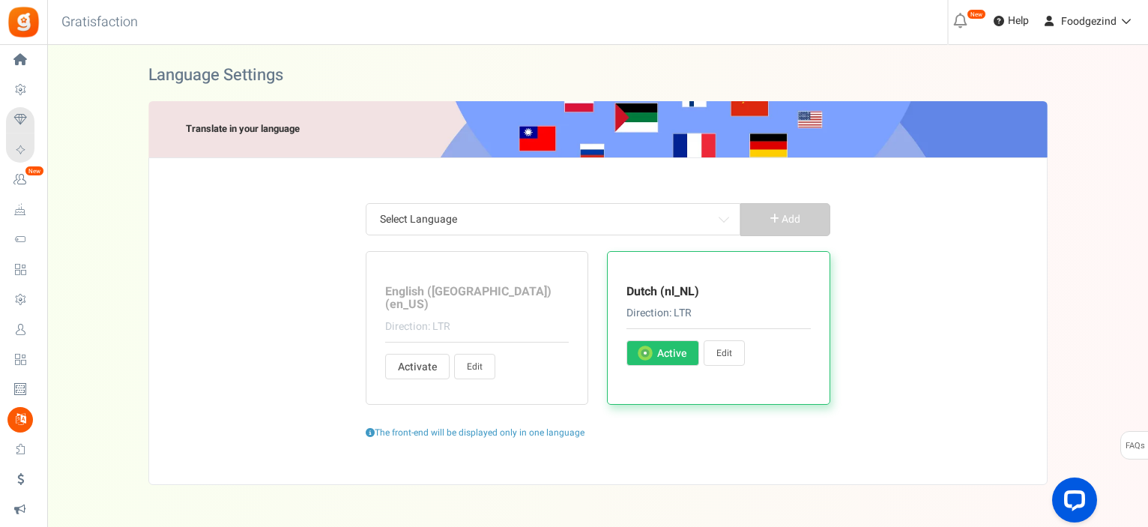
type input "Annuleer"
type input "De uitdaging start in %s"
type input "Verander pincode"
type input "verander gebruiker"
type input "Eis op"
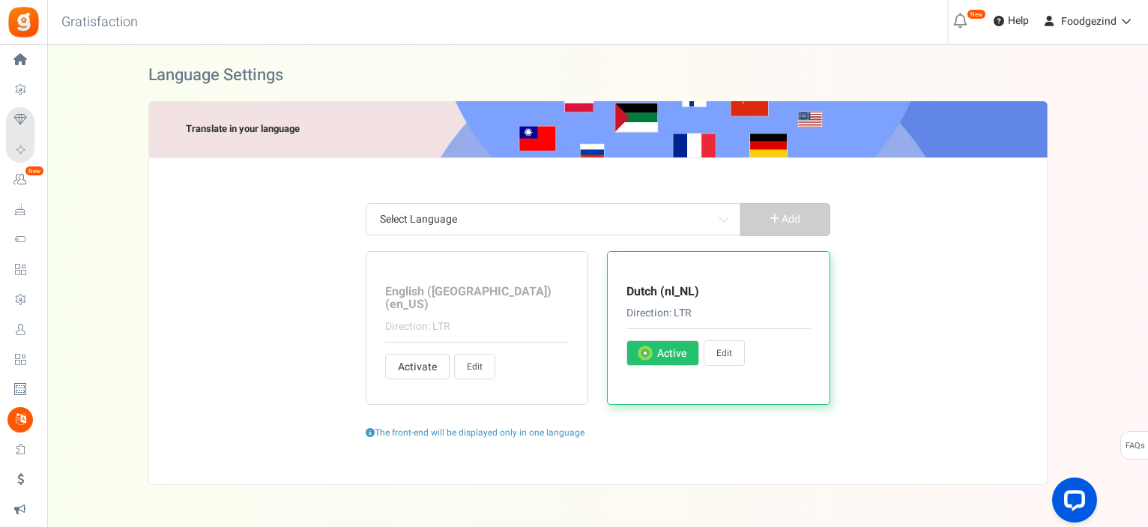
type input "Eis nu op"
type input "Klik hier"
type input "Sluit"
type input "Komt binnenkort"
type input "Reageer op een blogpost"
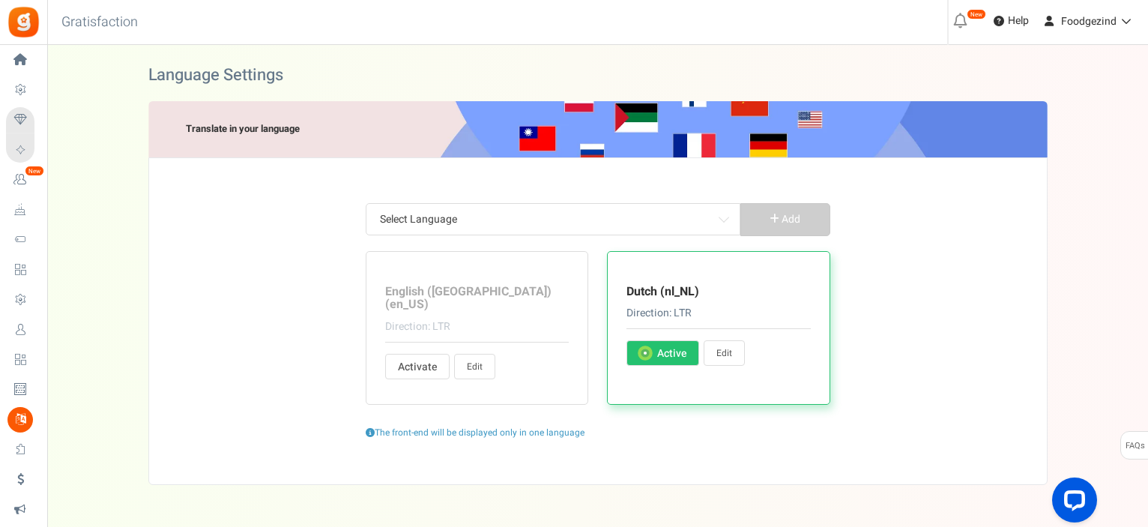
type input "Profiel ingevuld door gebruiker"
type input "Voltooi acties om punten te verdienen."
type input "Voltooi deze actie om je vraag te ontgrendelen."
type input "<strong>Hey !</strong> Laten we jouw profiel aanvullen en verdien %s bonus punt…"
type input "Voltooid"
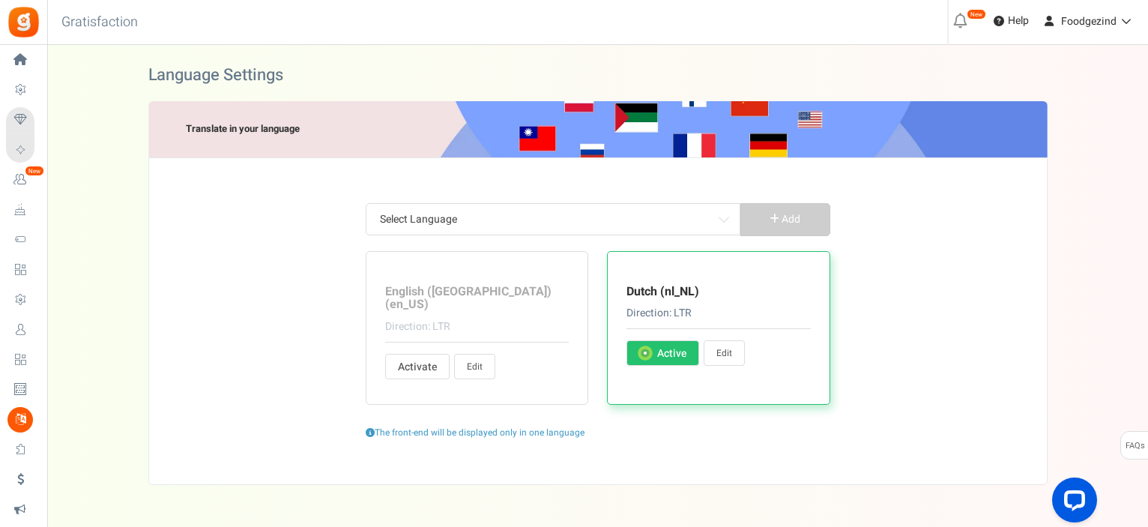
type input "GEFELICITEERD!"
type input "Connecteer met"
type input "Aan het Connecteren..."
type input "Neem contact op met de sitebeheerder voor de kortingsbon voor de verwijzing"
type input "Ga verder"
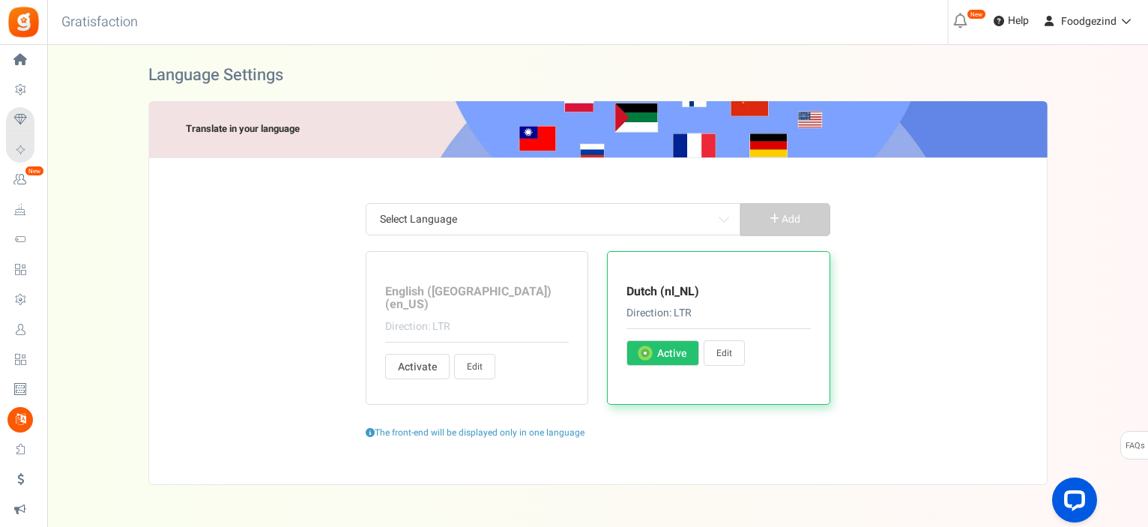
type input "Ga verder als"
type input "Doorgaan met winkelen"
type input "account aanmaken"
type input "Voer uw huidige pincode in"
type input "Punten verzilverd bij aankoop."
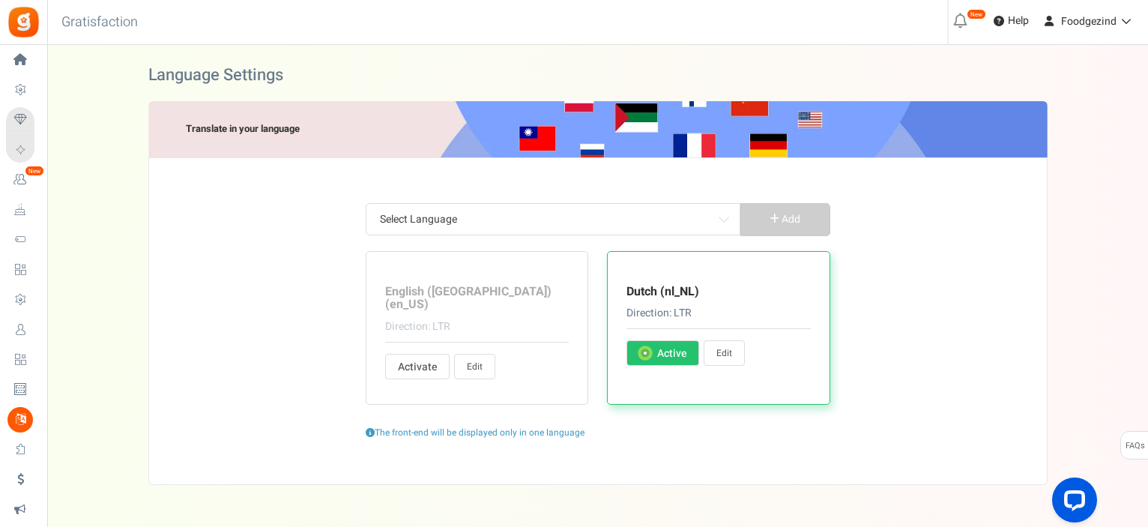
type input "Dag"
type input "Dagen"
type input "Verdien"
type input "Verdien <strong>{points}</strong> {points_label} door dit product aan te kopen."
type input "Bewerk profiel"
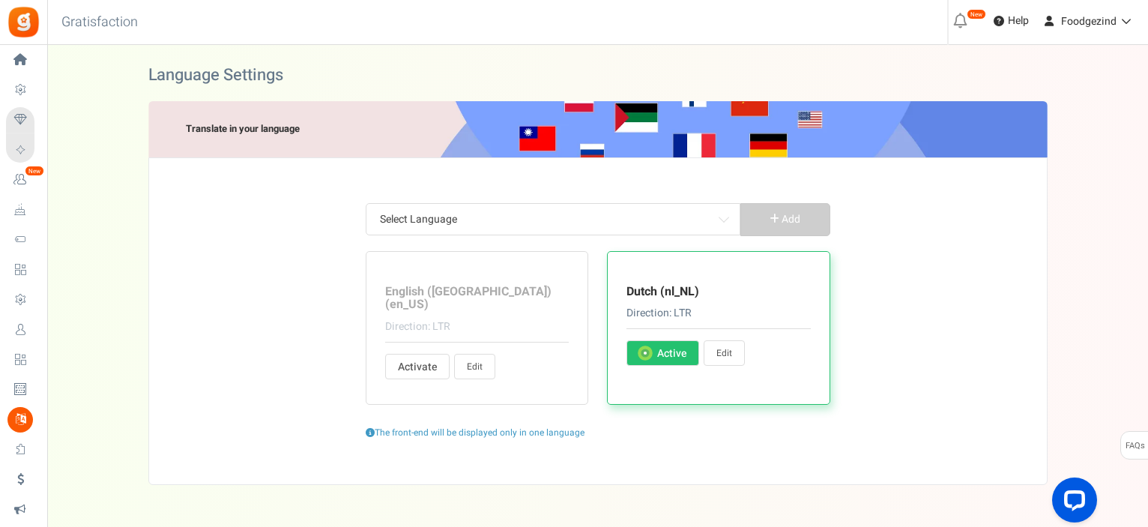
type input "[PERSON_NAME] te contacteren %s."
type input "Dit is een automatisch gegenereerde e-mail. Klik alstublieft niet op antwoord. …"
type input "Voer details in om door te gaan"
type input "Voer de URL van uw Pinterest-bord in:"
type input "Vul uw Pinterest gebruikersnaam in:"
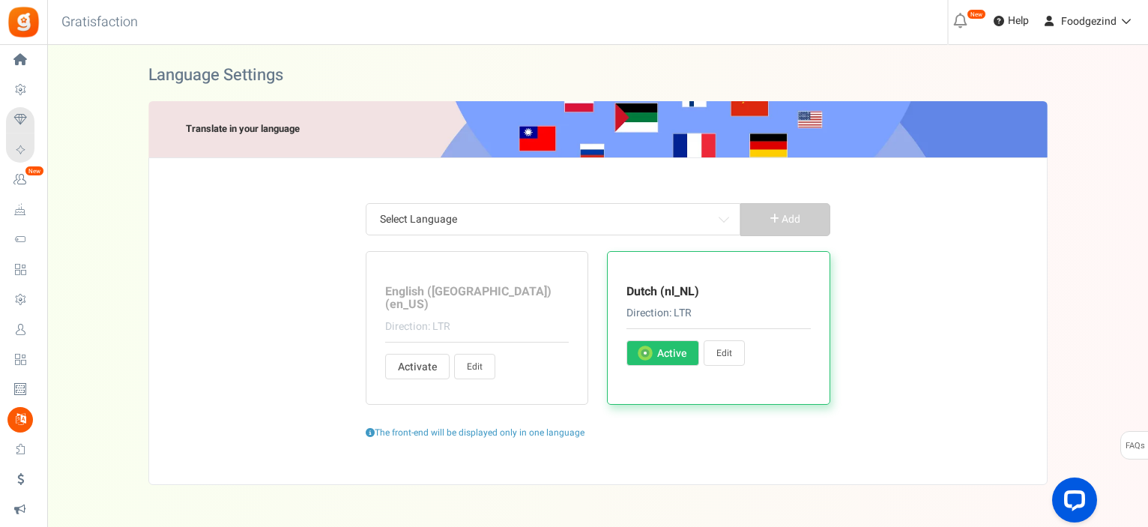
type input "Gelieve de datum in te vullen"
type input "Graag een geldige datum invullen"
type input "Voer uw bericht in"
type input "Meld je aan bij [PERSON_NAME]"
type input "Inzendingen"
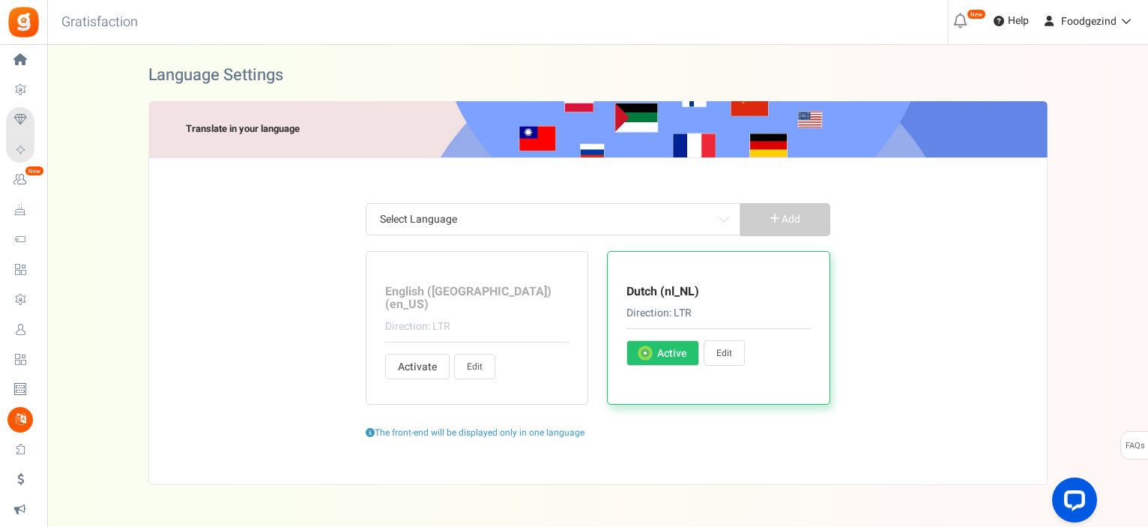
type input "binnenkomst"
type input "Gelieve de algemene voorwaarden te accepteren"
type input "Dit is een bestaand account. Meld u hieronder aan"
type input "Uw account bestaat niet."
type input "[PERSON_NAME]: dit e-mailadres is tijdelijk opgeschort. Neem contact op met de …"
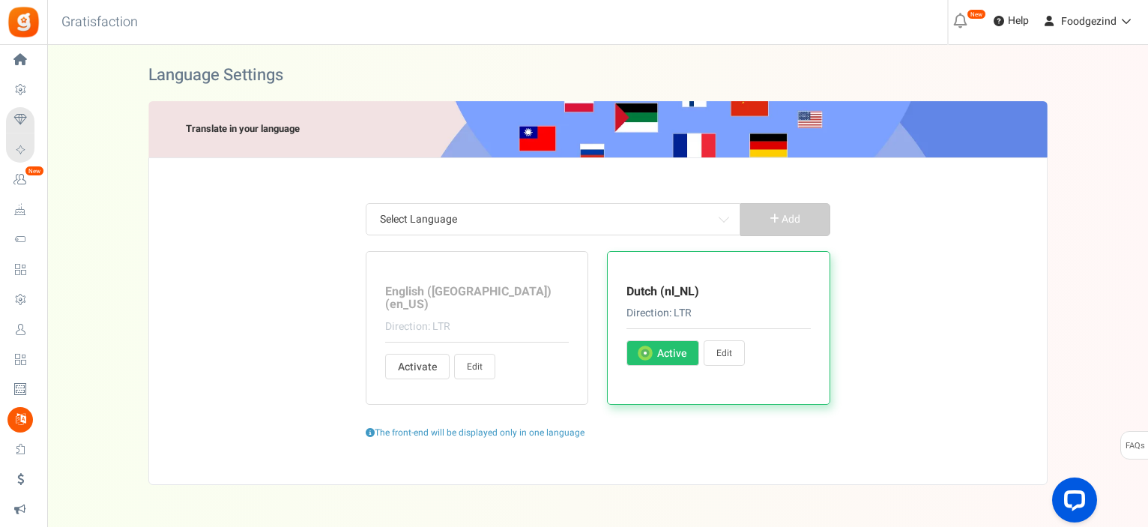
type input "[PERSON_NAME] is niet gepubliceerd"
type input "[PERSON_NAME]: competitie is nog niet gestart"
type input "[PERSON_NAME] uw geboortedatum te bevestigen"
type input "Voer om veiligheidsredenen uw huidige wachtwoord in"
type input "Dit paswoord is niet geldig"
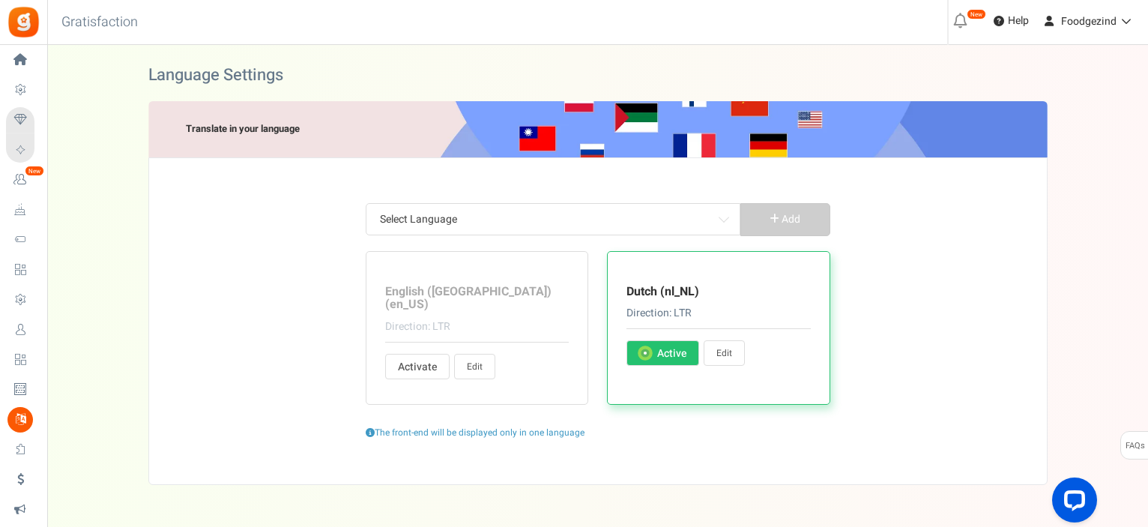
type input "[PERSON_NAME] uw geboortedatum in te geven"
type input "[PERSON_NAME] uw geboortedatum op te geven in"
type input "Je leeftijd moet groter zijn [PERSON_NAME]"
type input "[PERSON_NAME] uw email adres in te vullen"
type input "Vul een geldig e-mailadres in"
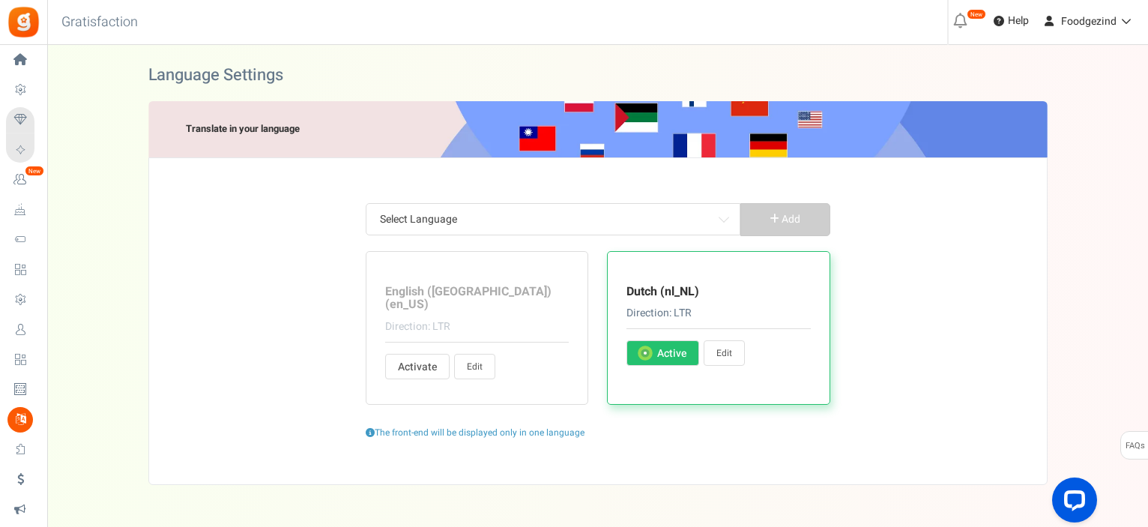
type input "Uw e-mail adres of paswoord is ongeldig. Gelieve te controleren en opnieuw te p…"
type input "Mag niet leeg zijn"
type input "[PERSON_NAME] uw boodschap in te geven"
type input "Voer de e-mailadressen van uw vrienden in."
type input "Gelieve een numerieke waarde in te geven"
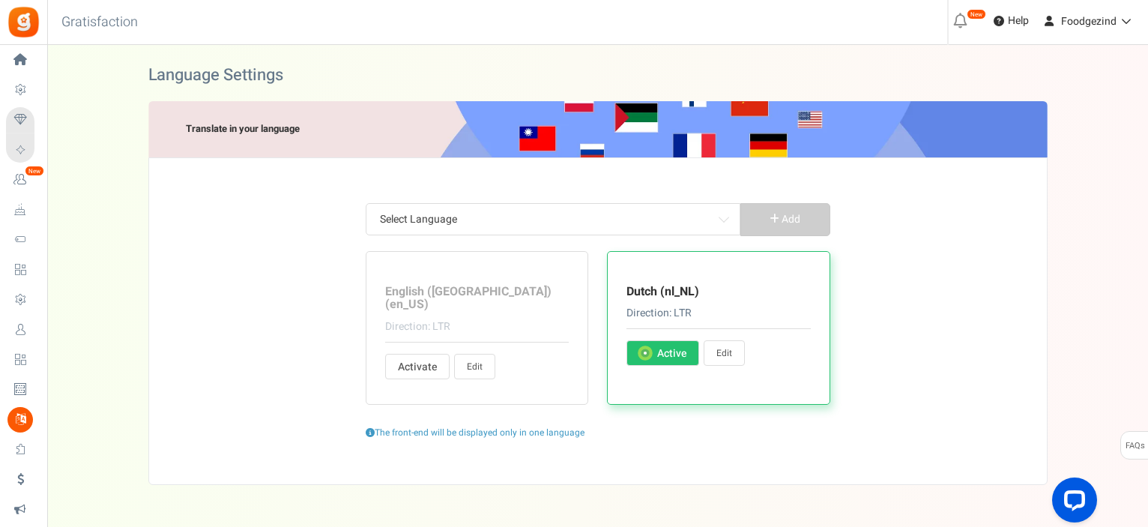
type input "[PERSON_NAME] een geldig nummer invoeren"
type input "[PERSON_NAME]! Er zijn al punten verzameld voor deze bestelling. Voer een ander…"
type input "[PERSON_NAME]! De bestellings-ID komt niet overeen met uw e-mailadres."
type input "[PERSON_NAME]! Ontvangst-ID niet gevonden. Voer een andere ontvangst-ID in of n…"
type input "[PERSON_NAME]! Uw bestelwaarde is [PERSON_NAME] de minimale bestelwaarde."
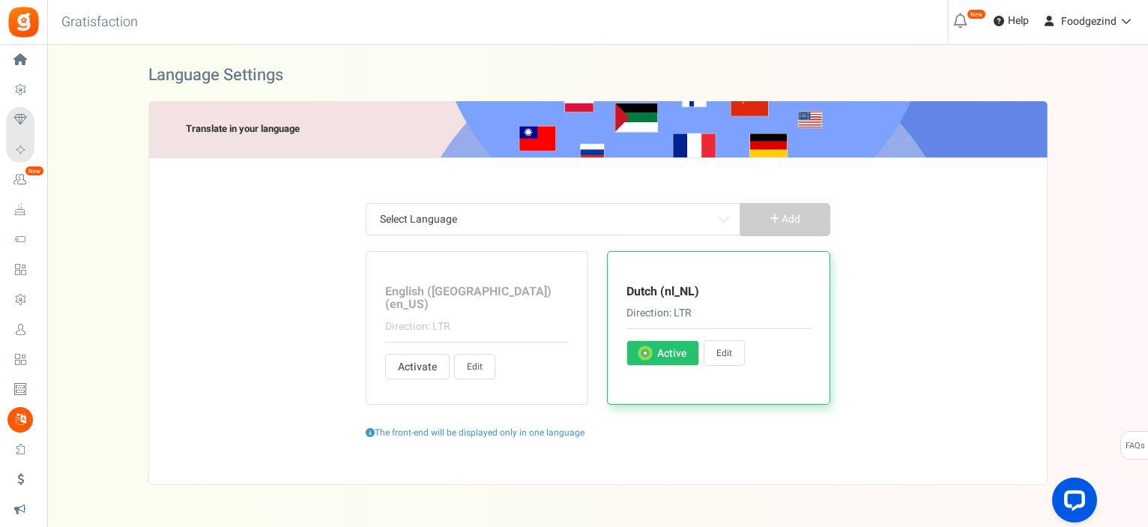
type input "Ongeldige waarde. Gelieve een correcte waarde in vullen!"
type input "[PERSON_NAME]: Ongeldige toegang"
type input "[PERSON_NAME]: Ongeldige campagne"
type input "Te veel ongeldige pogingen! [PERSON_NAME] te bevestigen dat u geen robot bent"
type input "[PERSON_NAME]: Ongeldig e-mail adres"
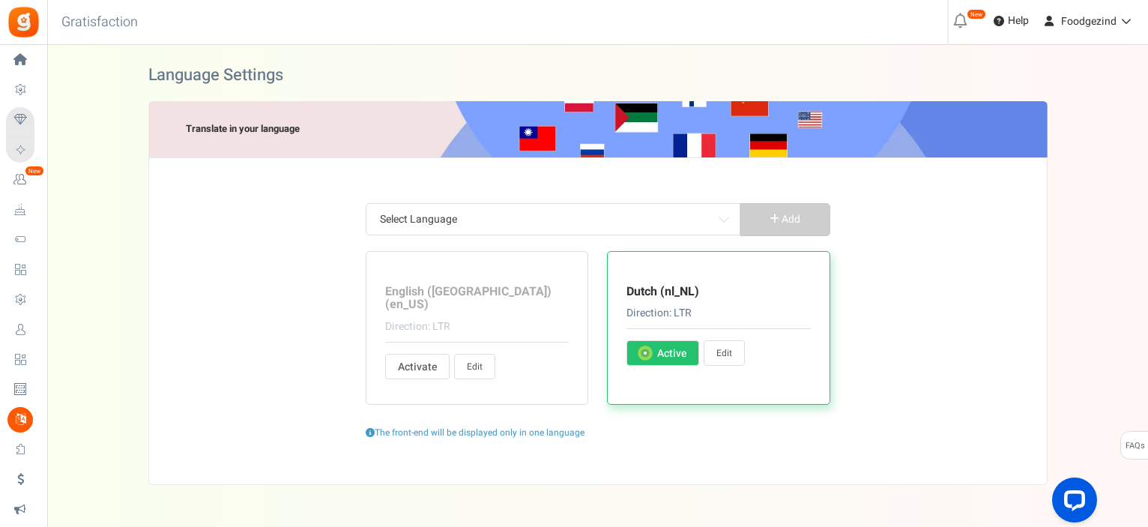
type input "[PERSON_NAME]: ongeldige afbeeldingsextensie"
type input "Ongeldige pincode. De pincode mag alleen numerieke tekens (0-9) bevatten"
type input "Ongeldig product"
type input "Oeps! Uw sessie is verlopen"
type input "[PERSON_NAME]: Ongeldige website"
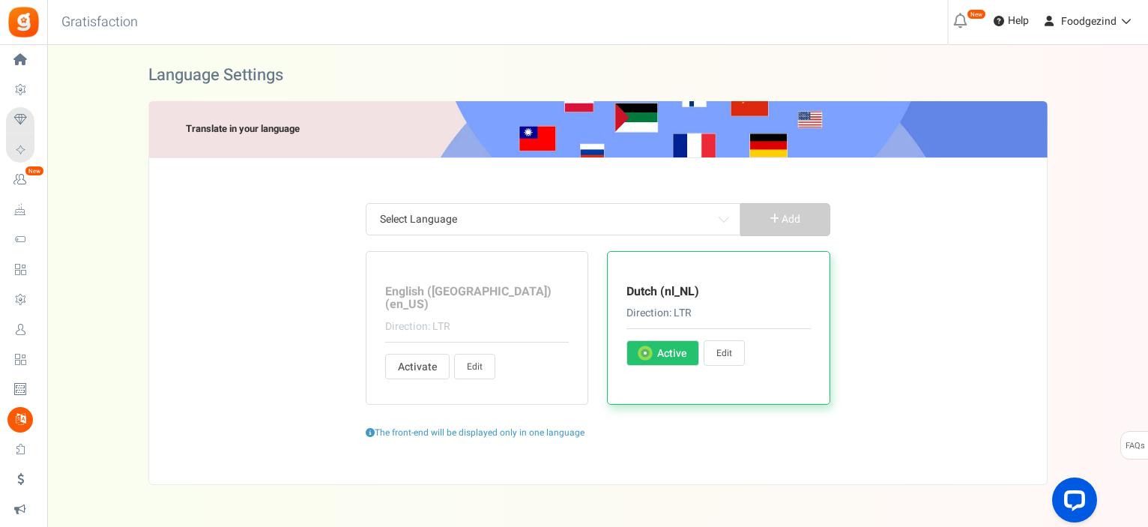
type input "Voer een geldige URL in"
type input "[PERSON_NAME]: ongeldige gebruiker"
type input "De besteldatum is [PERSON_NAME] de startdatum van het loyaliteitsprogramma."
type input "Oeps! Meer punten vereist"
type input "Gelieve uw naam in te voeren"
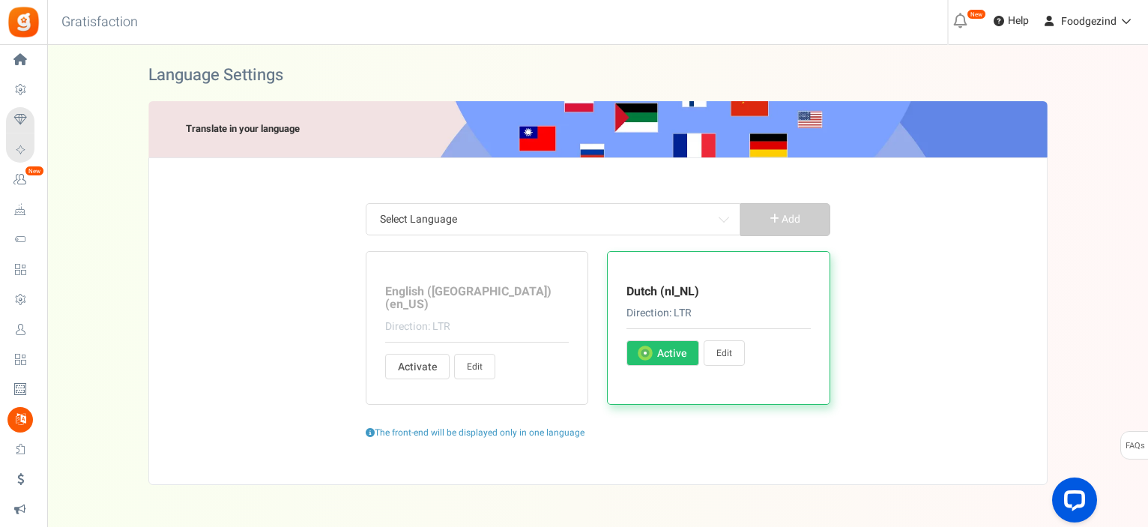
type input "Voer alleen alfabetten in"
type input "[PERSON_NAME] uw paswoord opnieuw in te geven"
type input "Voer uw nieuwe wachtwoord in"
type input "De besteldatum is [PERSON_NAME] de startdatum van het loyaliteitsprogramma."
type input "Voer uw pincode in"
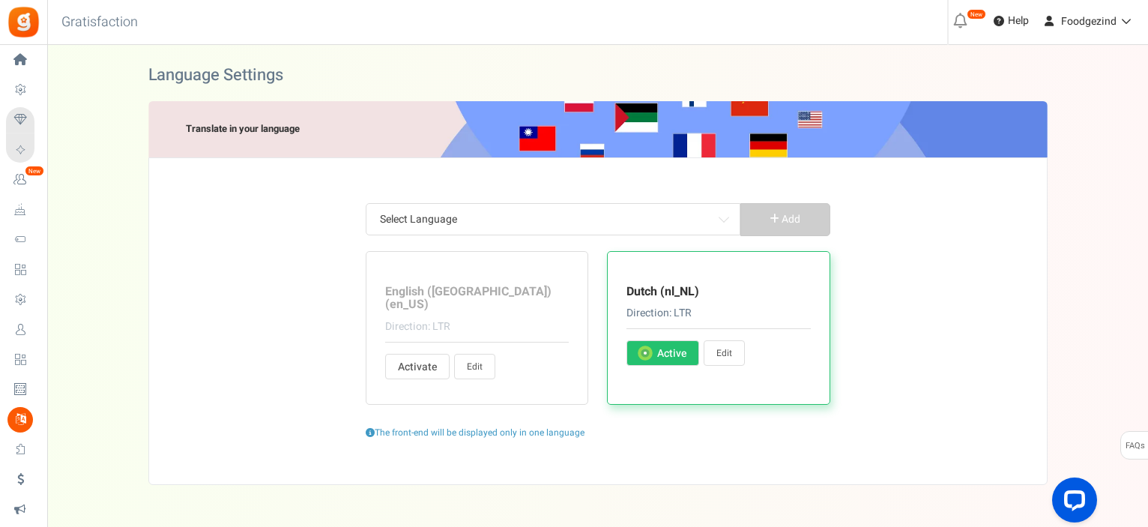
type input "Je paswoord & hertypt paswoord komen niet overeen! Probeer nog eens"
type input "Gelieve ons te Beoordelen"
type input "[PERSON_NAME] in te schrijven voor de campagne"
type input "Onbekende [PERSON_NAME]: gebruiker niet geregistreerd"
type input "Gelieve te selecteren"
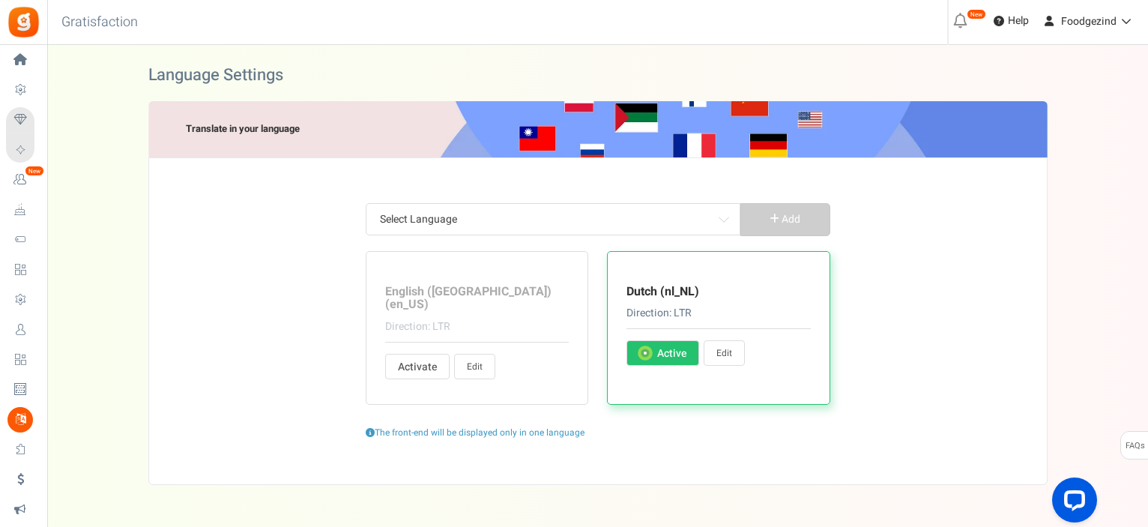
type input "Oeps! Sorry, [PERSON_NAME] iets [PERSON_NAME]. Probeer opnieuw."
type input "Speciale tekens niet toegestaan"
type input "[PERSON_NAME]! Geef Twitter Hashtag op"
type input "[PERSON_NAME]! Maximale lengte van een Tweet overschreden. [PERSON_NAME] boodsc…"
type input "[GEOGRAPHIC_DATA] je postcode in te geven"
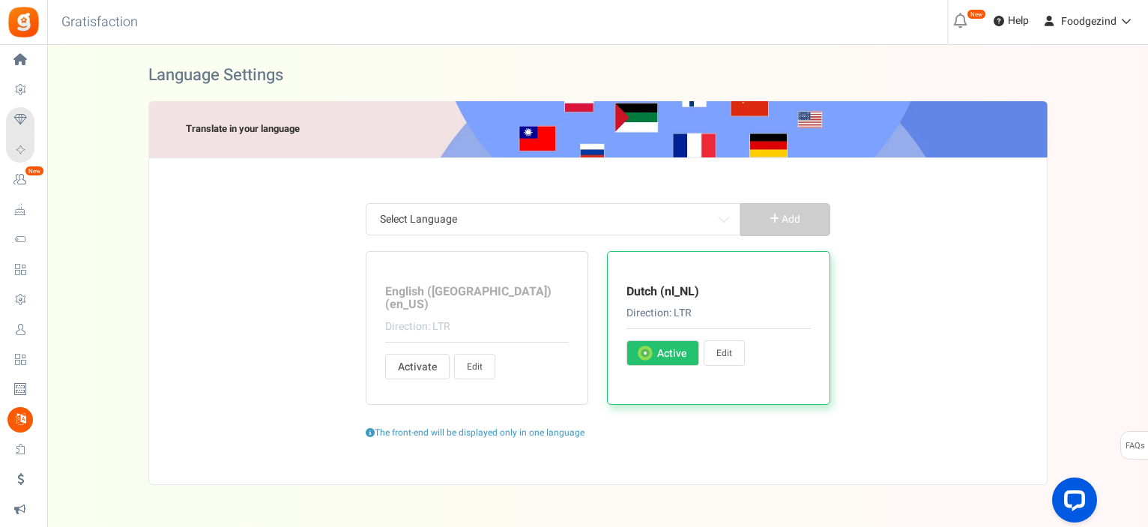
type input "Gefeliciteerd! U heeft %points verdiend voor deze transactie!"
type input "Beloningen [PERSON_NAME] het volgende jaar gegeven, als de ingevoerde datum in …"
type input "Verloopt:"
type input "Deze promotie wordt op geen enkele [PERSON_NAME] gesponsord, onderschreven of b…"
type input "en niet op Facebook. Door [PERSON_NAME] nemen aan deze promotie stemt u in met …"
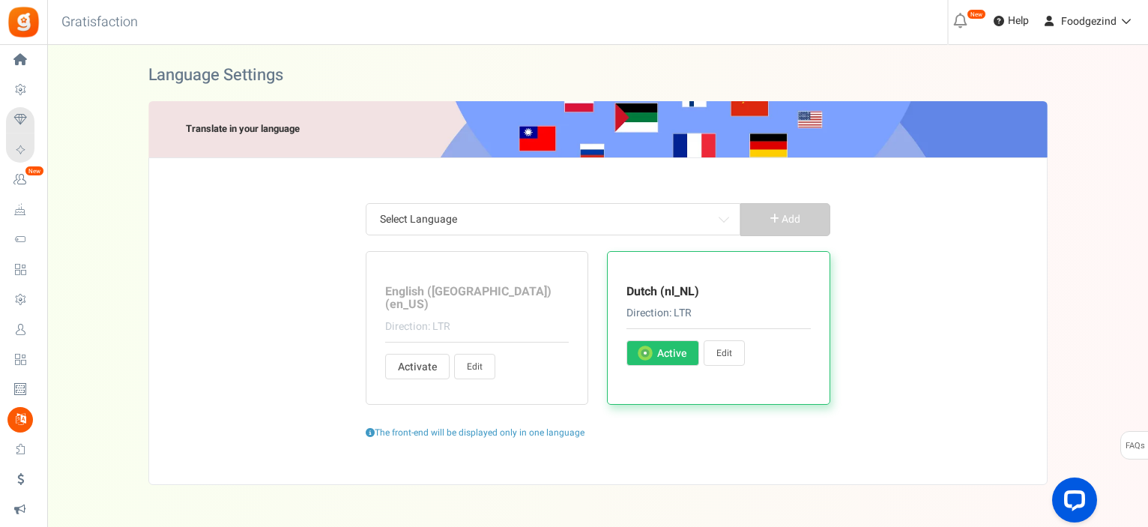
type input "Ongeldige e-mail-ID. Neem contact op met de sitebeheerder."
type input "Je account is beperkt. Neem contact op met sitebeheerder."
type input "Volg"
type input "Door [PERSON_NAME] nemen aan deze campagne stem je in met onze"
type input "Voor meer :"
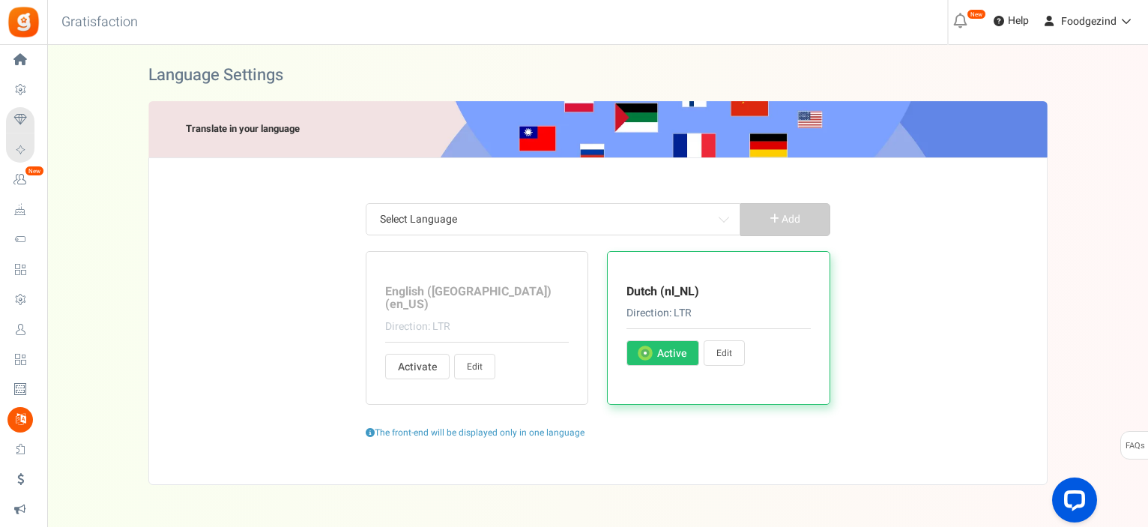
type input "Ik ben mijn pincode vergeten"
type input "Instructies om de pincode opnieuw in te stellen zijn [PERSON_NAME] gemaild. Zor…"
type input "Ik heb de gelezen en ga hiermee akkoord"
type input "Bedankt voor je bezoek. De promotie start in"
type input "Bedankt voor je bezoek. Deze promotie is afgelopen. De winnaar(s) zullen kortel…"
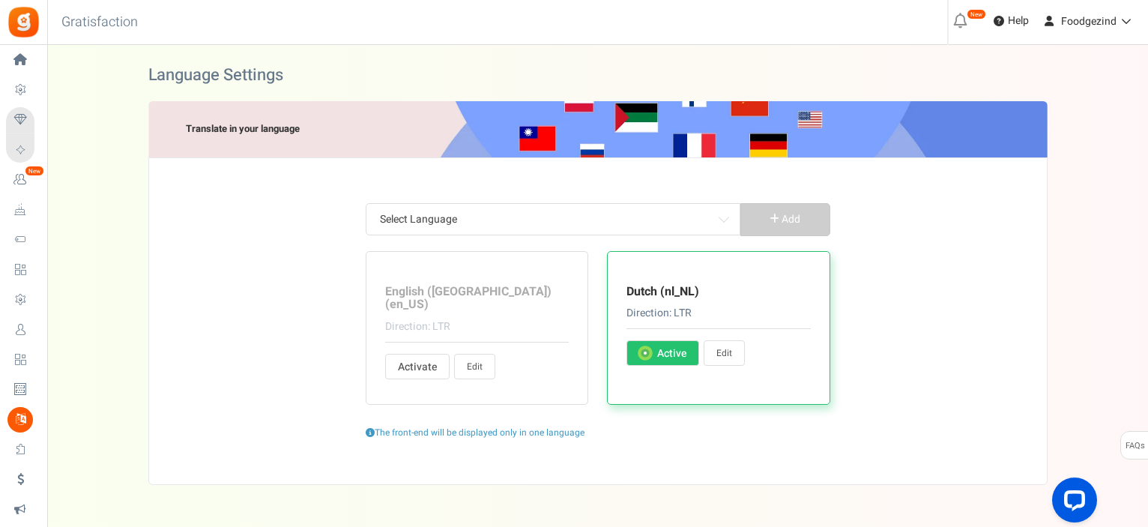
type input "Bedankt voor je bezoek. Deze promotie is momenteel niet beschikbaar."
type input "Programma gesloten"
type input "Wij gebruiken Apps Mav als ons promotie-platform. Door een van de bovenvermelde…"
type input "Apps Mav is de gegevensverwerker en gegevensbeheerder"
type input "Ontvang meer punten"
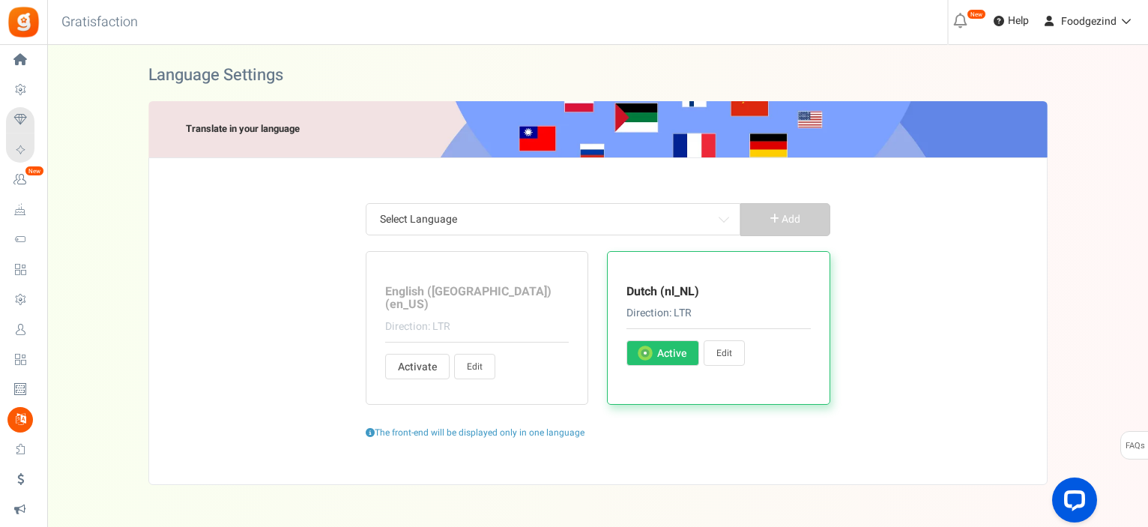
type input "Ga naar [PERSON_NAME]"
type input "Deze punten kunnen momenteel niet [PERSON_NAME] ingewisseld. [PERSON_NAME] toeg…"
type input "Voor meer inzendingen"
type input "Punten die u kunt inwisselen"
type input "Totaal aantal verzilverde punten van de gebruiker sinds de laatste vervaldatum"
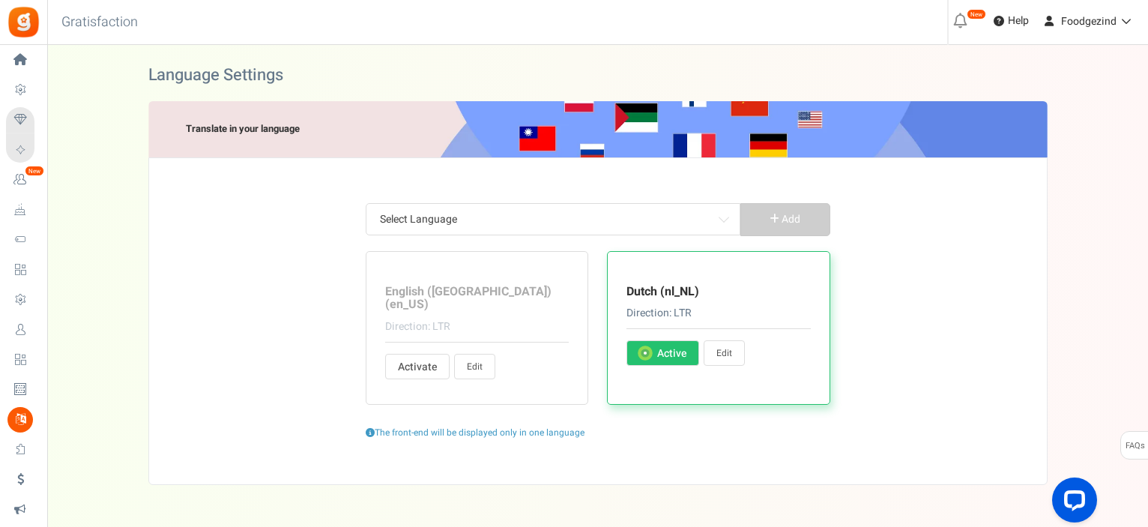
type input "Totaal aantal punten min ingewisselde punten. Punten die zich momenteel in de u…"
type input "U verdiende %nb_worth punten op %title"
type input "U geeft %nb_worth punten uit aan %title"
type input "uur"
type input "[PERSON_NAME]"
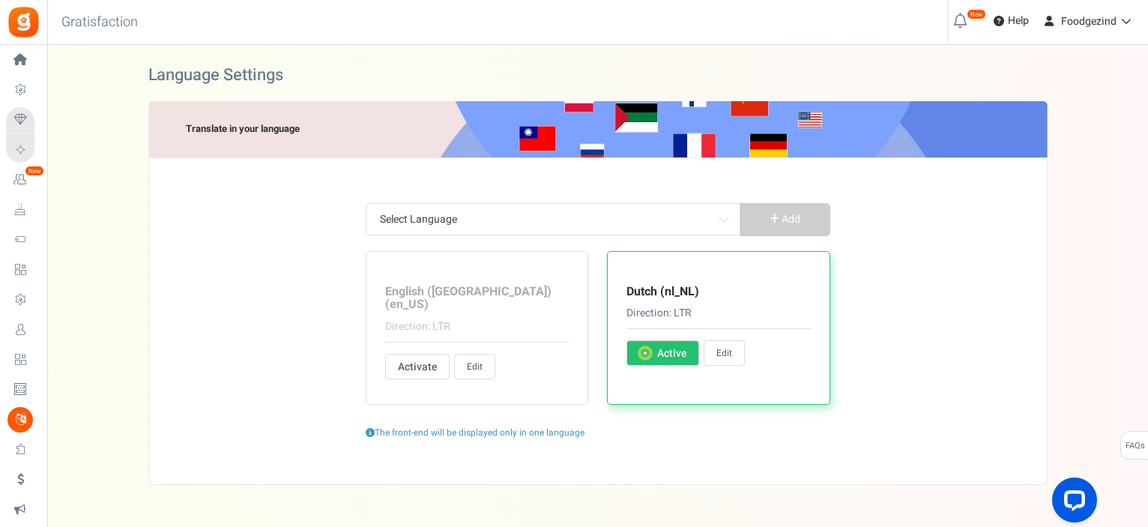
type input "Verjaardag"
type input "Teken (s) over"
type input "[GEOGRAPHIC_DATA]"
type input "geclaimd"
type input "Bedrijfsnaam"
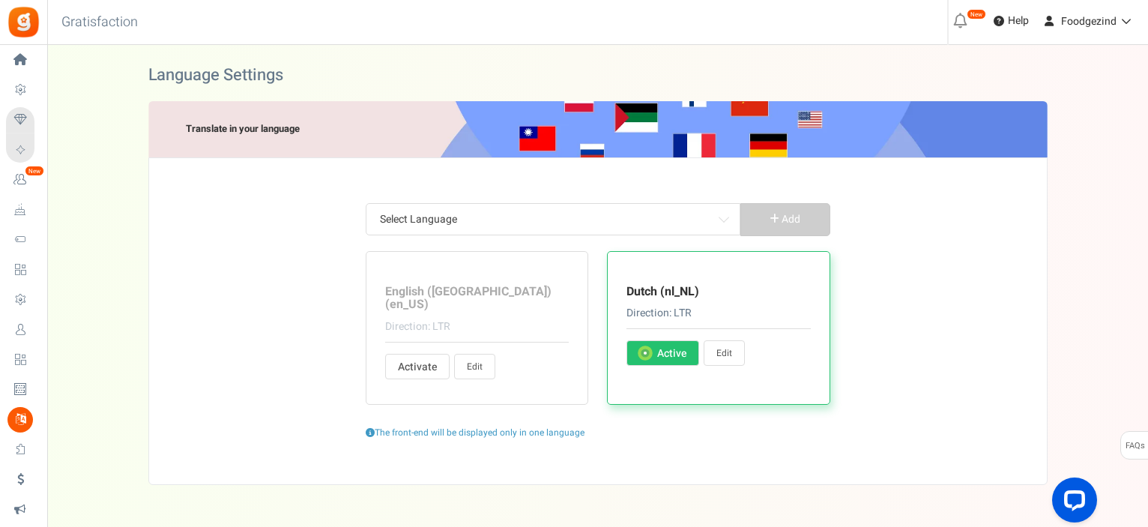
type input "Gekopieerd"
type input "Kopieer"
type input "Land"
type input "Uw huidige wachtwoord"
type input "Schrijf enkele details over jezelf"
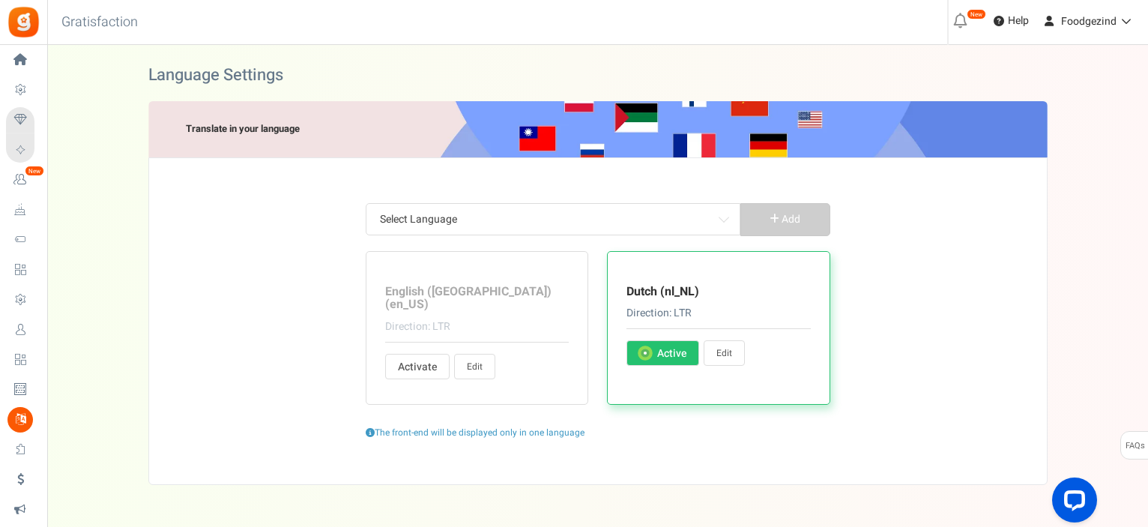
type input "Voer e-mailadressen in, gescheiden door komma's"
type input "Voornaam"
type input "Ik ben minstens %s jaar oud"
type input "Geboortedatum"
type input "Postcode"
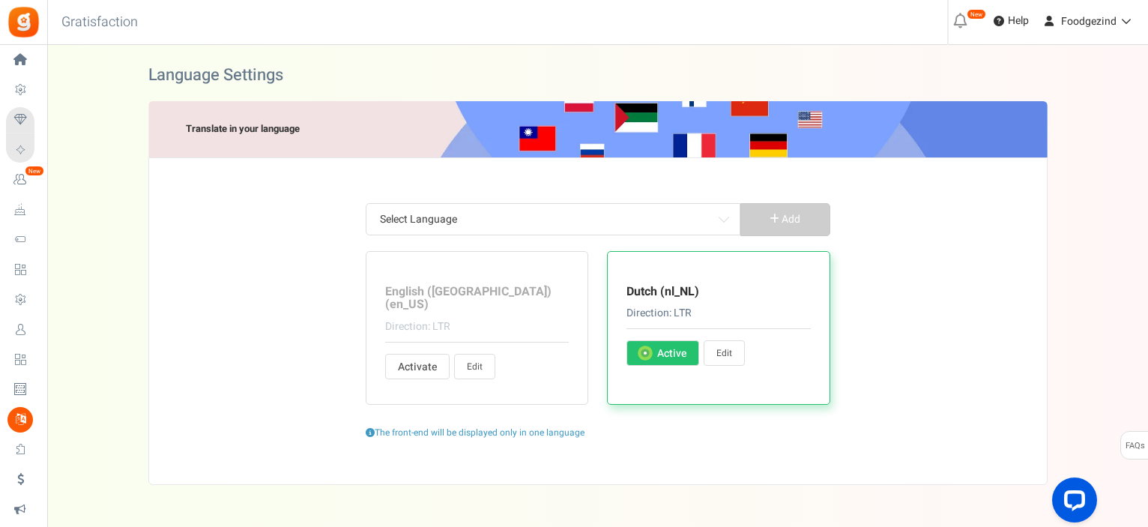
type input "Geslacht"
type input "Vrouwelijk"
type input "Mannelijk"
type input "Andere"
type input "Telefoon thuis"
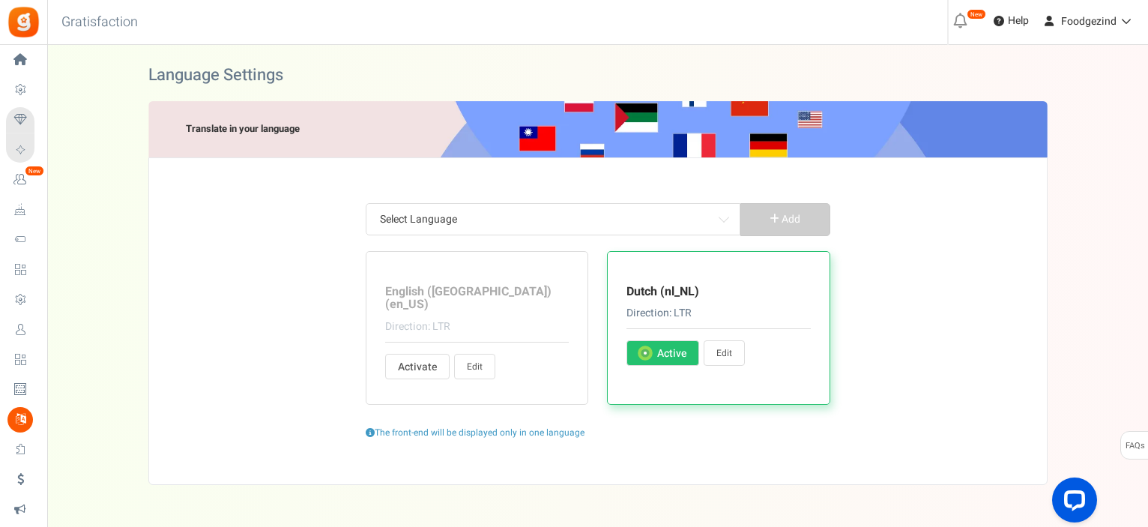
type input "Woonplaats"
type input "Achternaam"
type input "Woont in (huidige stad)"
type input "Welkom! U hoeft alleen maar te bevestigen dat we u e-mails met uw beloningsprog…"
type input "Minimale besteding %s"
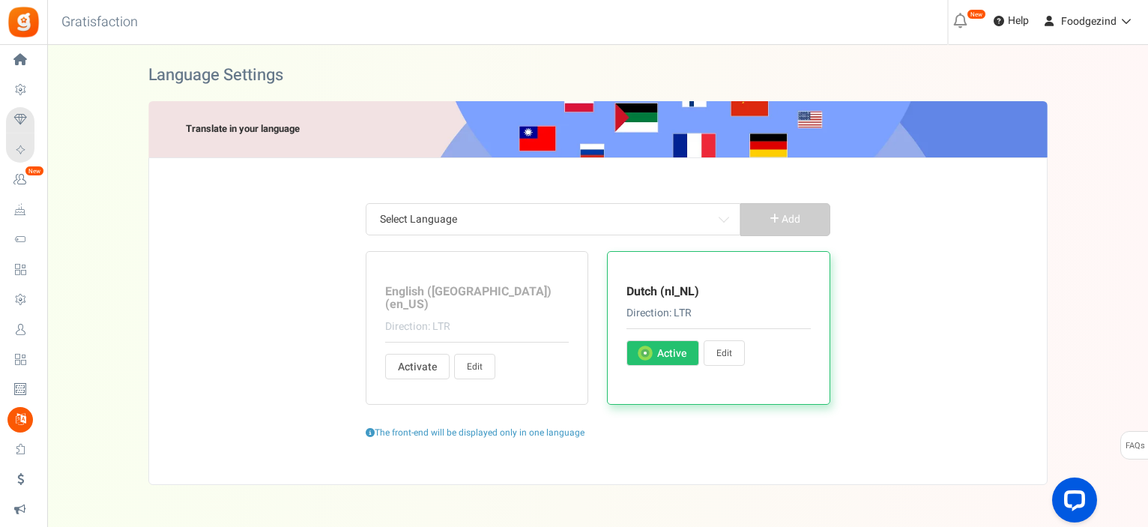
type input "Mijn punten"
type input "Naam"
type input "[DEMOGRAPHIC_DATA]"
type input "Er zijn beperkingen"
type input "Ingewisselde punten"
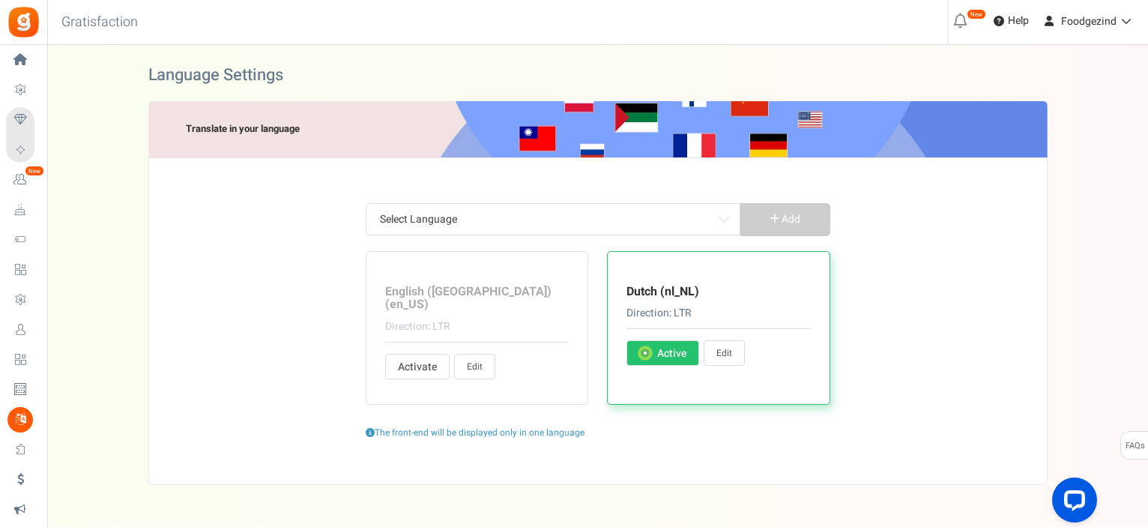
type input "Relatie status"
type input "[PERSON_NAME] URL:"
type input "Krijg punten wanneer u zich aanmeldt"
type input "& een onmiddellijke beloning ook!"
type input "Schuif om de punten te selecteren"
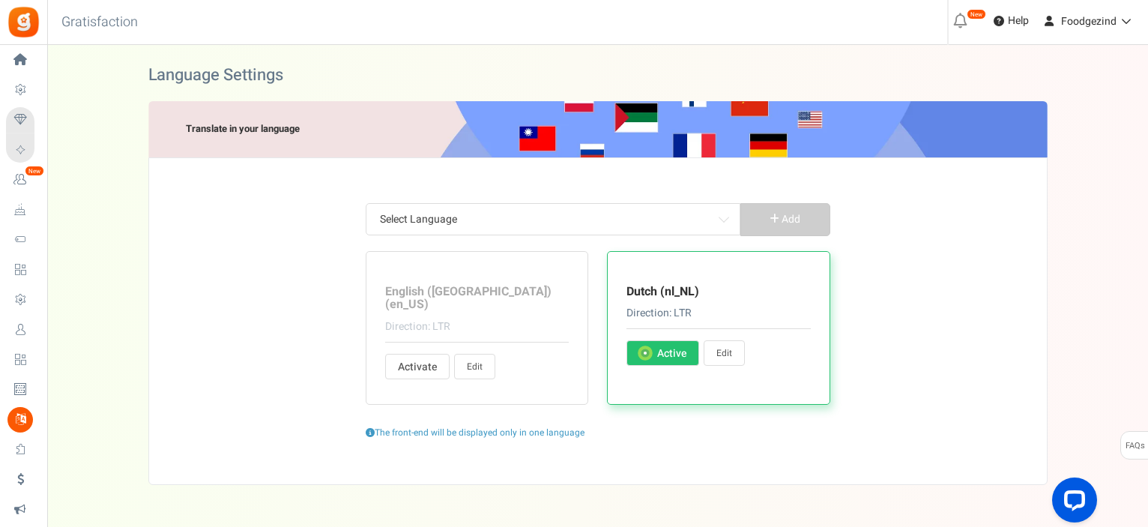
type input "Onderwerp:"
type input "Aan :"
type input "Beschikbare punten"
type input "Bekijk transactie geschiedenis"
type input "Werk Telefoon"
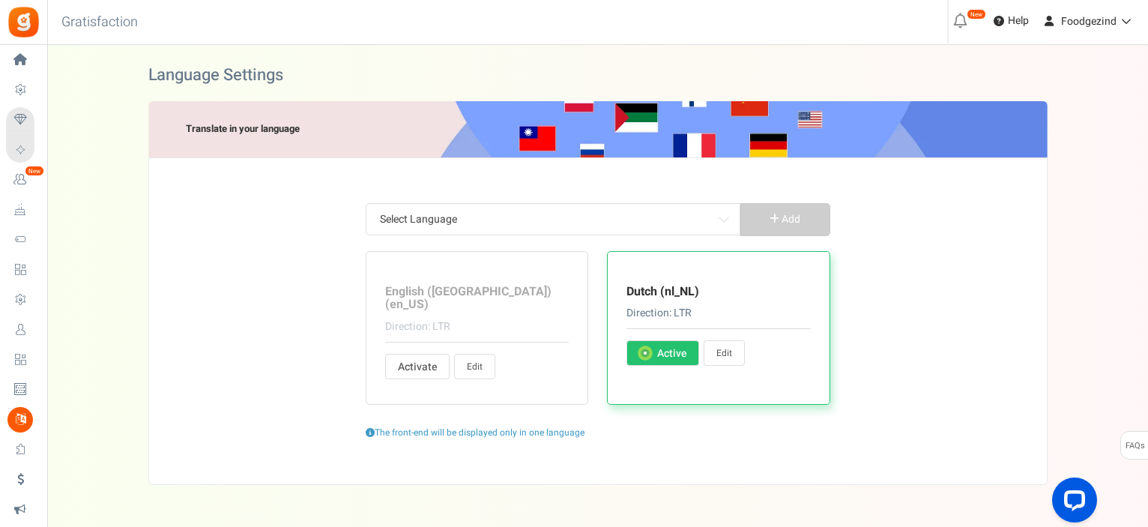
type input "Je hebt"
type input "Uw naam"
type input "Uw paswoord"
type input "Postcode"
type input "Laatste punten van de uitsluitingsperiode"
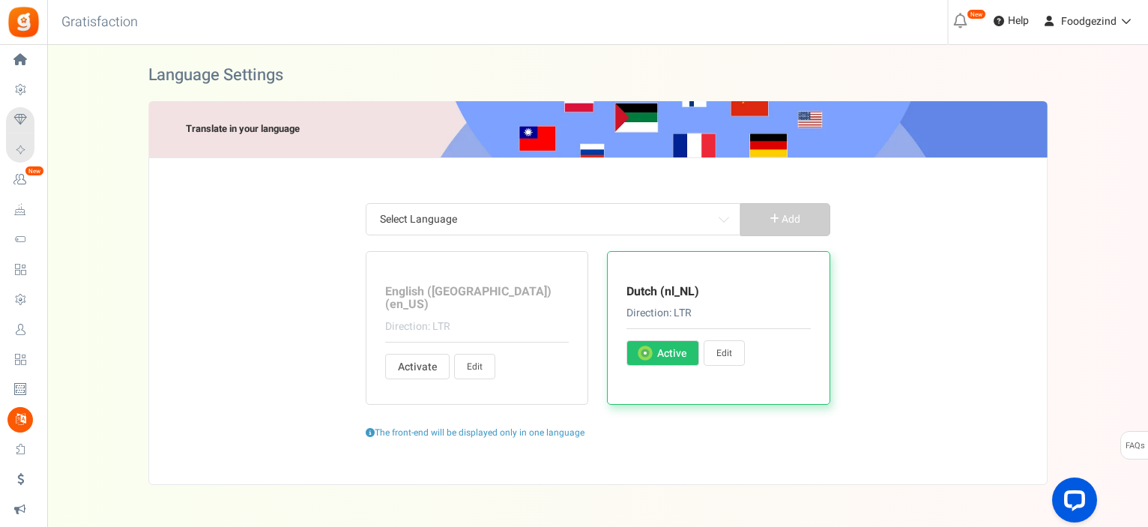
type input "Leuk vinden"
type input "Aan het laden..."
type input "Inloggen"
type input "Hallo"
type input "Uw saldo controleren of punten inwisselen."
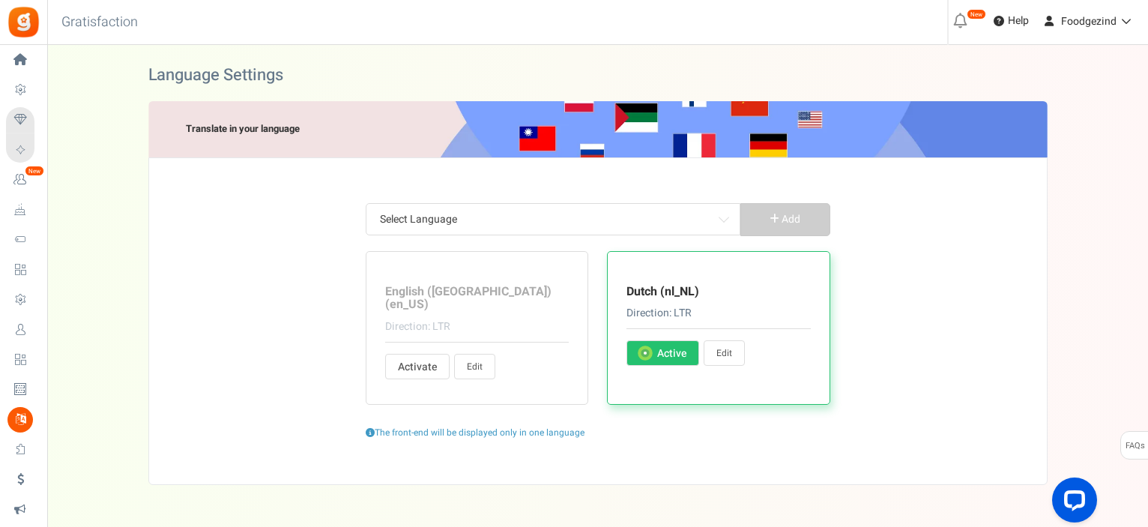
type input "Log in met uw geregistreerde inloggegevens of meld u aan voor een nieuw account…"
type input "Login op YouTube"
type input "Afmelden"
type input "Mijn Foodgezind-punten"
type input "Gespaarde punten bekijken"
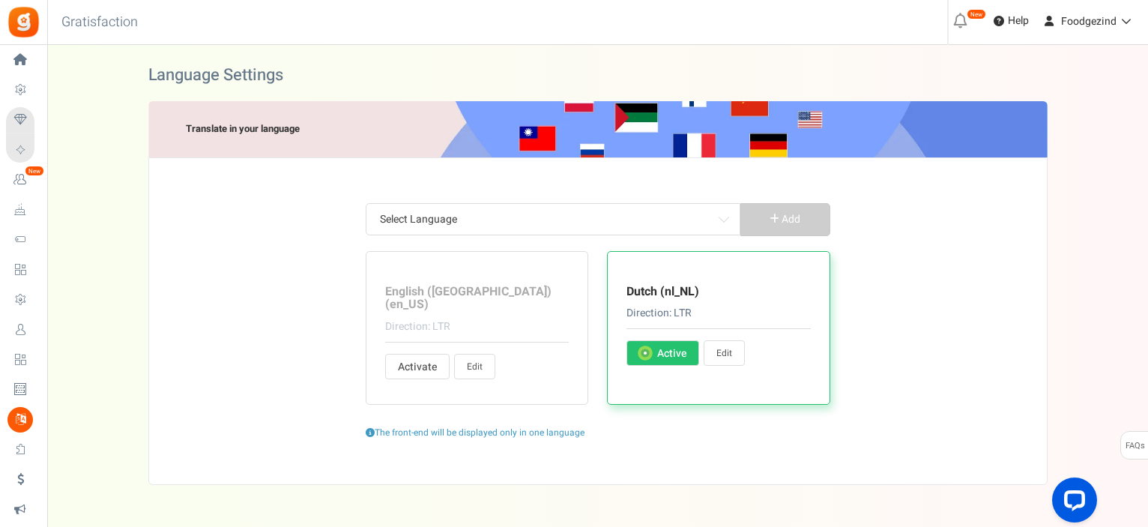
type input "Transactie Geschiedenis"
type input "Magische link"
type input "We hebben een e-mail met magic link gestuurd die je onmiddellijk inschrijft!"
type input "Reset wachtwoord verzoek"
type input "Uw nieuw paswoord"
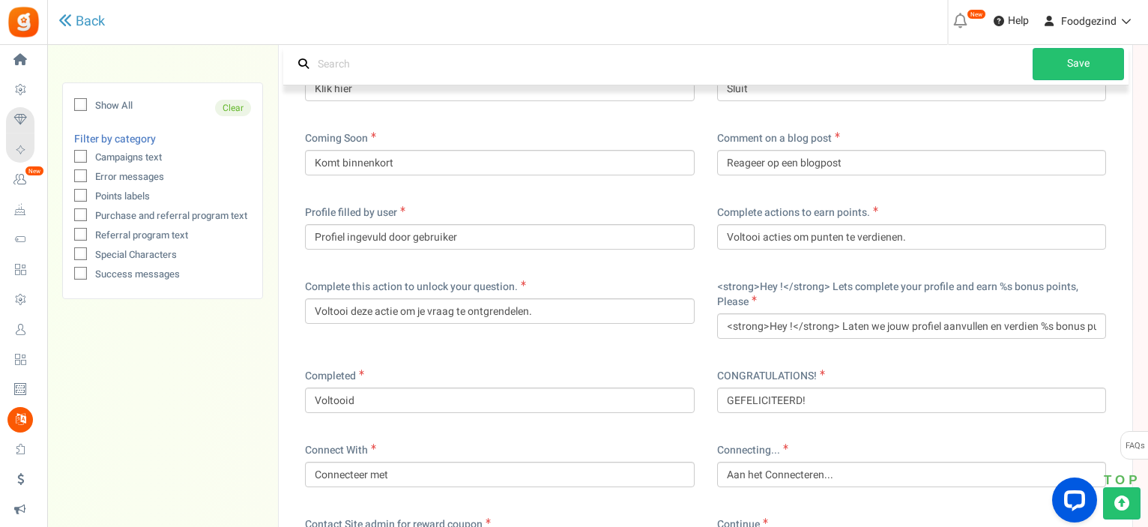
scroll to position [1349, 0]
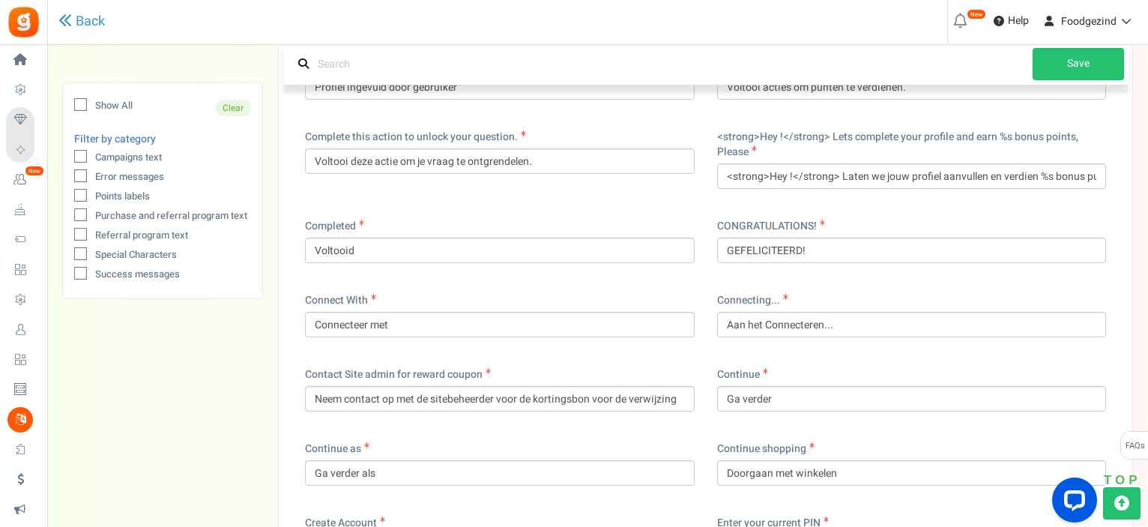
click at [81, 160] on icon at bounding box center [81, 158] width 10 height 10
click at [69, 160] on input "Campaigns text" at bounding box center [64, 159] width 10 height 10
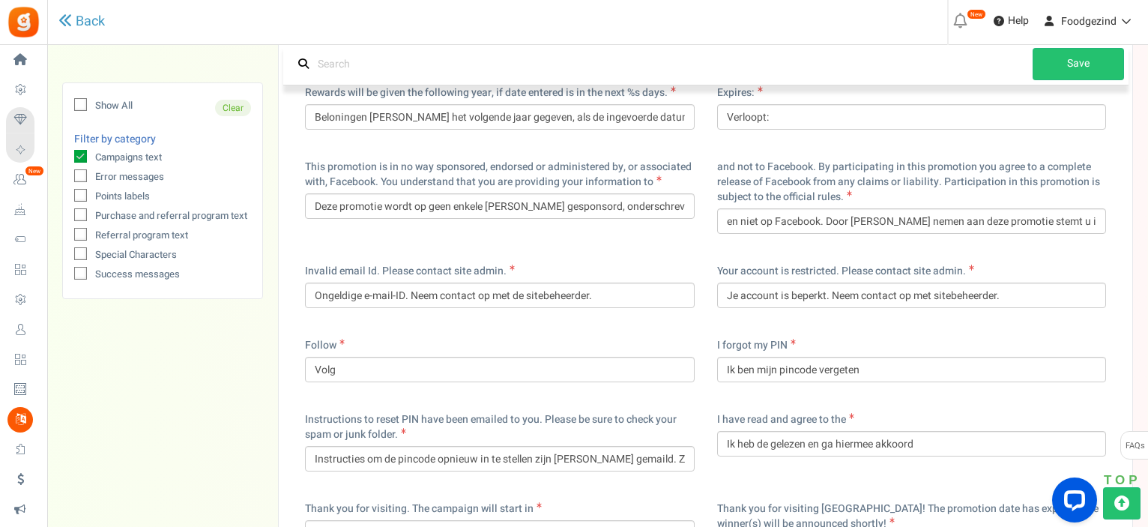
scroll to position [2834, 0]
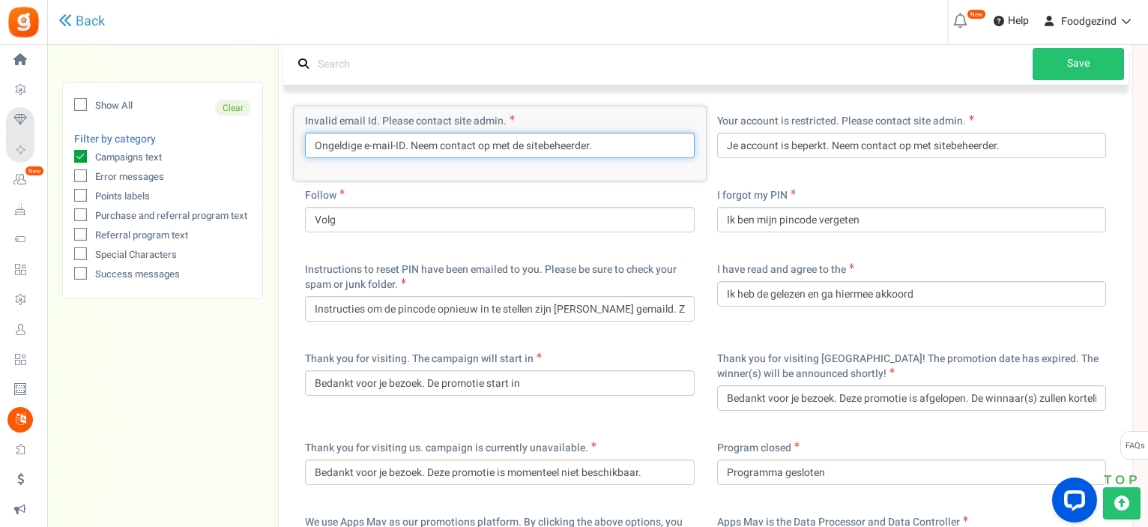
drag, startPoint x: 629, startPoint y: 145, endPoint x: 405, endPoint y: 154, distance: 225.0
click at [405, 154] on input "Ongeldige e-mail-ID. Neem contact op met de sitebeheerder." at bounding box center [500, 145] width 390 height 25
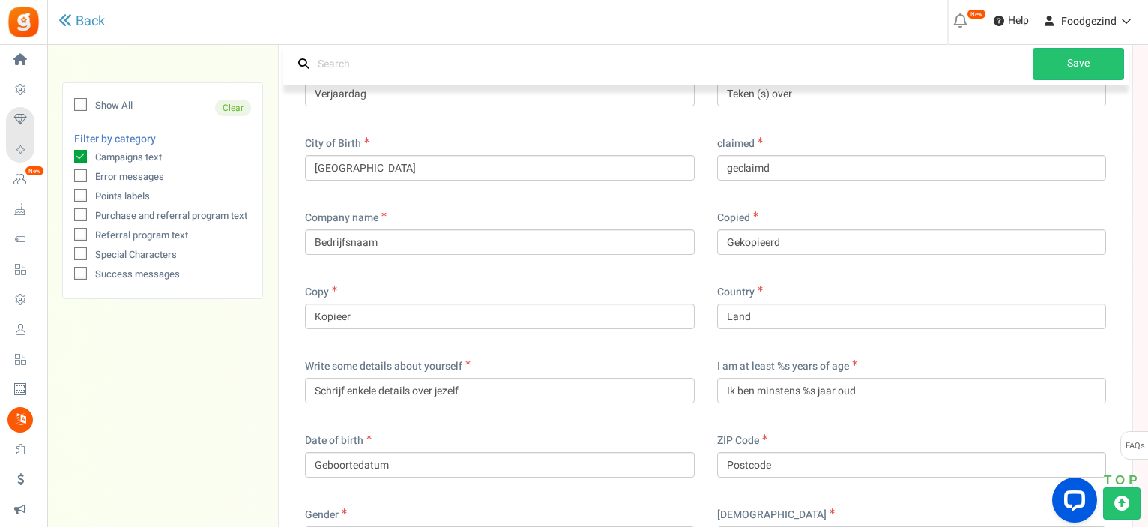
scroll to position [3808, 0]
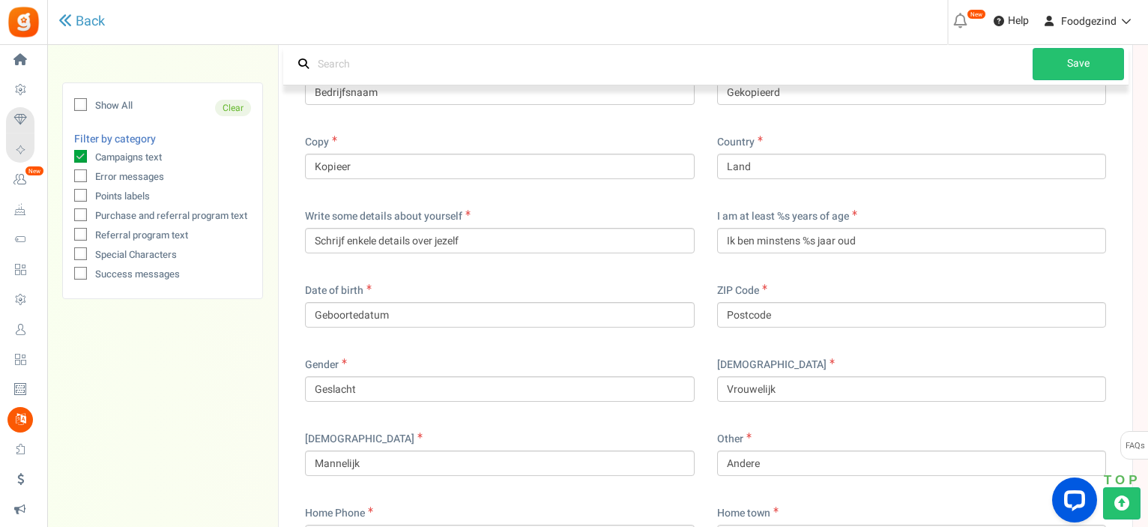
click at [78, 106] on icon at bounding box center [81, 105] width 10 height 10
click at [69, 106] on input "Show All" at bounding box center [64, 107] width 10 height 10
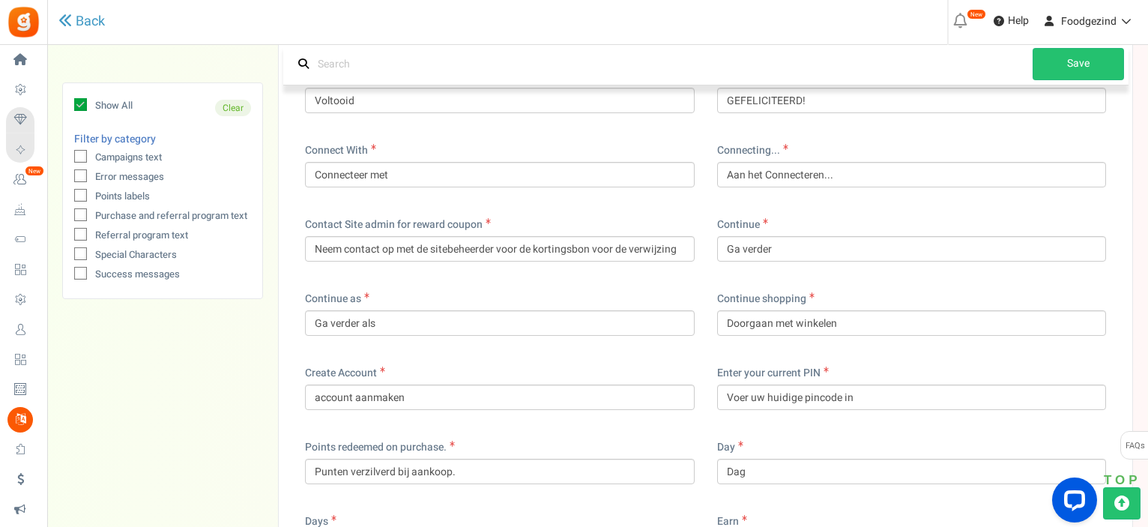
scroll to position [1574, 0]
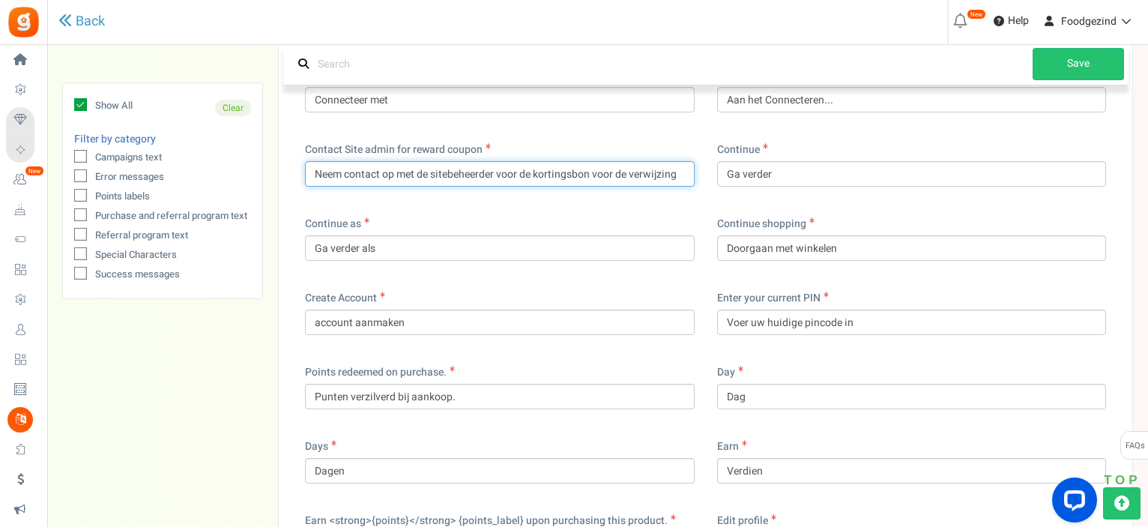
click at [633, 172] on input "Neem contact op met de sitebeheerder voor de kortingsbon voor de verwijzing" at bounding box center [500, 173] width 390 height 25
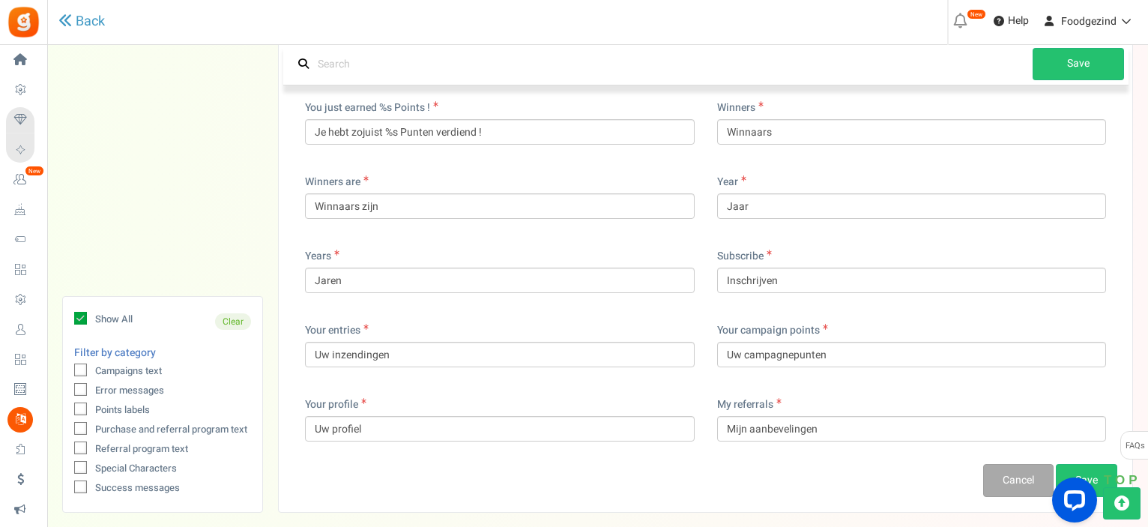
scroll to position [12332, 0]
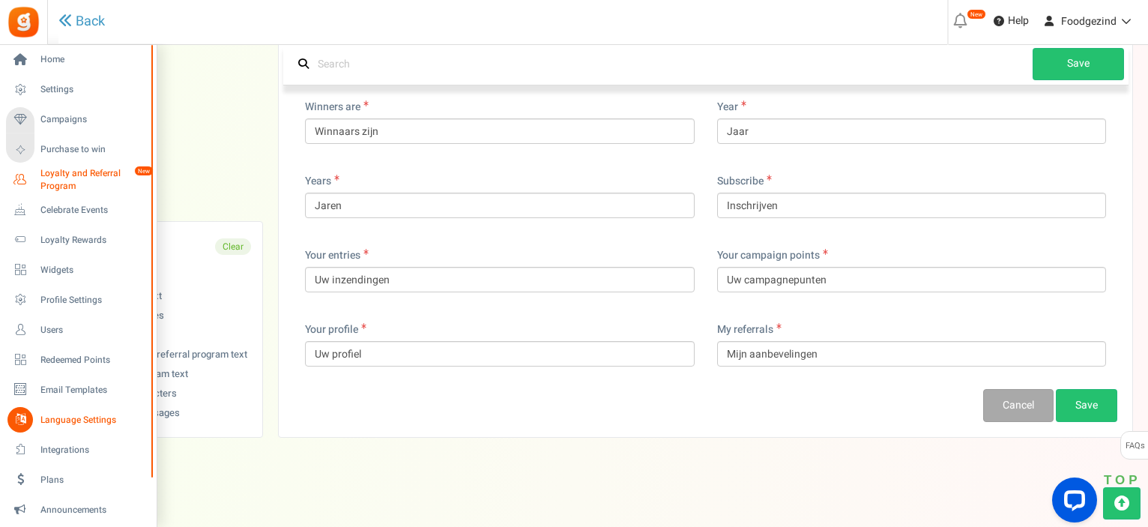
click at [100, 172] on span "Loyalty and Referral Program" at bounding box center [94, 179] width 109 height 25
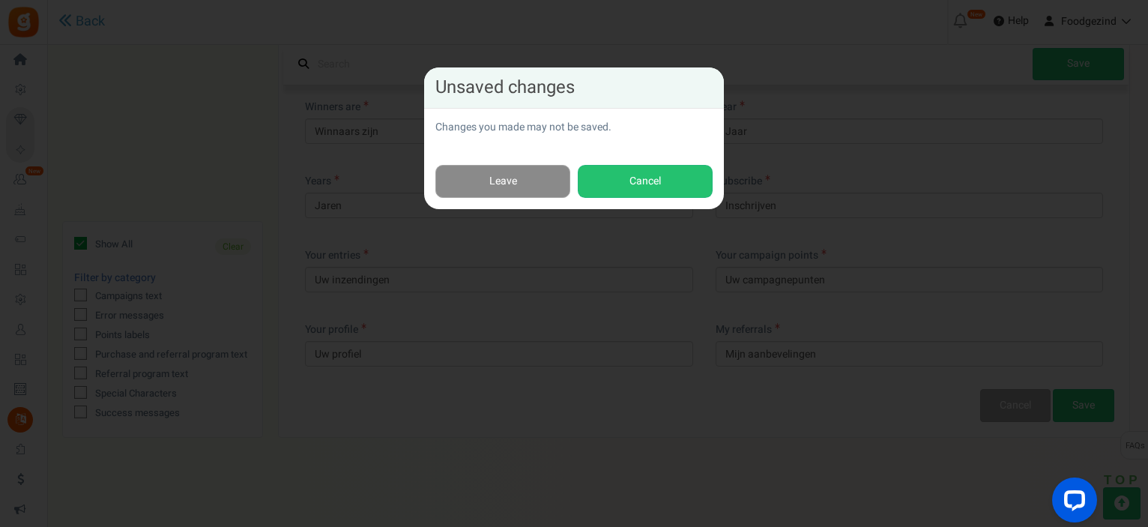
click at [451, 180] on link "Leave" at bounding box center [502, 182] width 135 height 34
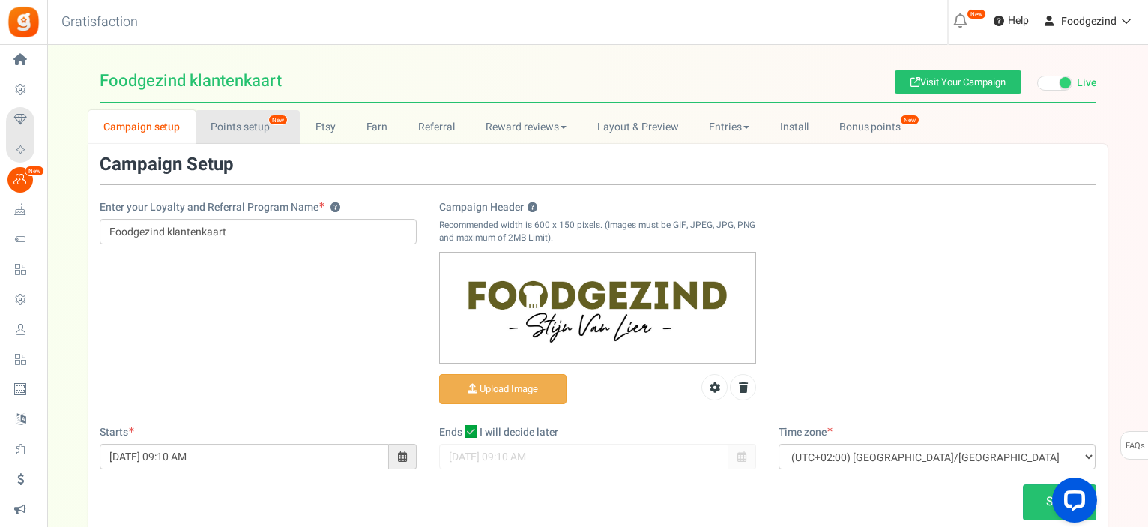
click at [240, 124] on link "Points setup New" at bounding box center [248, 127] width 104 height 34
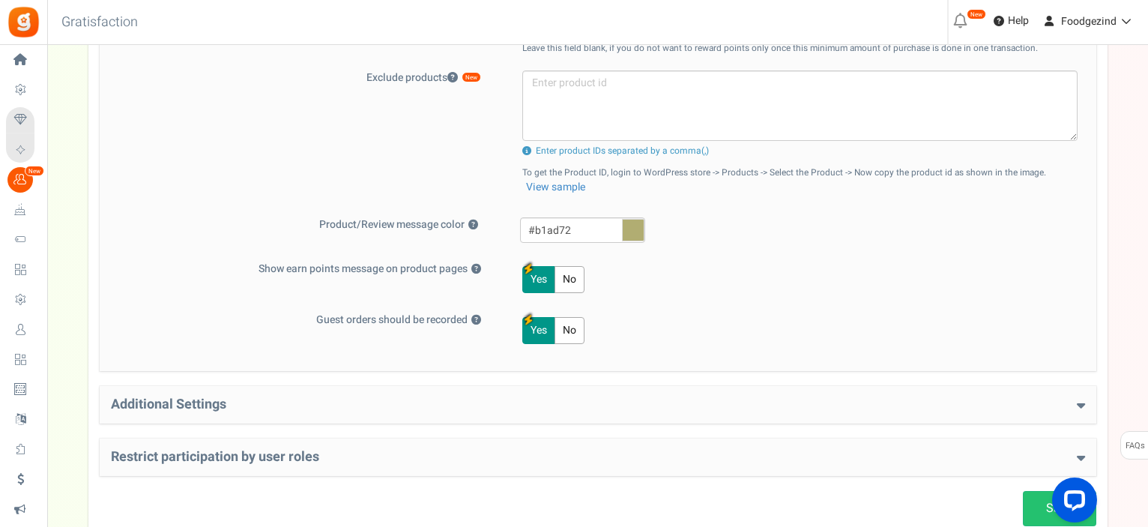
scroll to position [698, 0]
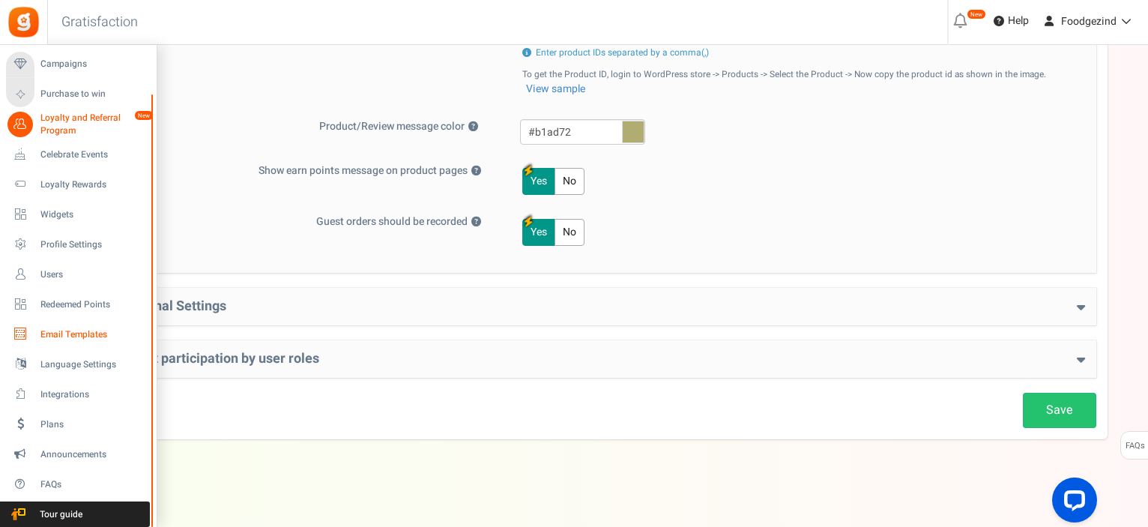
click at [87, 333] on span "Email Templates" at bounding box center [92, 334] width 105 height 13
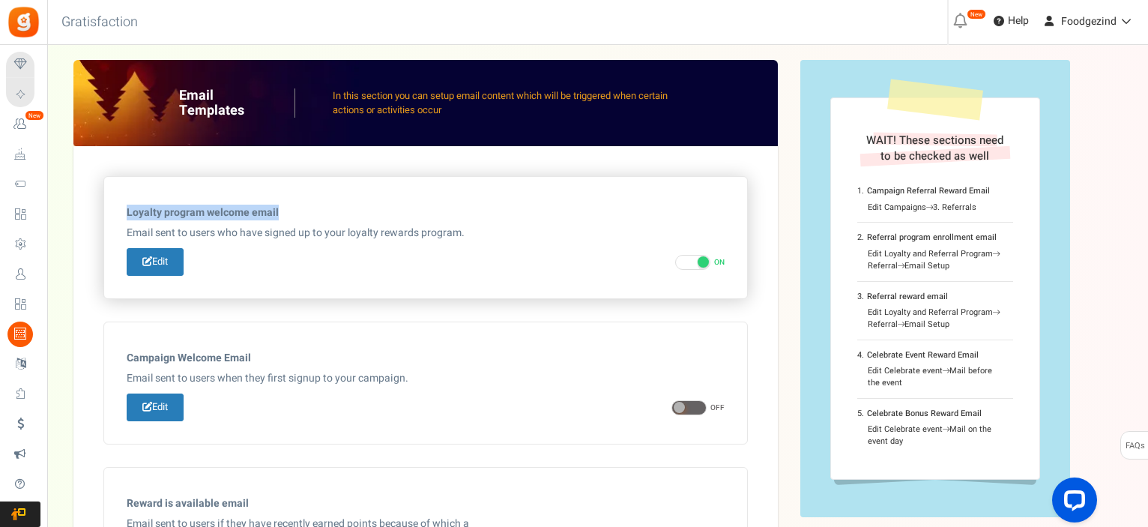
drag, startPoint x: 294, startPoint y: 206, endPoint x: 123, endPoint y: 211, distance: 170.9
click at [123, 211] on div "Loyalty program welcome email Some products are excluded from earning points. Y…" at bounding box center [425, 237] width 643 height 121
copy h5 "Loyalty program welcome email"
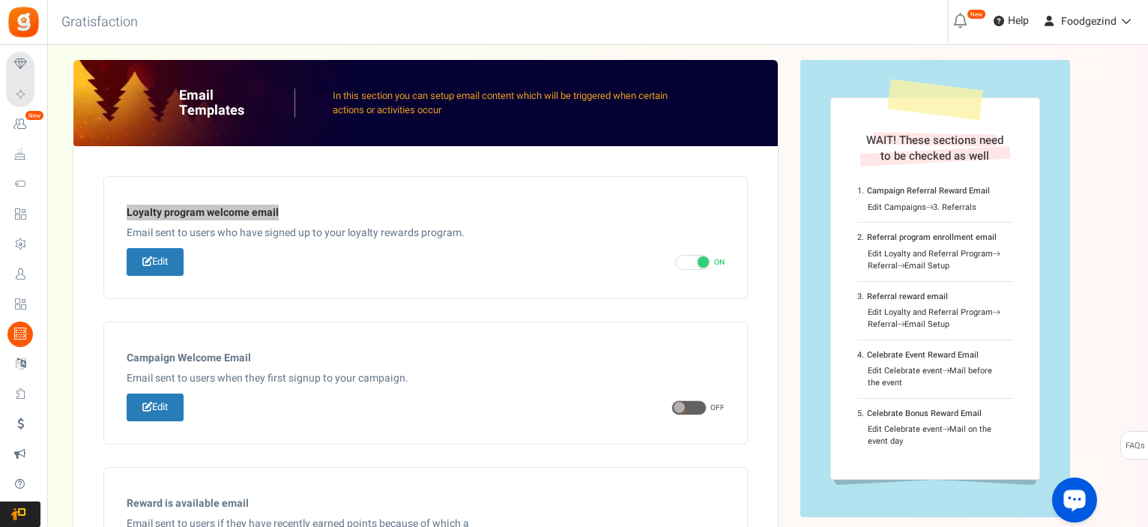
click at [1082, 504] on div "Open LiveChat chat widget" at bounding box center [1074, 498] width 25 height 25
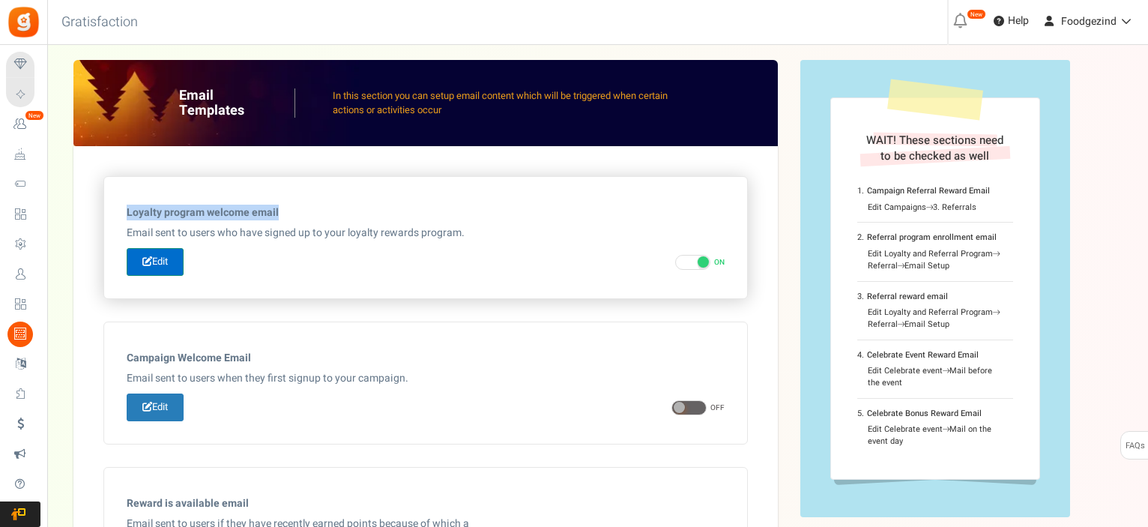
click at [169, 263] on link "Edit" at bounding box center [155, 262] width 57 height 28
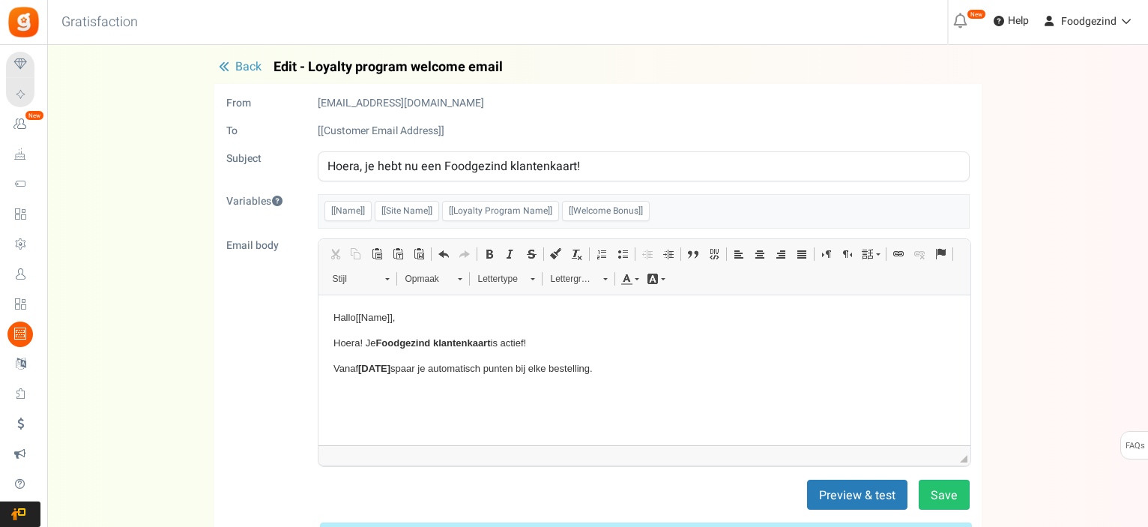
click at [462, 276] on link "Opmaak" at bounding box center [432, 278] width 73 height 21
click at [462, 276] on link "Normaal" at bounding box center [432, 278] width 73 height 21
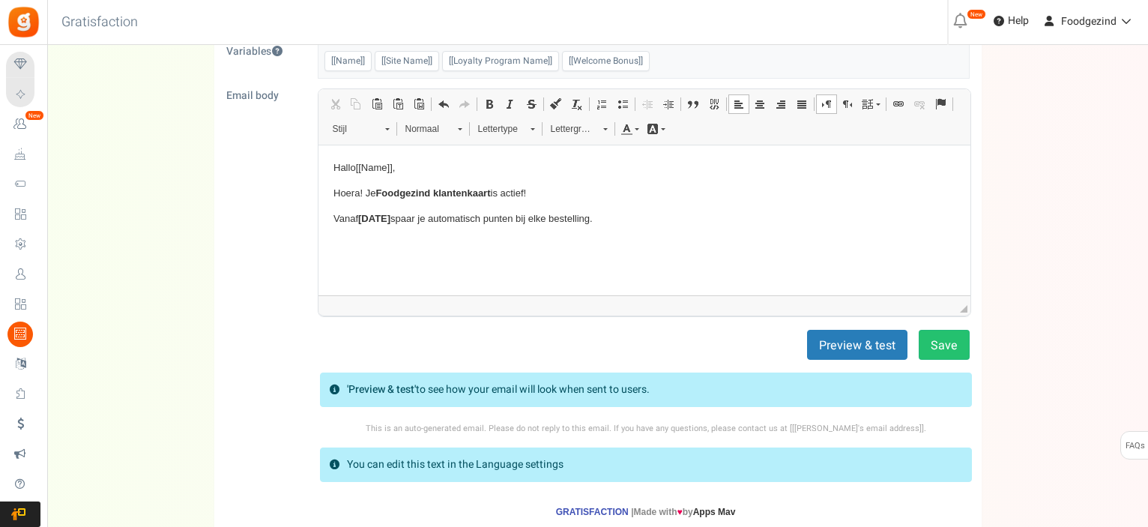
scroll to position [225, 0]
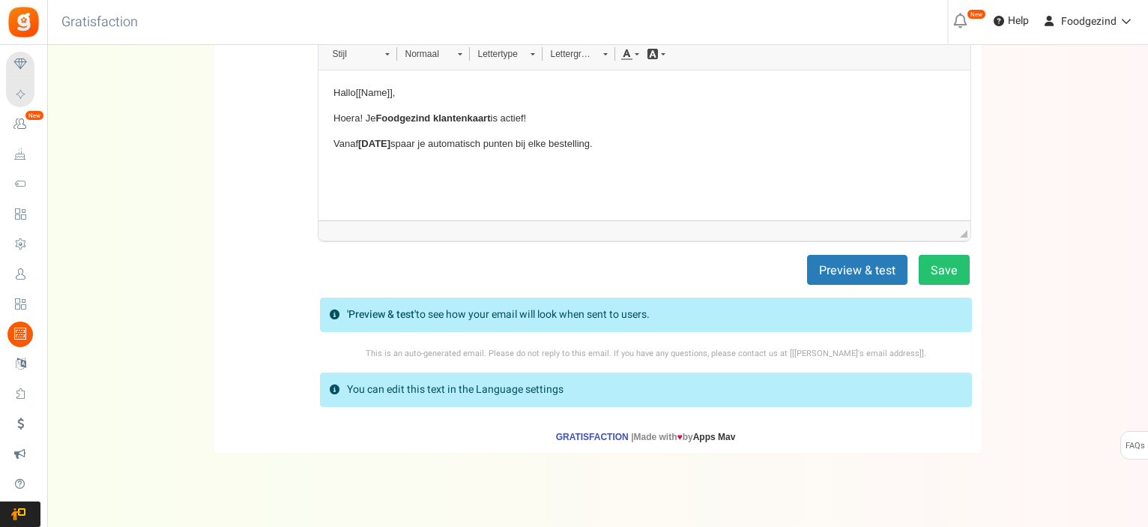
click at [549, 392] on p "You can edit this text in the Language settings" at bounding box center [455, 389] width 217 height 15
click at [550, 386] on p "You can edit this text in the Language settings" at bounding box center [455, 389] width 217 height 15
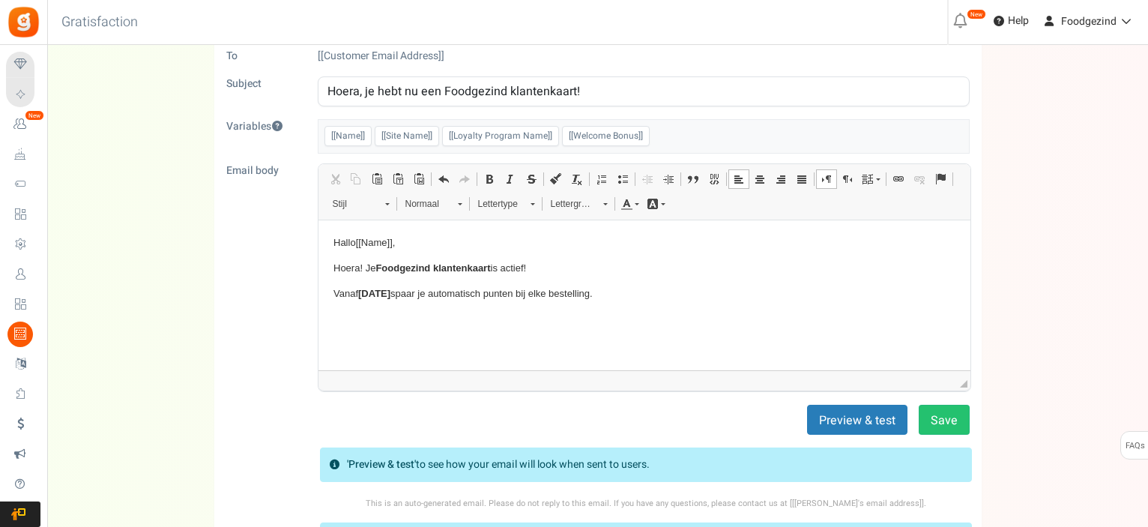
scroll to position [0, 0]
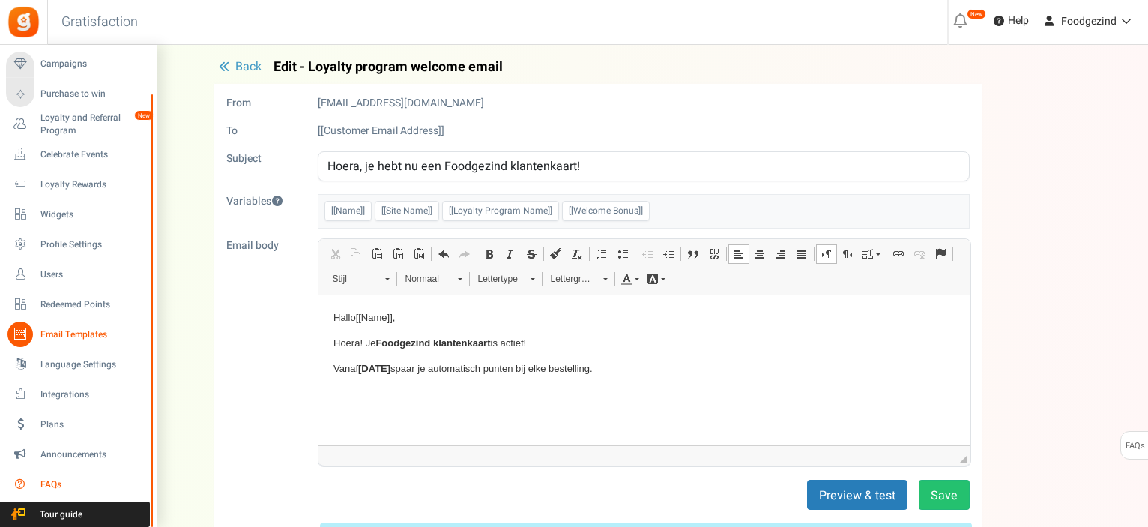
click at [50, 486] on span "FAQs" at bounding box center [92, 484] width 105 height 13
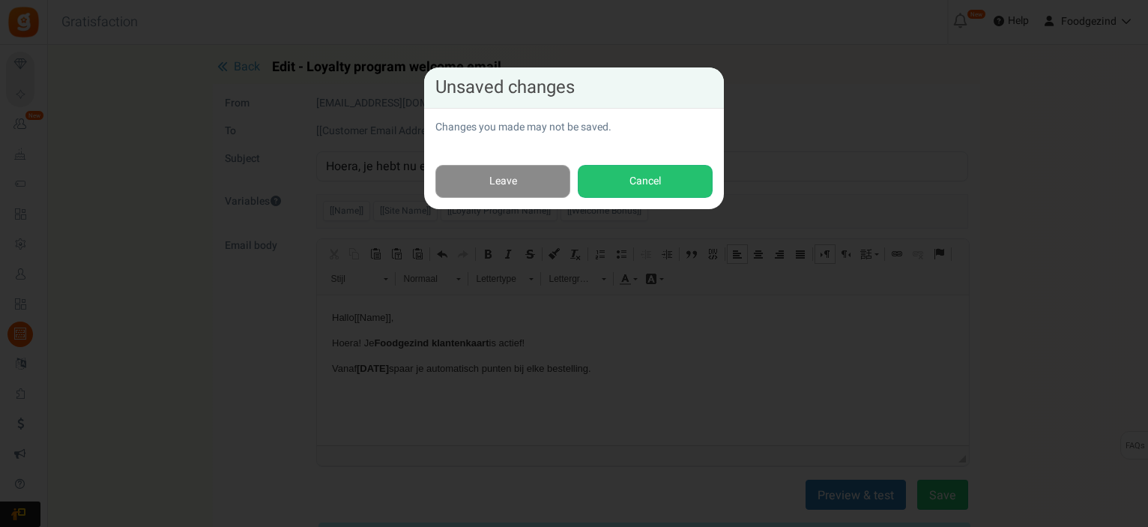
click at [539, 186] on link "Leave" at bounding box center [502, 182] width 135 height 34
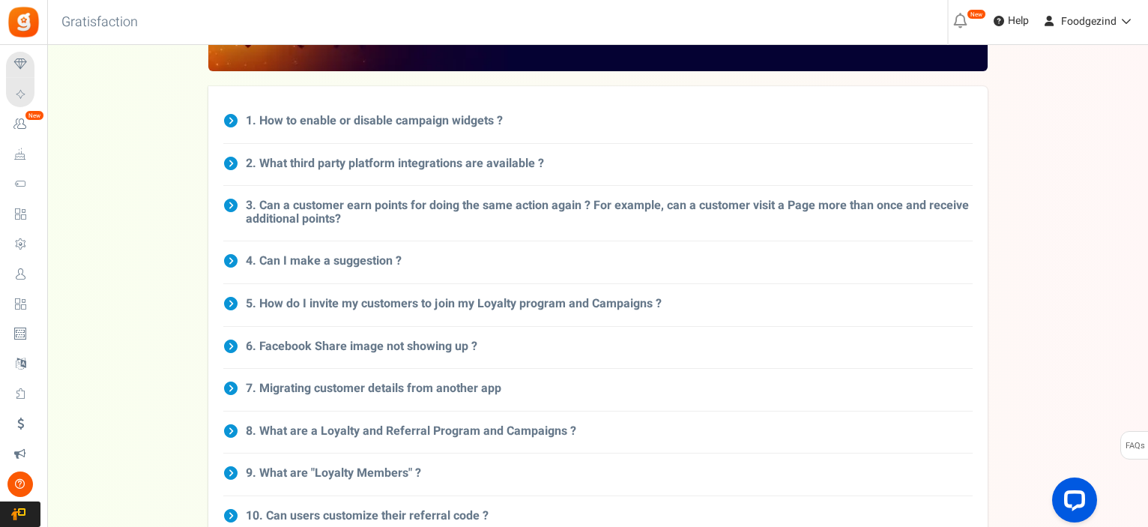
scroll to position [300, 0]
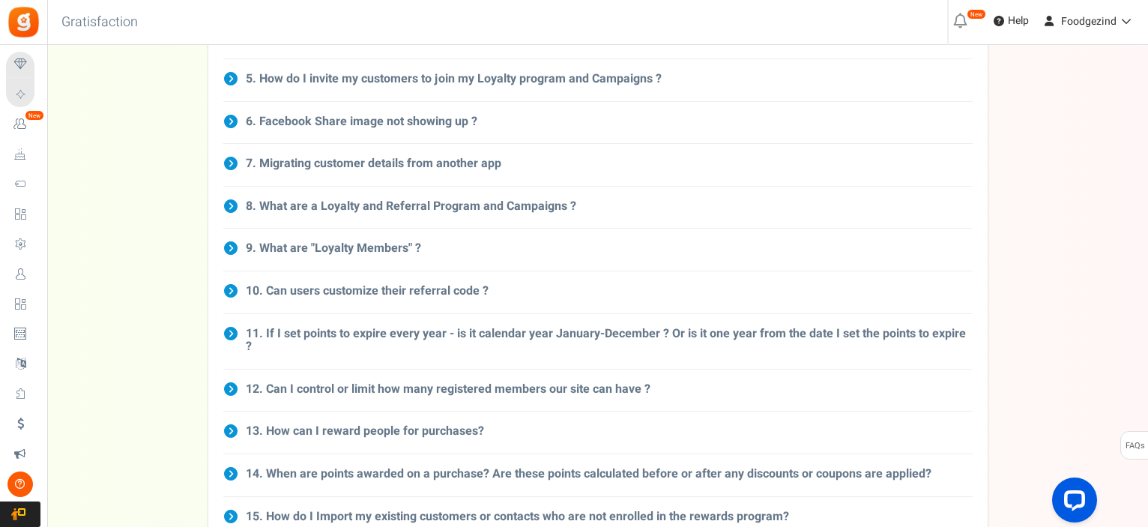
click at [444, 296] on h3 "10. Can users customize their referral code ?" at bounding box center [367, 291] width 243 height 13
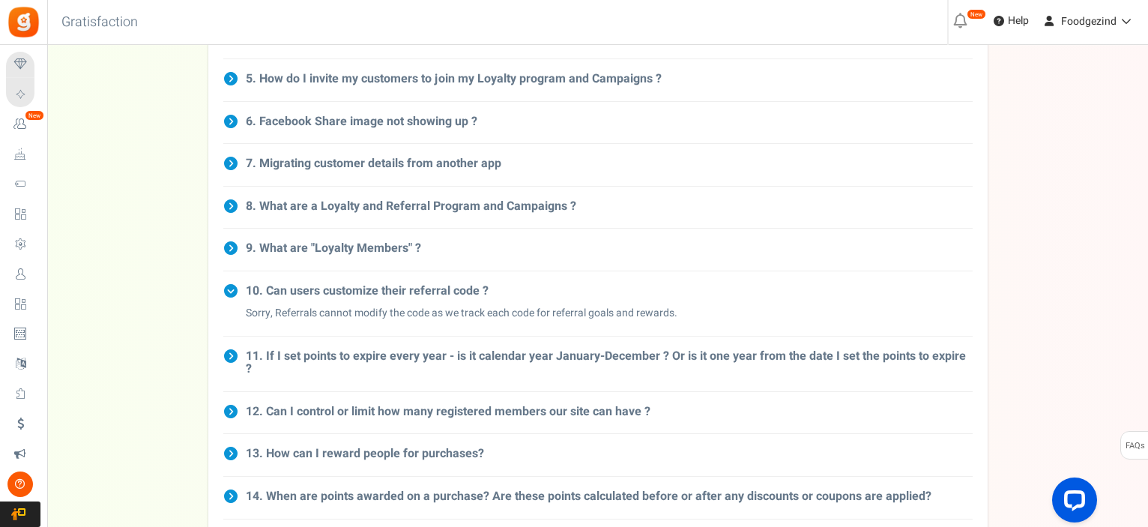
click at [432, 447] on h3 "13. How can I reward people for purchases?" at bounding box center [365, 453] width 238 height 13
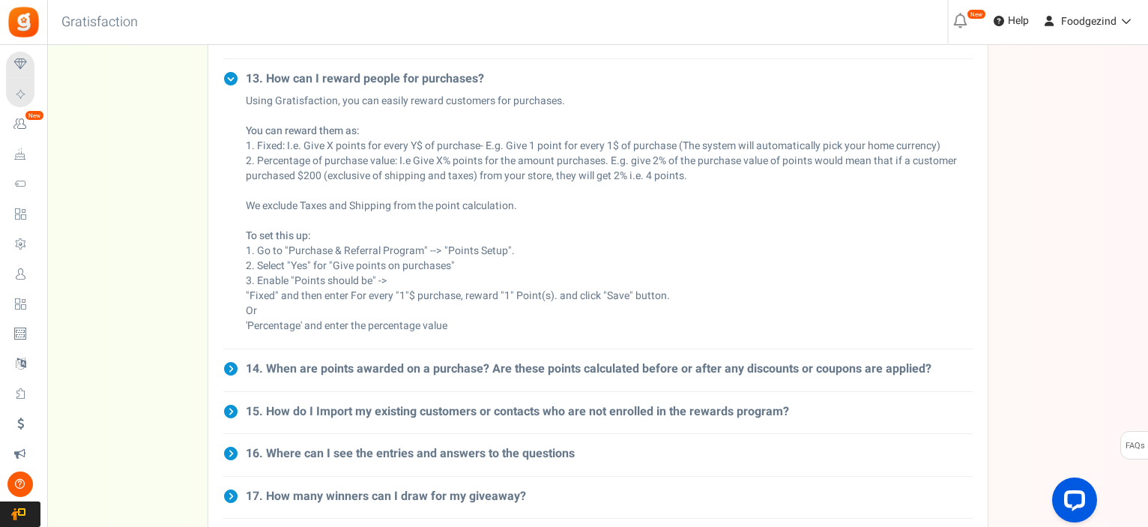
scroll to position [749, 0]
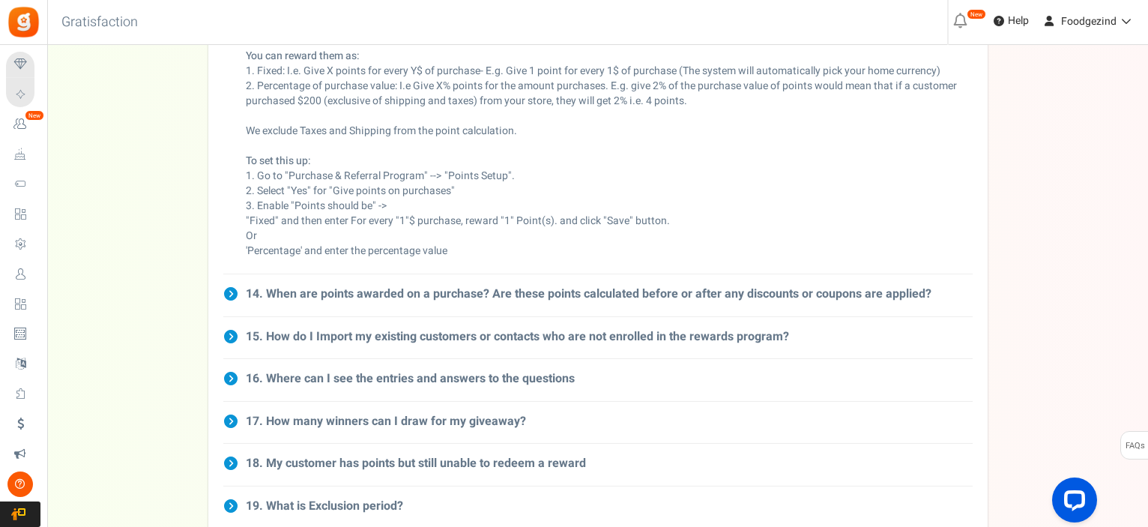
click at [435, 457] on h3 "18. My customer has points but still unable to redeem a reward" at bounding box center [416, 463] width 340 height 13
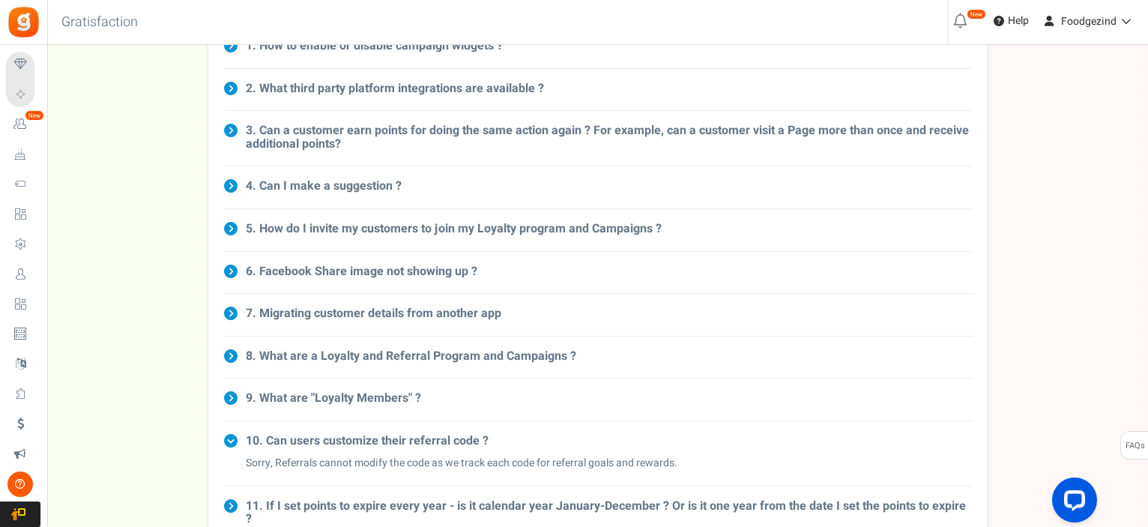
scroll to position [0, 0]
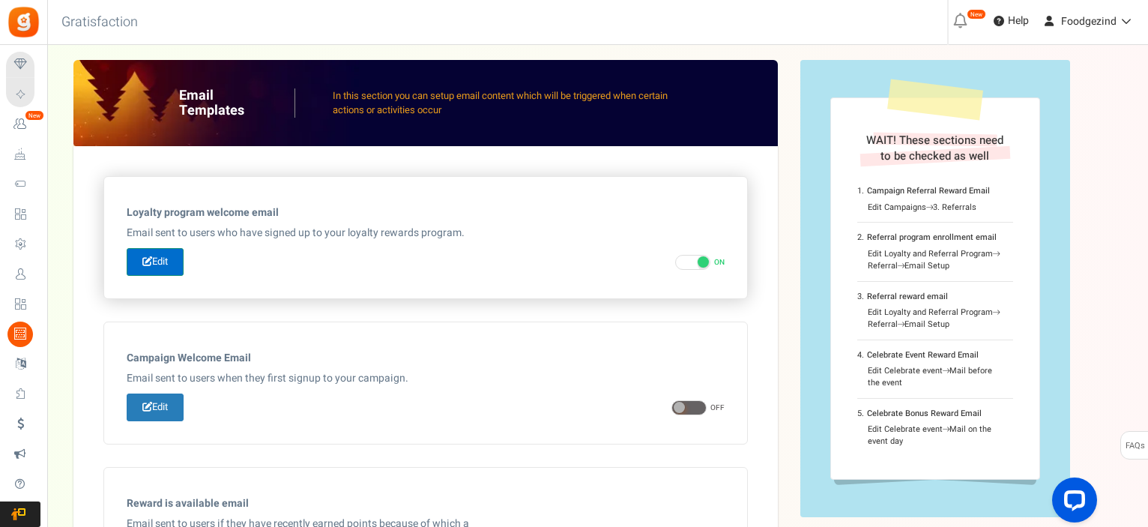
click at [165, 274] on link "Edit" at bounding box center [155, 262] width 57 height 28
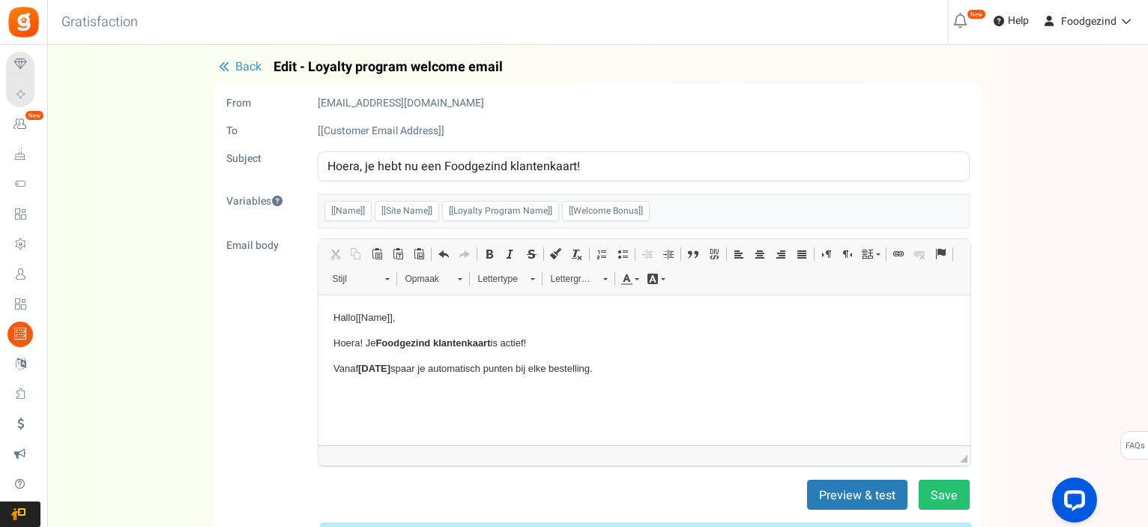
scroll to position [75, 0]
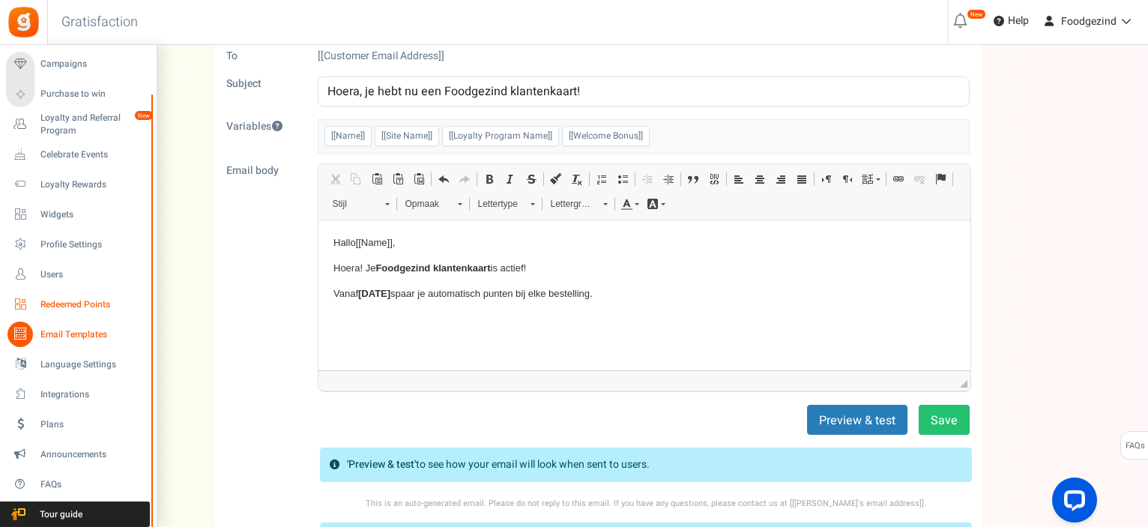
click at [84, 302] on span "Redeemed Points" at bounding box center [92, 304] width 105 height 13
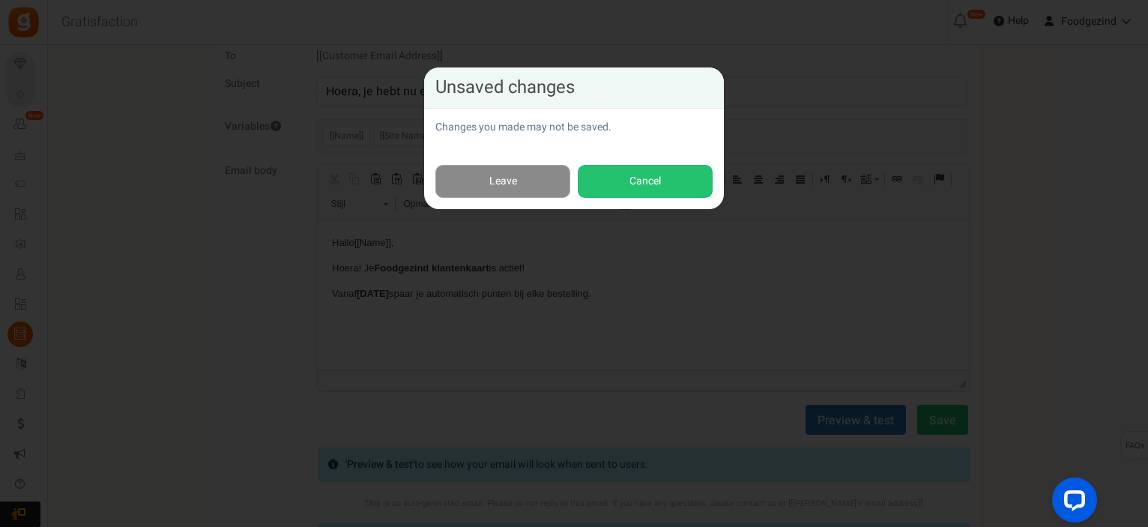
click at [536, 182] on link "Leave" at bounding box center [502, 182] width 135 height 34
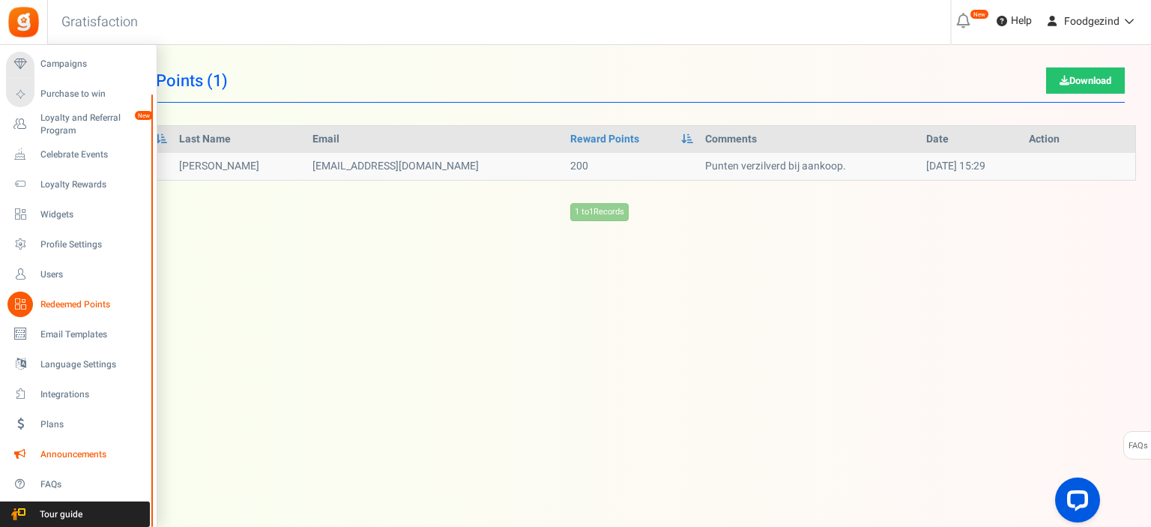
click at [66, 458] on span "Announcements" at bounding box center [92, 454] width 105 height 13
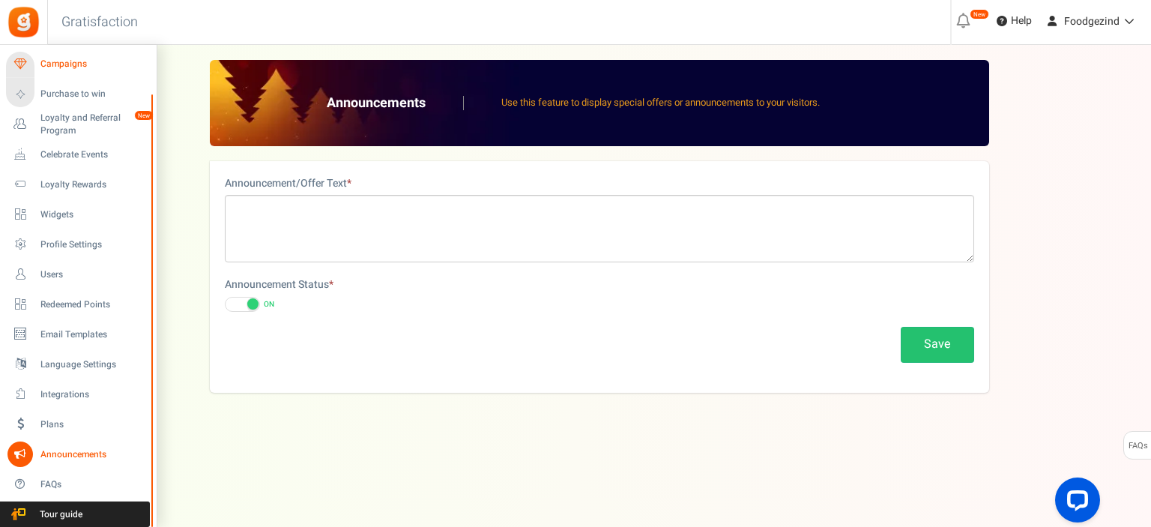
click at [70, 65] on span "Campaigns" at bounding box center [92, 64] width 105 height 13
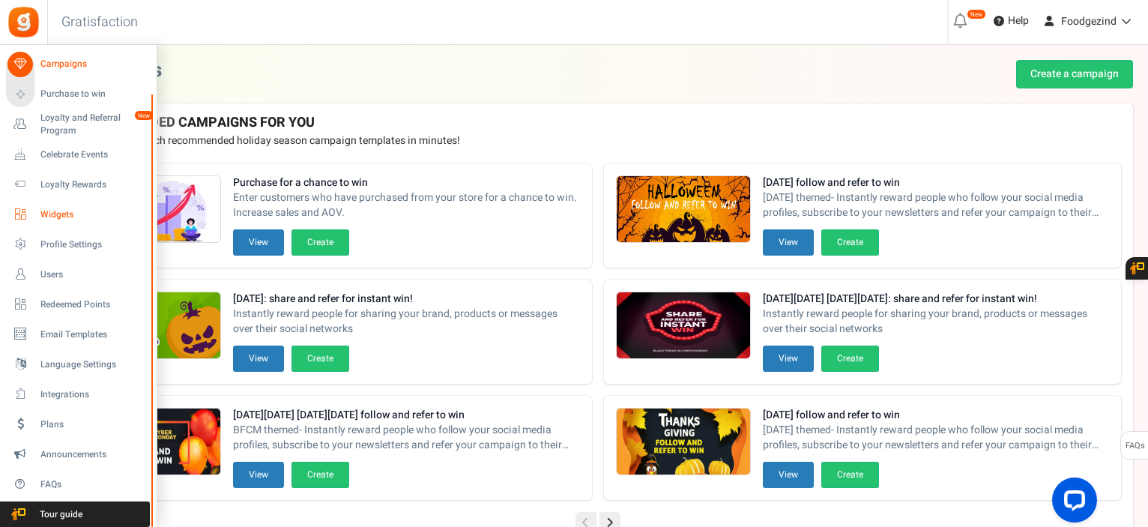
click at [52, 214] on span "Widgets" at bounding box center [92, 214] width 105 height 13
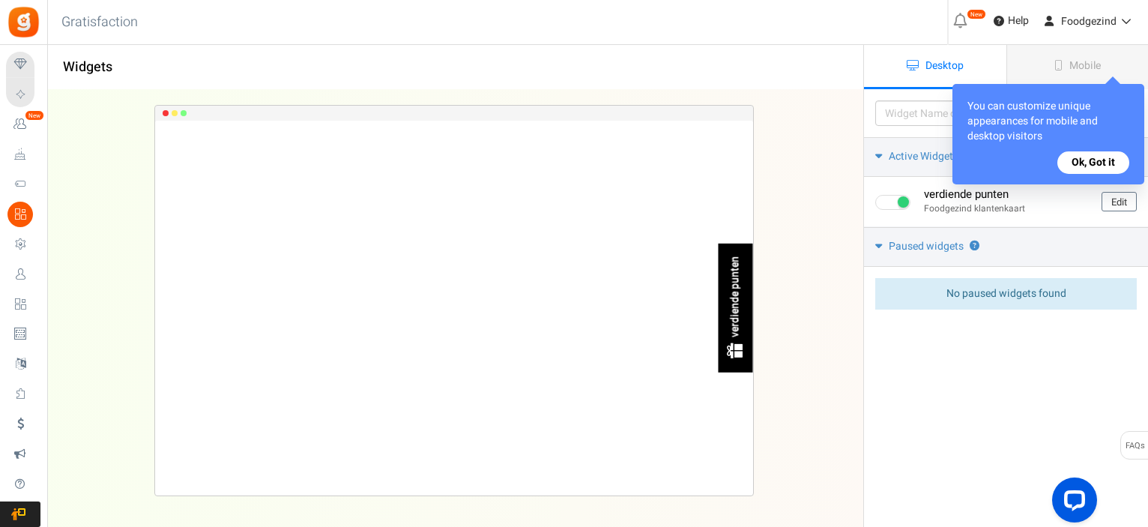
click at [1095, 163] on button "Ok, Got it" at bounding box center [1093, 162] width 72 height 22
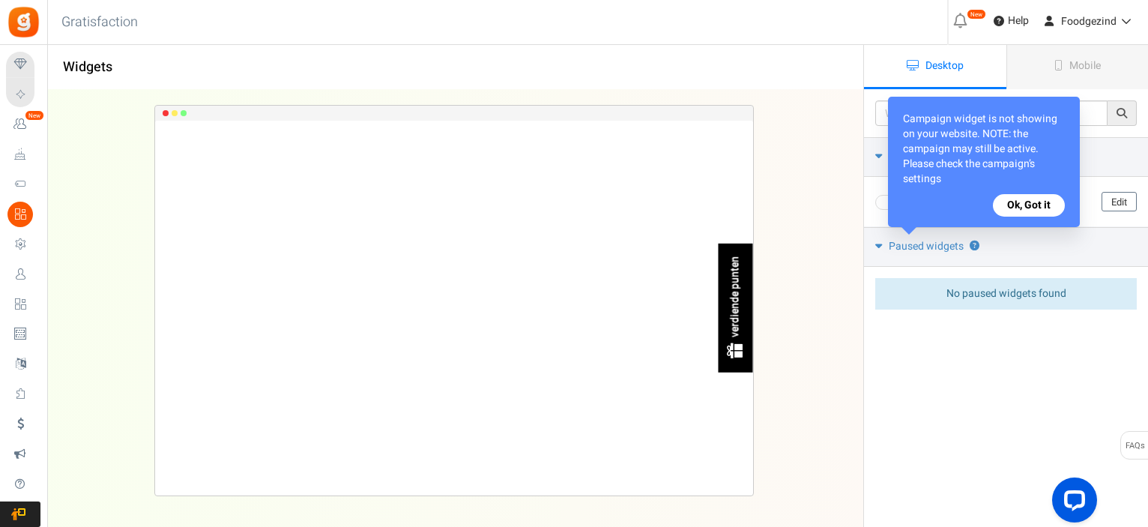
click at [1036, 209] on button "Ok, Got it" at bounding box center [1029, 205] width 72 height 22
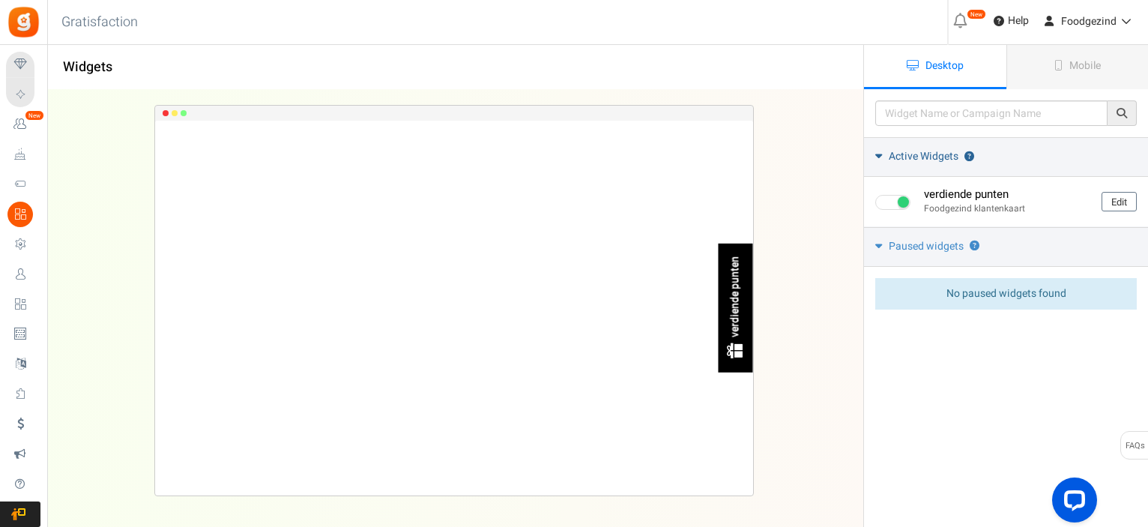
click at [908, 160] on span "Active Widgets" at bounding box center [924, 156] width 70 height 15
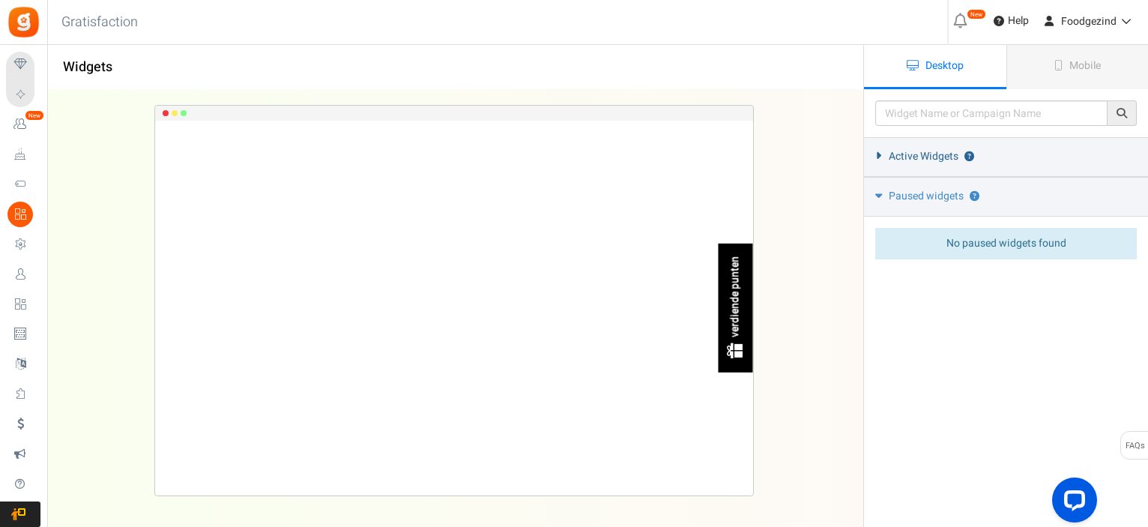
click at [908, 160] on span "Active Widgets" at bounding box center [924, 156] width 70 height 15
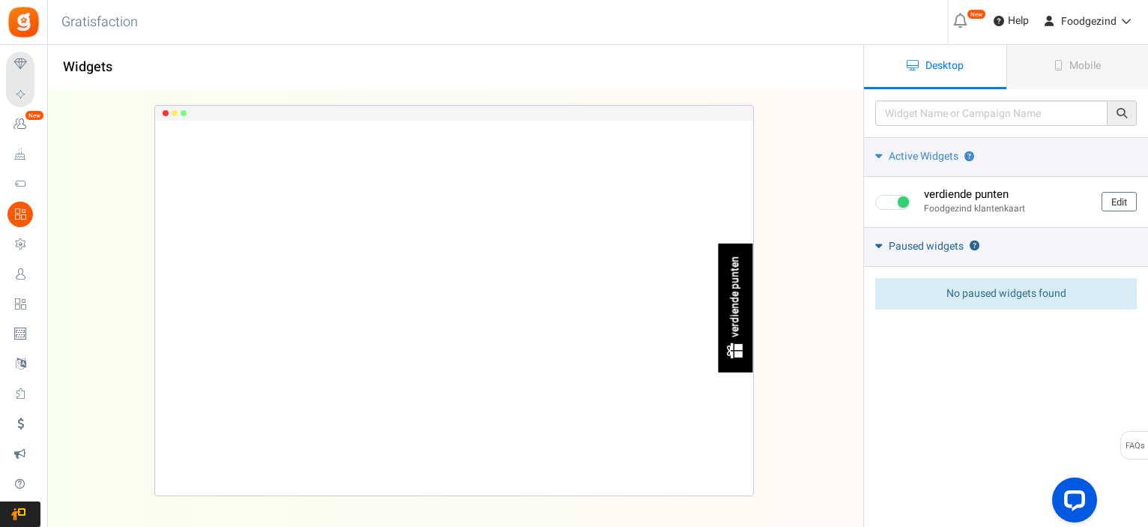
click at [916, 252] on span "Paused widgets" at bounding box center [926, 246] width 75 height 15
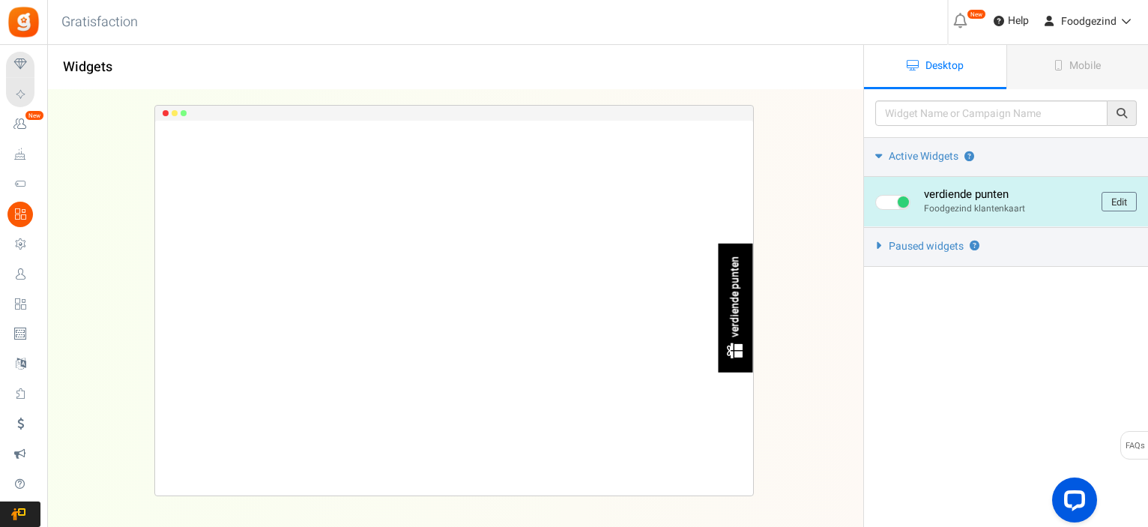
click at [1116, 203] on link "Edit" at bounding box center [1119, 201] width 35 height 19
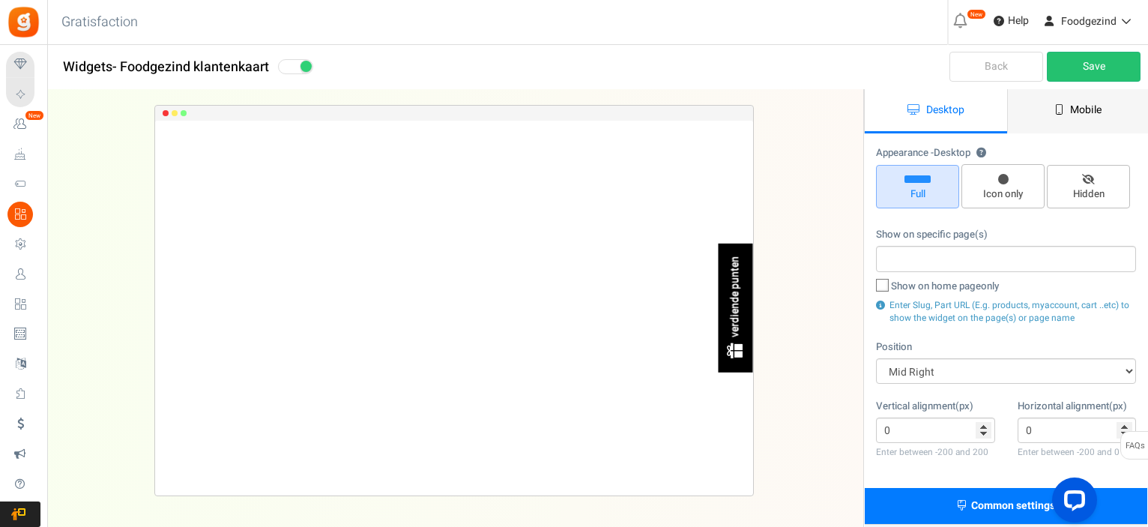
click at [1111, 117] on link "Mobile" at bounding box center [1078, 111] width 142 height 44
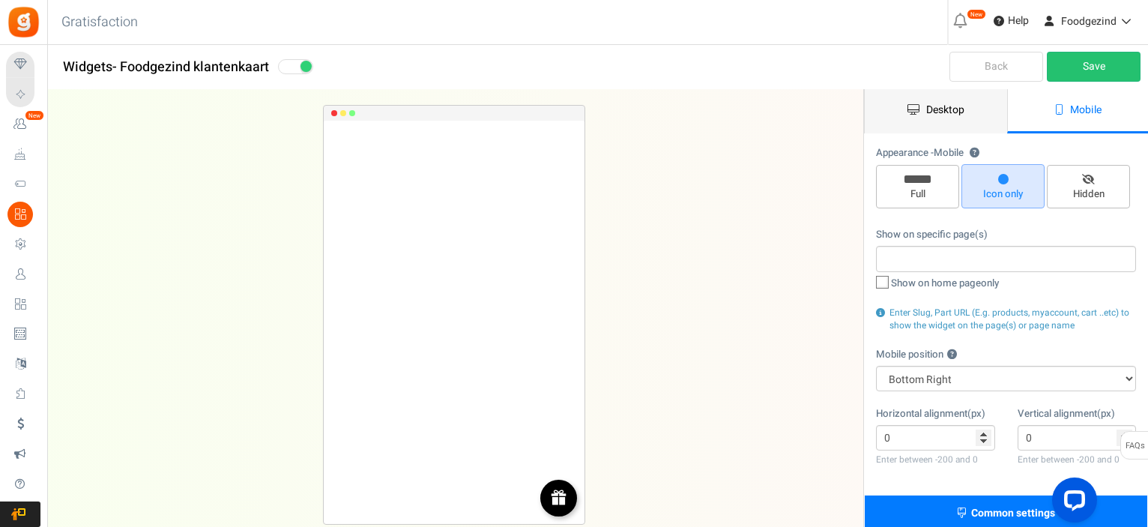
click at [995, 127] on link "Desktop" at bounding box center [936, 111] width 142 height 44
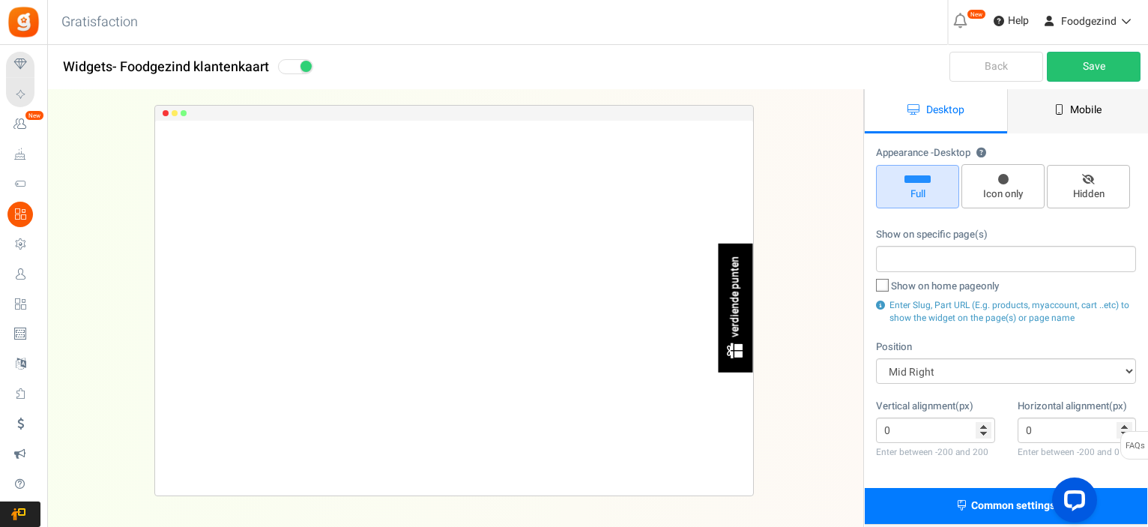
click at [1039, 94] on link "Mobile" at bounding box center [1078, 111] width 142 height 44
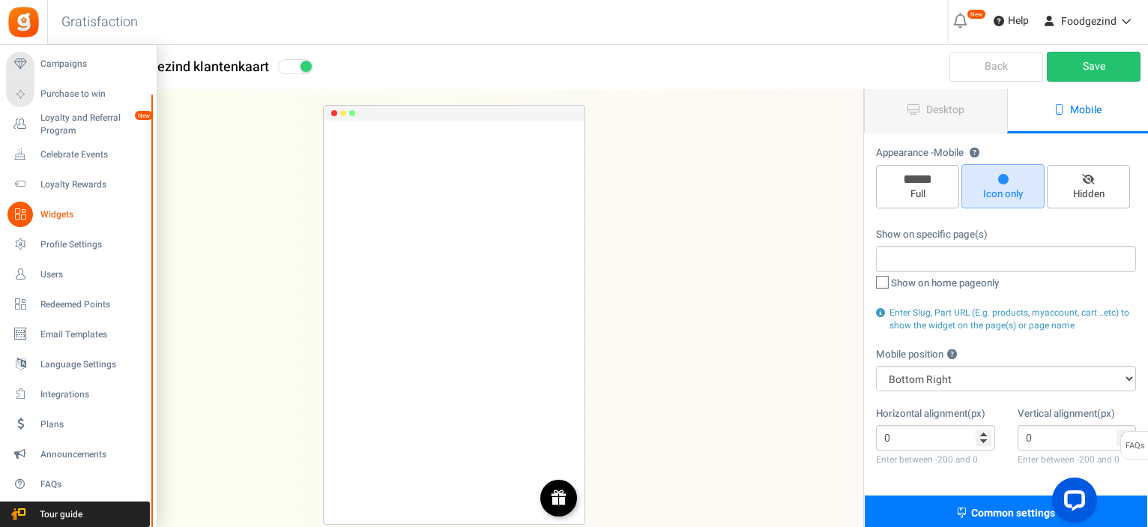
click at [43, 214] on span "Widgets" at bounding box center [92, 214] width 105 height 13
click at [73, 215] on span "Widgets" at bounding box center [92, 214] width 105 height 13
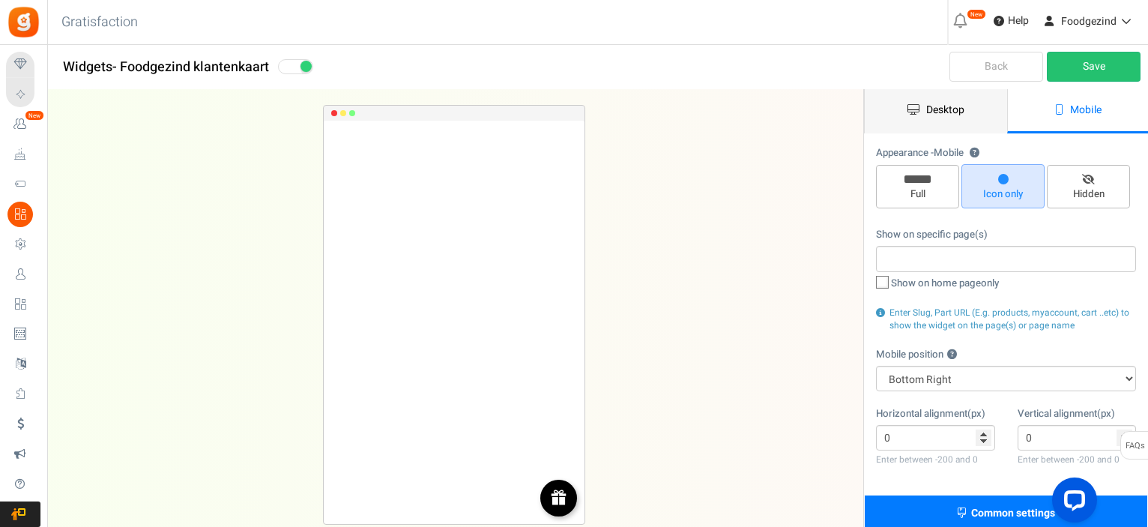
click at [917, 110] on icon at bounding box center [914, 109] width 12 height 10
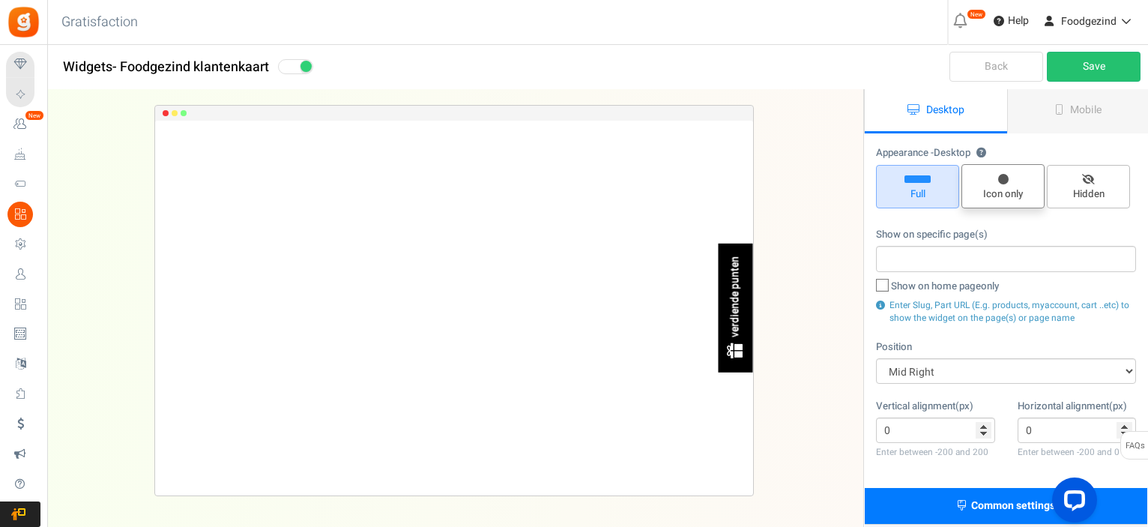
click at [991, 187] on span "Icon only" at bounding box center [1003, 194] width 70 height 14
click at [1003, 177] on input "Icon only" at bounding box center [1008, 172] width 10 height 10
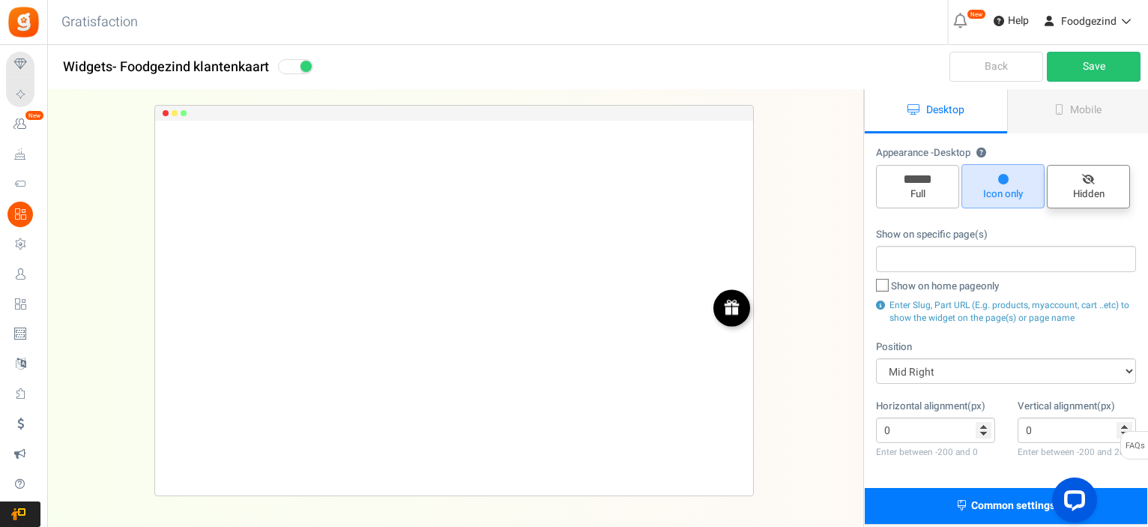
click at [1066, 180] on span "Hidden" at bounding box center [1088, 186] width 83 height 43
click at [1089, 178] on input "Hidden" at bounding box center [1094, 173] width 10 height 10
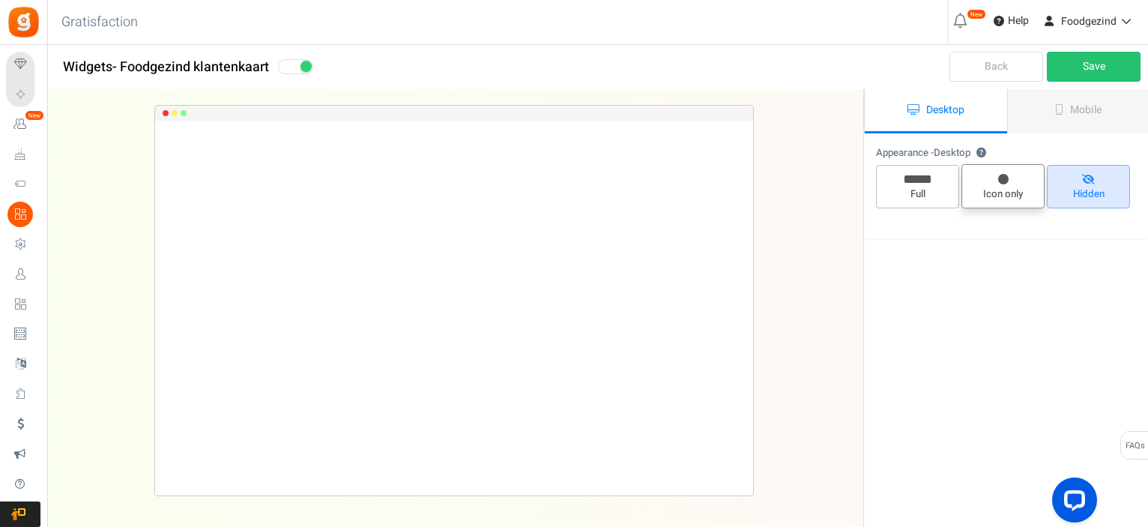
click at [1024, 182] on span "Icon only" at bounding box center [1002, 186] width 83 height 44
click at [1013, 177] on input "Icon only" at bounding box center [1008, 172] width 10 height 10
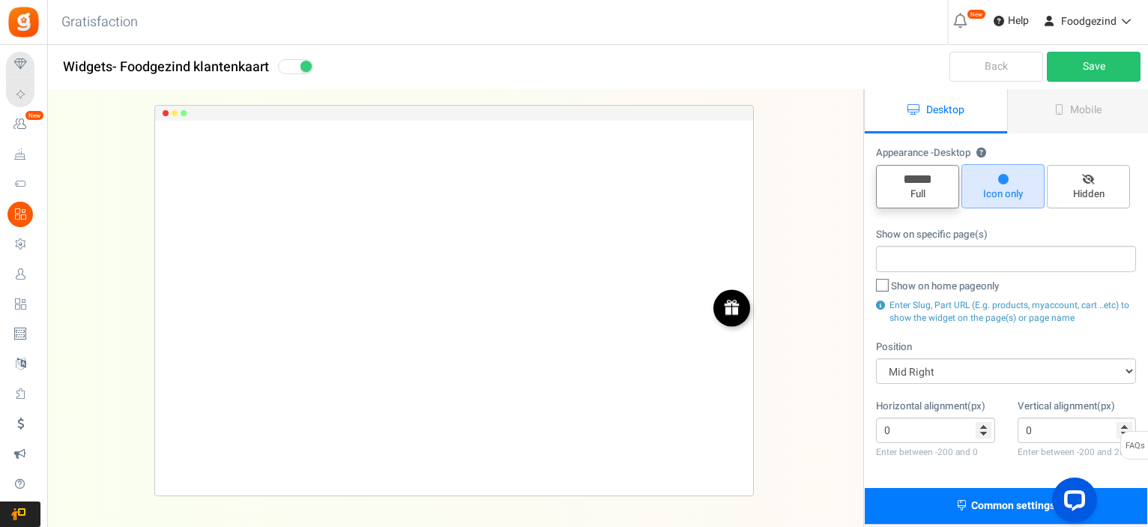
click at [931, 200] on span "Full" at bounding box center [918, 194] width 70 height 14
click at [928, 178] on input "Full" at bounding box center [923, 173] width 10 height 10
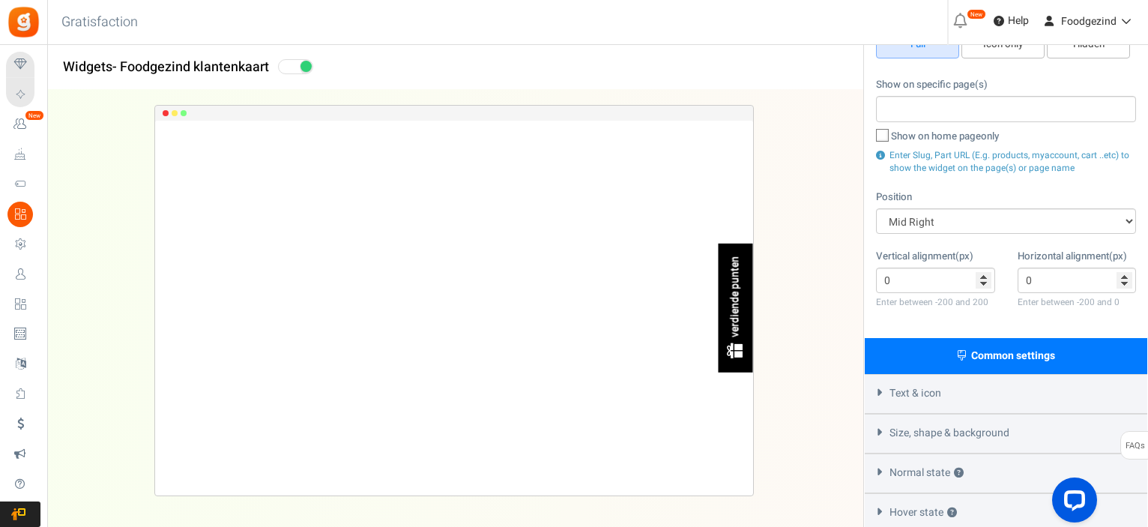
scroll to position [225, 0]
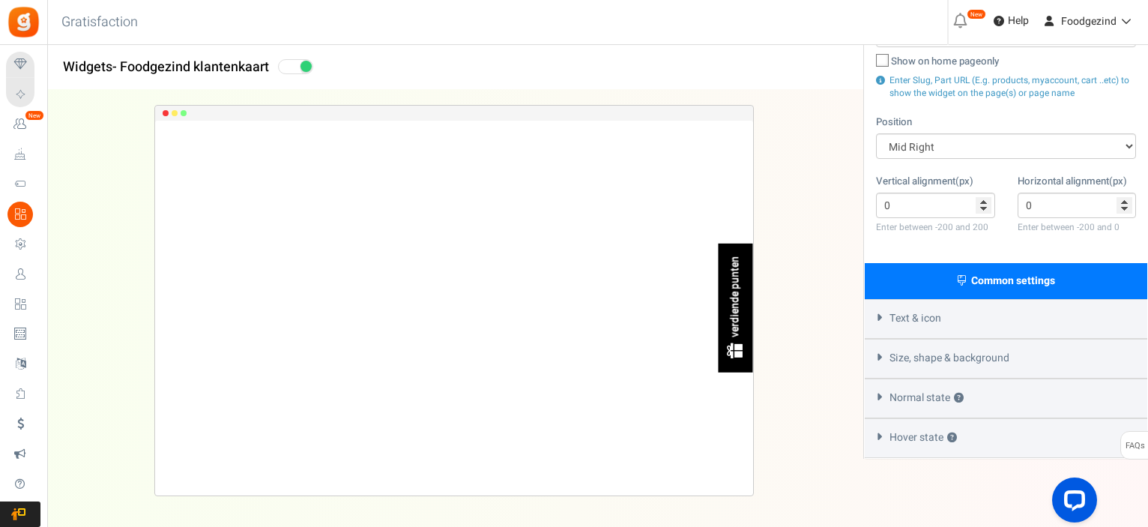
click at [960, 321] on div "Text & icon" at bounding box center [1006, 319] width 283 height 40
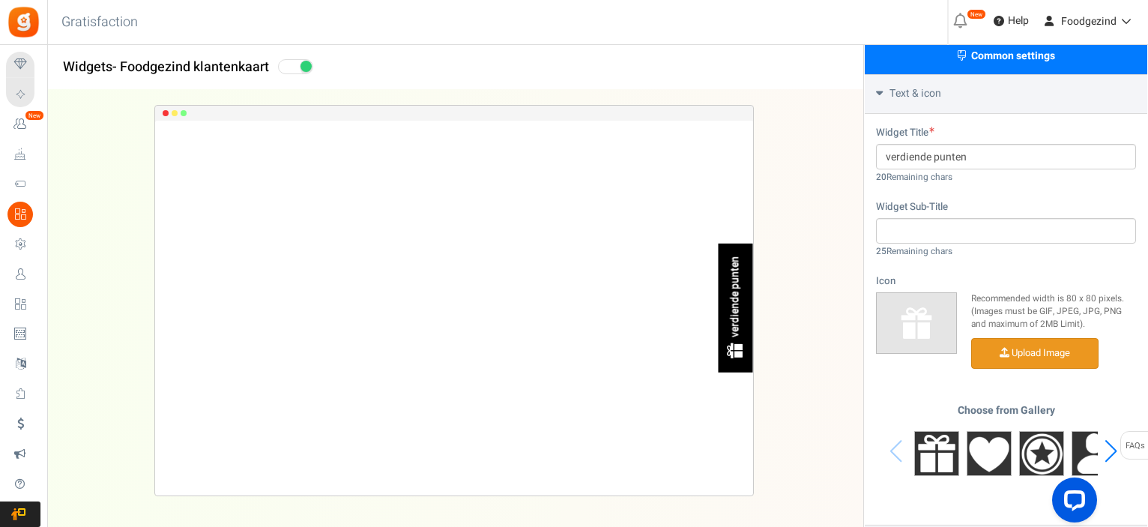
scroll to position [525, 0]
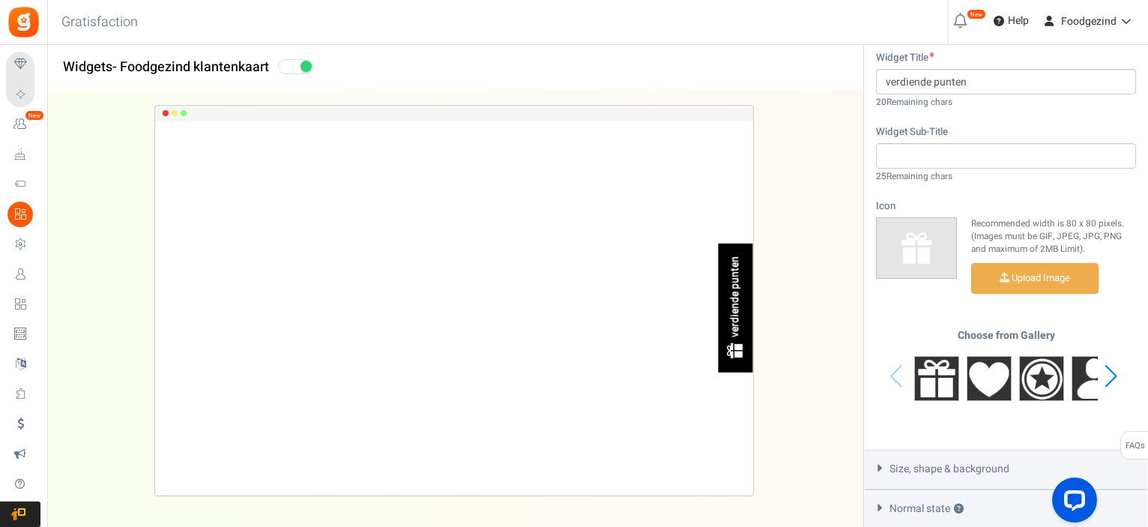
click at [1109, 381] on div "Next slide" at bounding box center [1111, 376] width 20 height 45
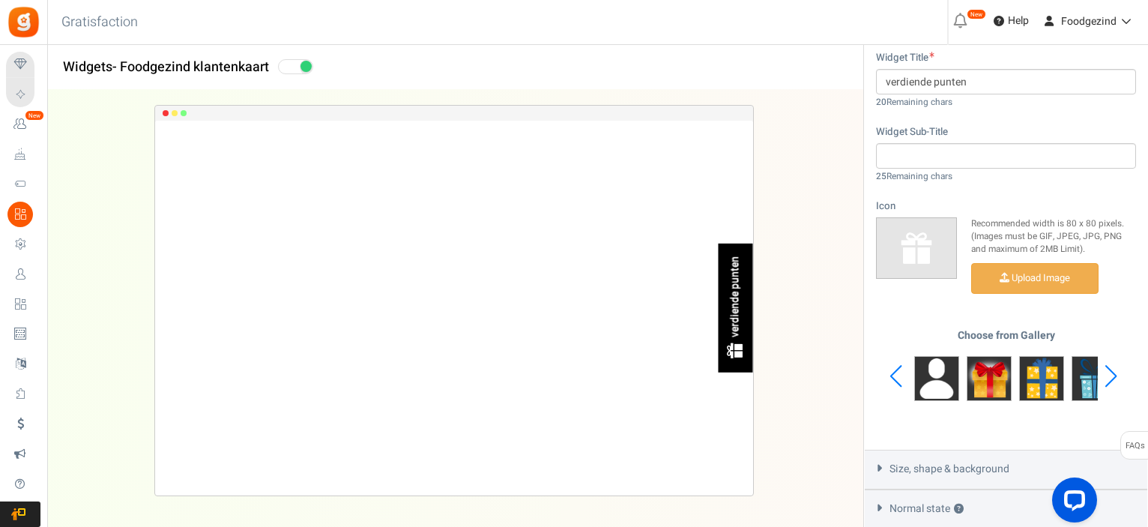
click at [1109, 381] on div "Next slide" at bounding box center [1111, 376] width 20 height 45
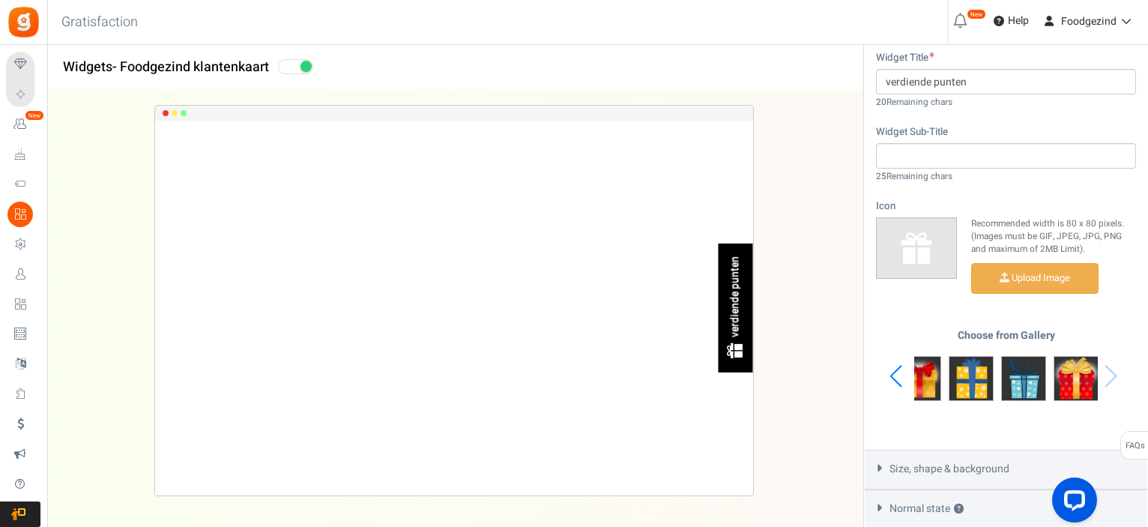
click at [1109, 381] on div "Choose from Gallery" at bounding box center [1006, 377] width 260 height 94
click at [1114, 378] on div "Choose from Gallery" at bounding box center [1006, 377] width 260 height 94
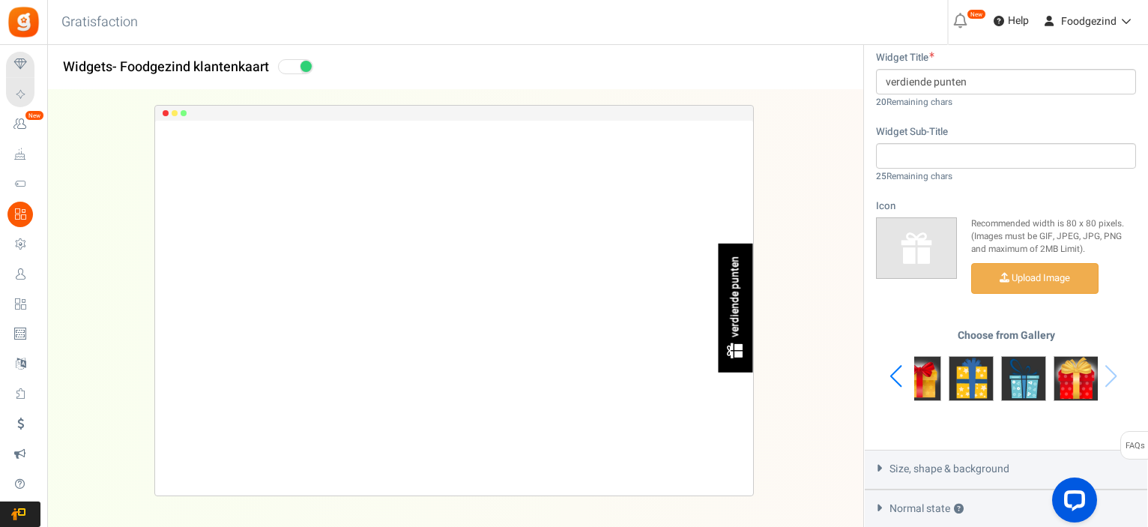
click at [1114, 378] on div "Choose from Gallery" at bounding box center [1006, 377] width 260 height 94
click at [944, 468] on span "Size, shape & background" at bounding box center [950, 469] width 120 height 15
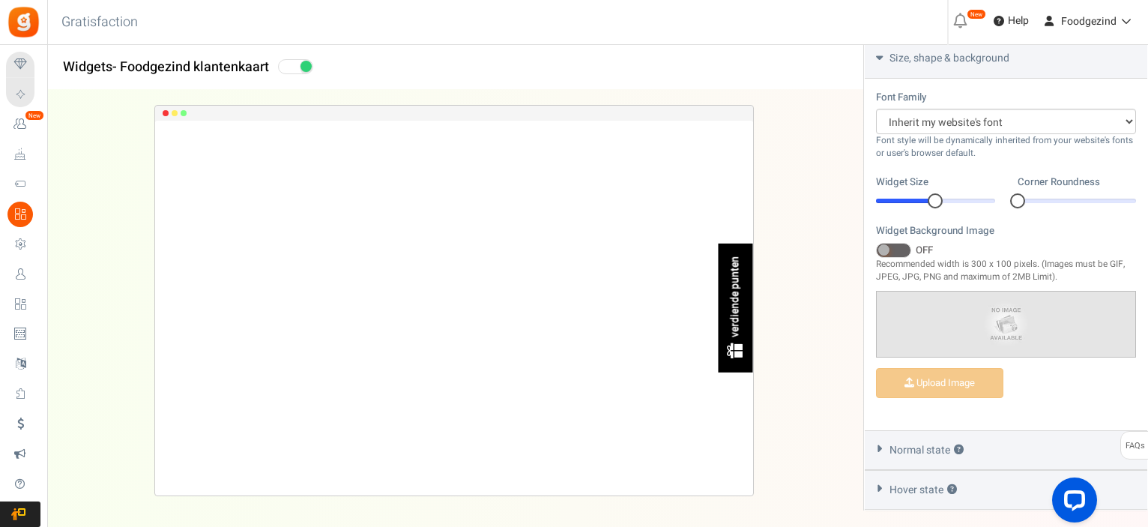
scroll to position [585, 0]
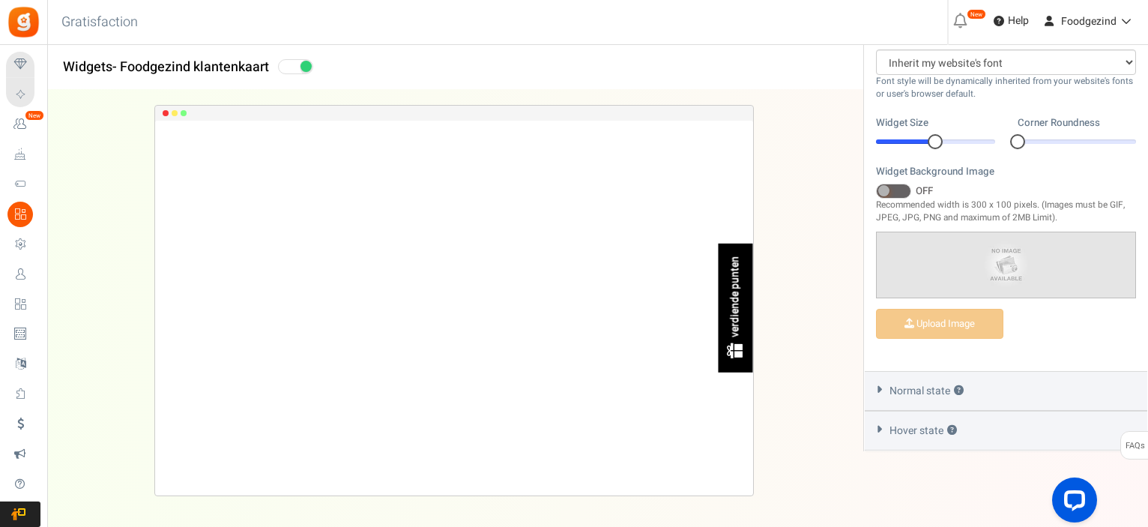
click at [902, 391] on span "Normal state ?" at bounding box center [927, 391] width 74 height 15
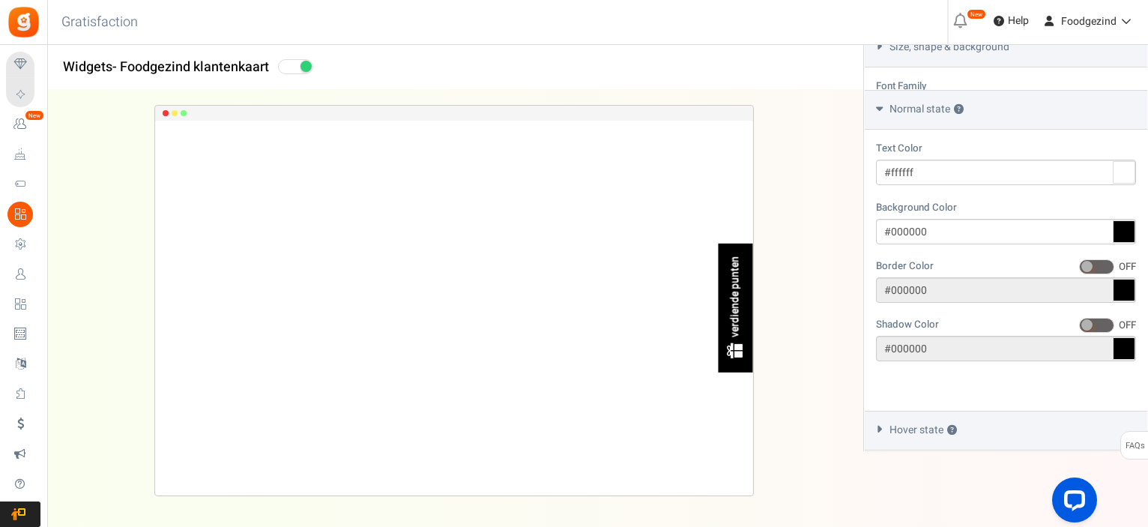
scroll to position [492, 0]
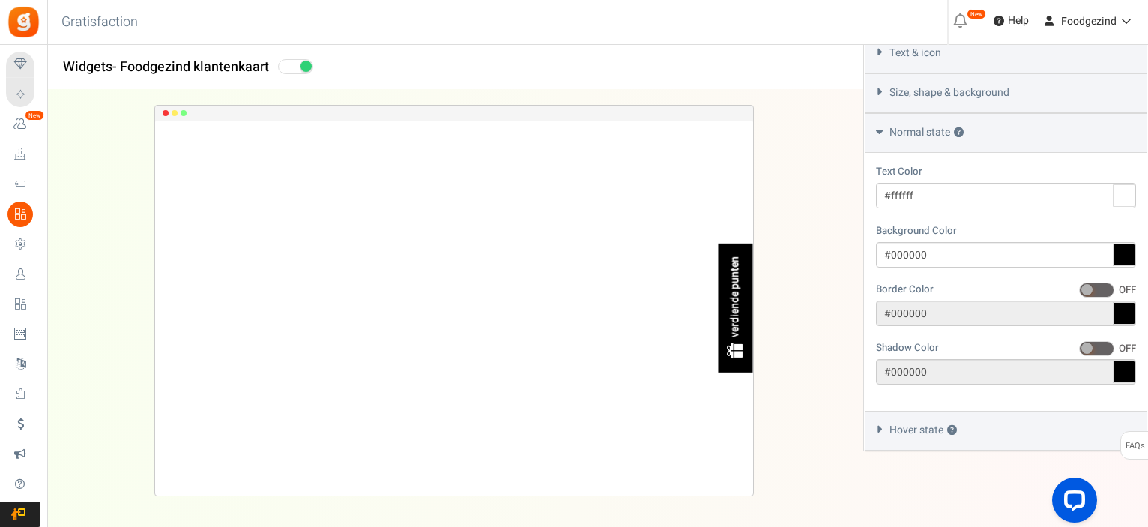
click at [926, 429] on span "Hover state ?" at bounding box center [923, 430] width 67 height 15
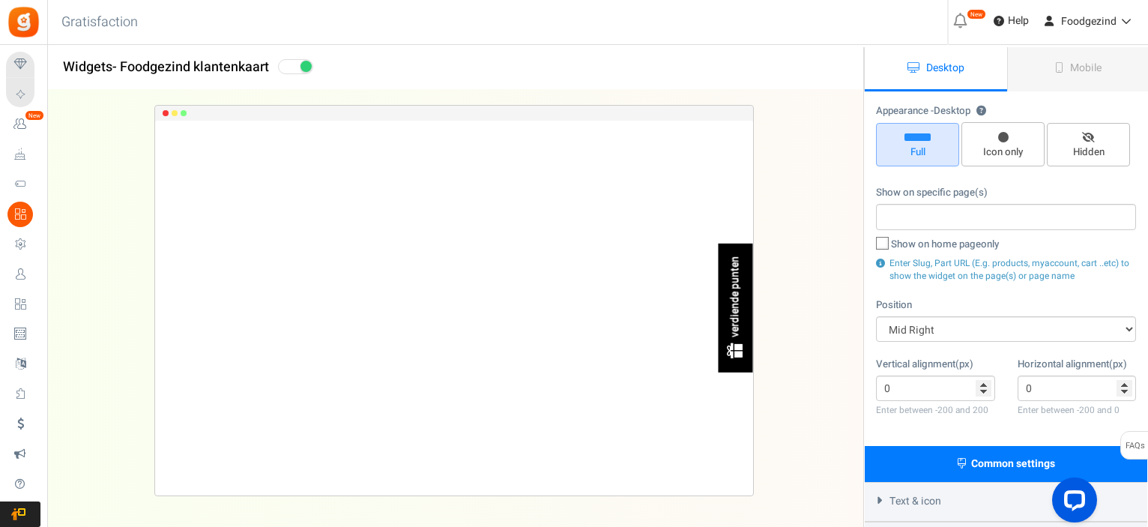
scroll to position [0, 0]
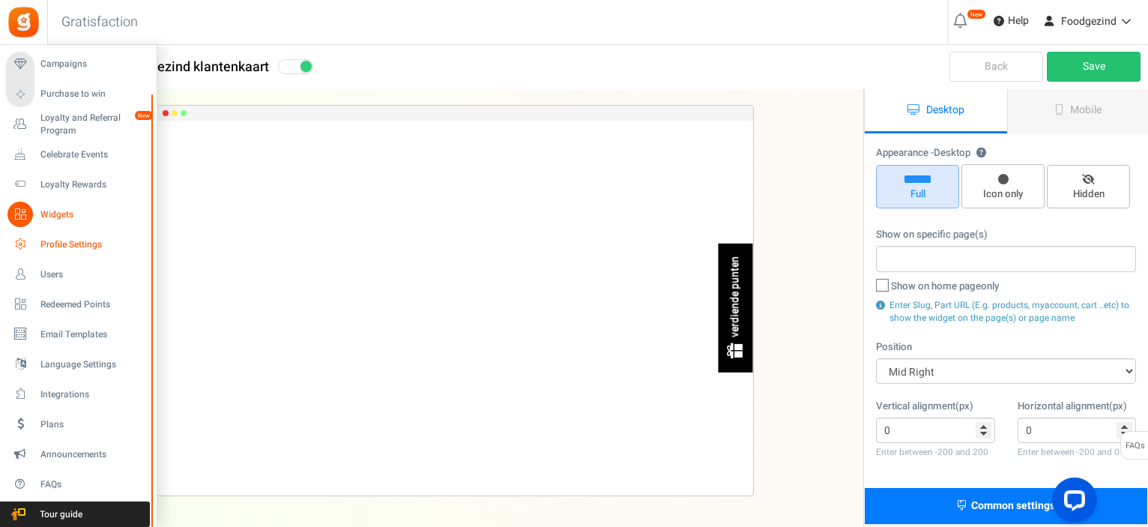
click at [21, 245] on icon at bounding box center [19, 244] width 25 height 25
click at [18, 277] on icon at bounding box center [19, 274] width 25 height 25
